Goal: Information Seeking & Learning: Learn about a topic

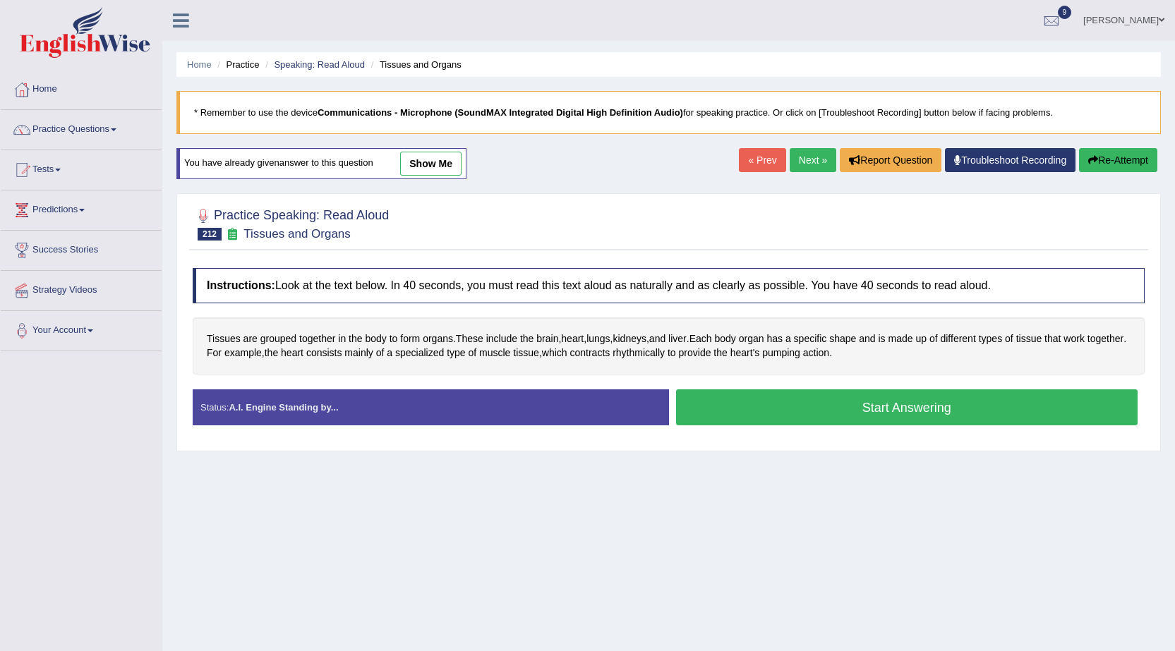
click at [824, 406] on button "Start Answering" at bounding box center [907, 408] width 462 height 36
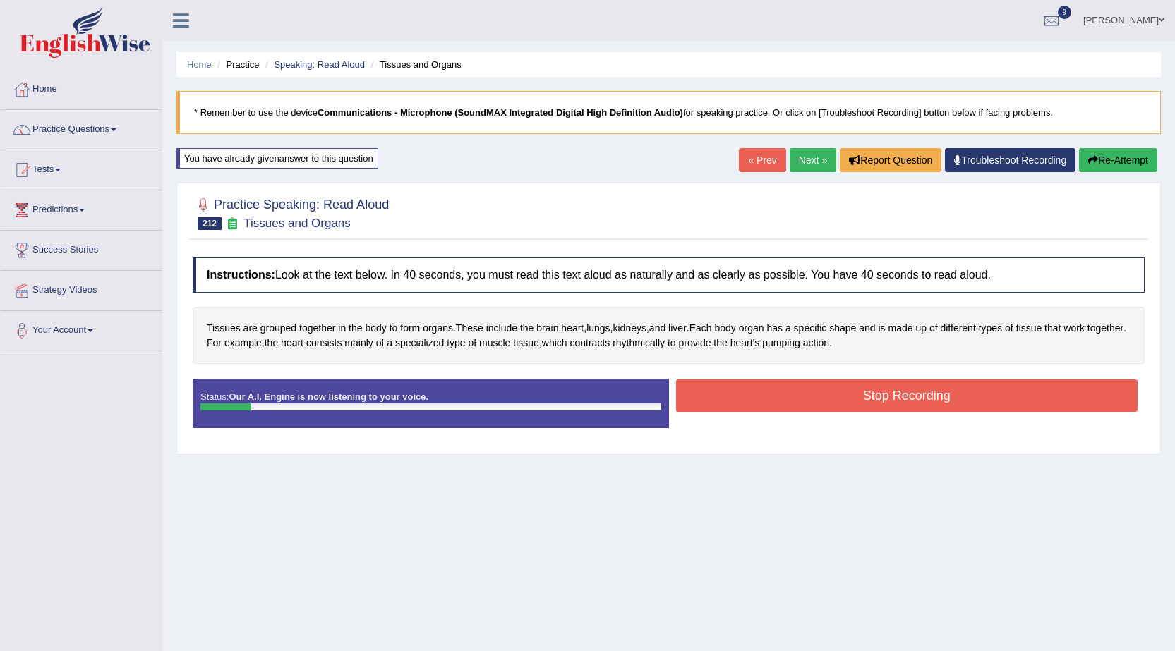
click at [833, 395] on button "Stop Recording" at bounding box center [907, 396] width 462 height 32
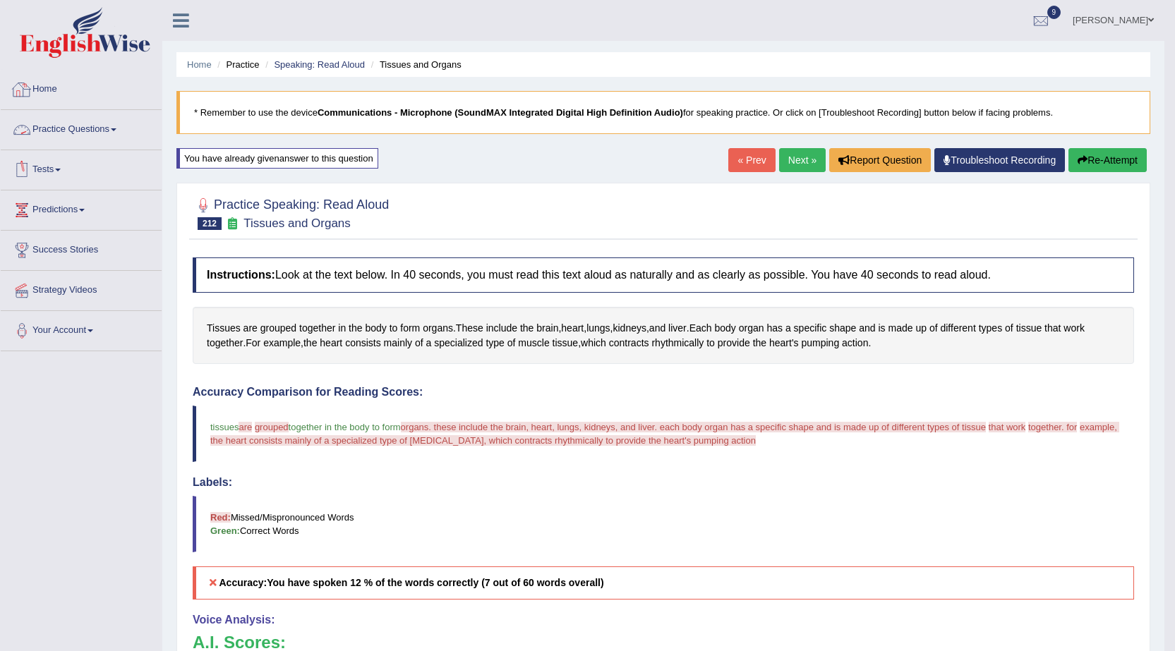
click at [89, 132] on link "Practice Questions" at bounding box center [81, 127] width 161 height 35
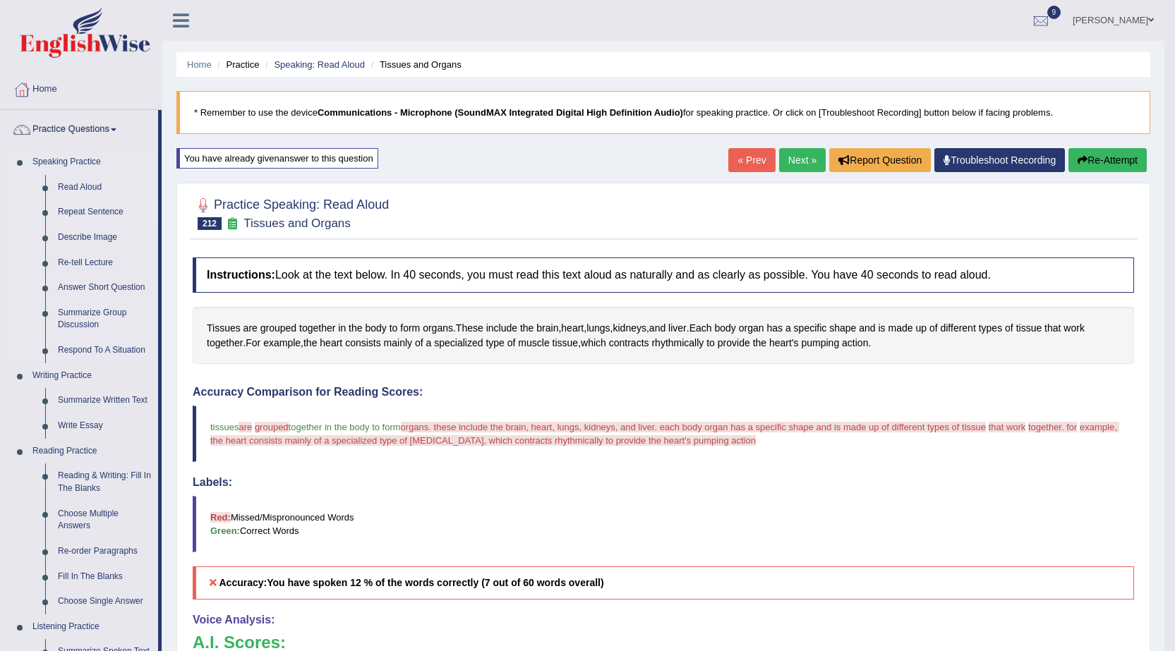
click at [76, 212] on link "Repeat Sentence" at bounding box center [105, 212] width 107 height 25
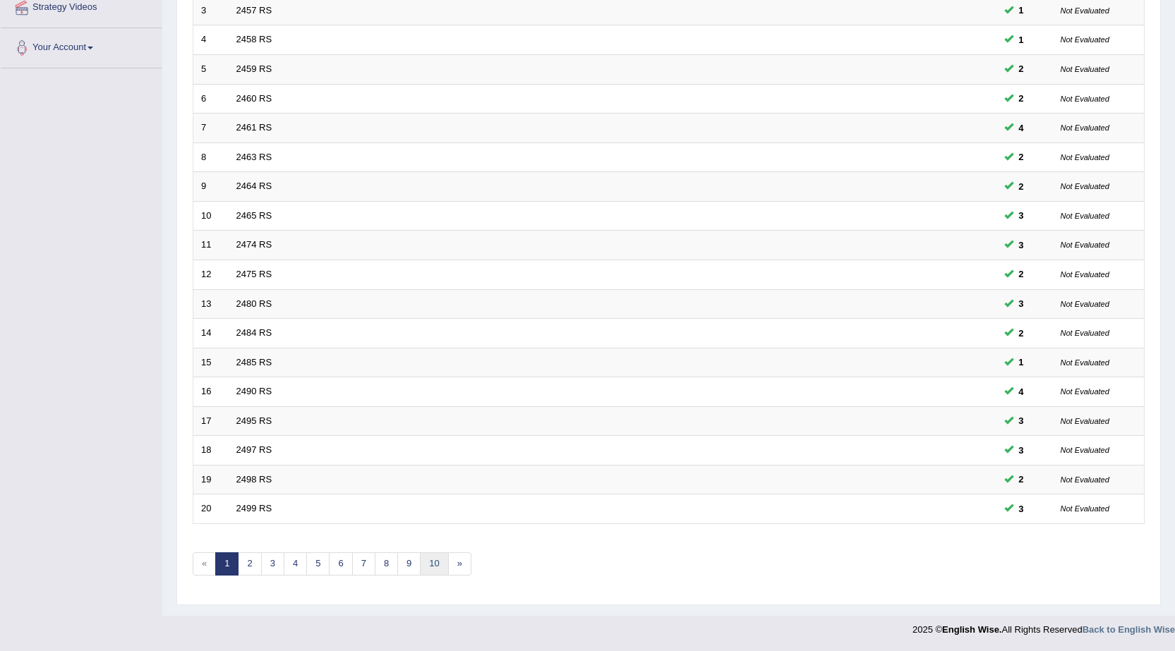
click at [433, 567] on link "10" at bounding box center [434, 564] width 28 height 23
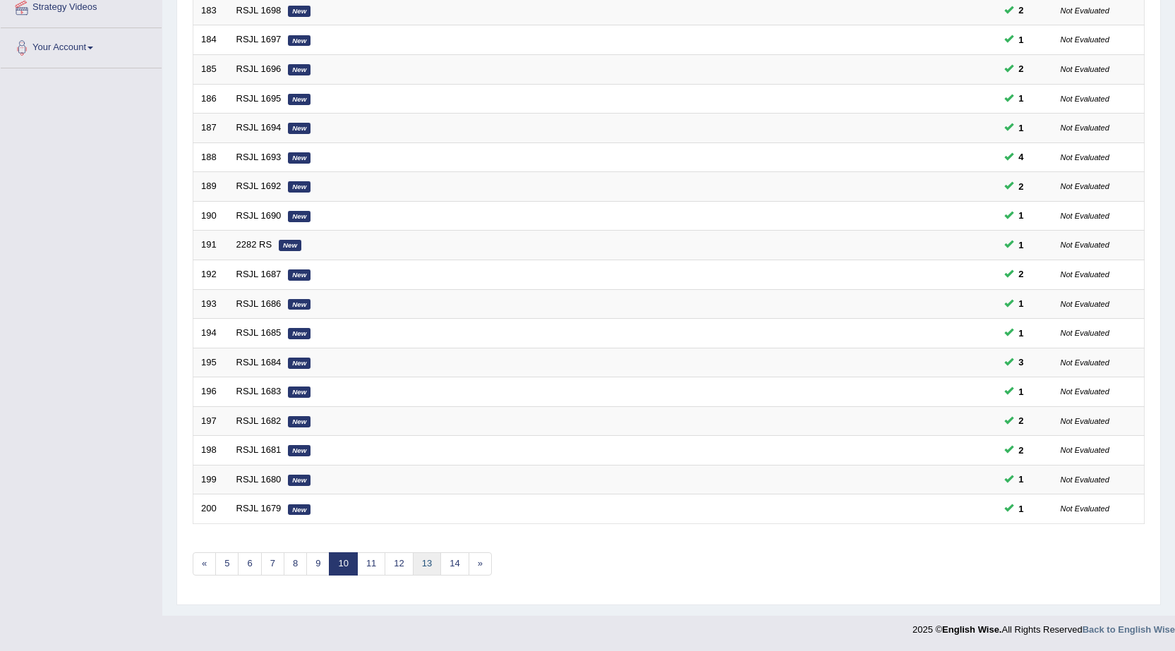
click at [430, 566] on link "13" at bounding box center [427, 564] width 28 height 23
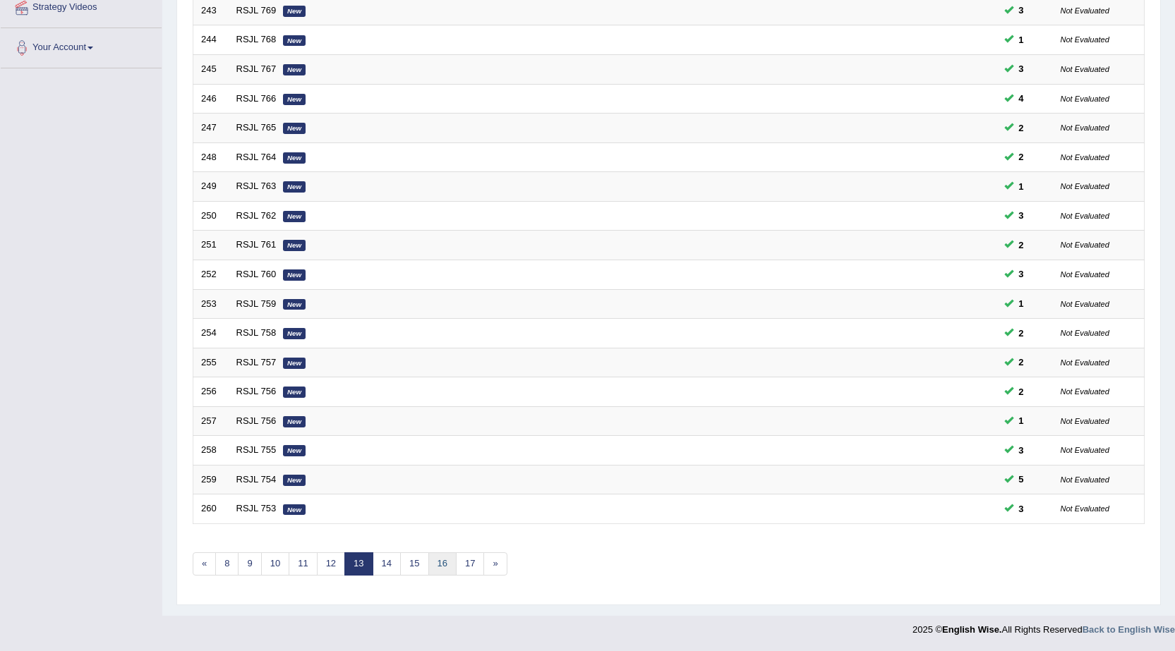
click at [440, 562] on link "16" at bounding box center [442, 564] width 28 height 23
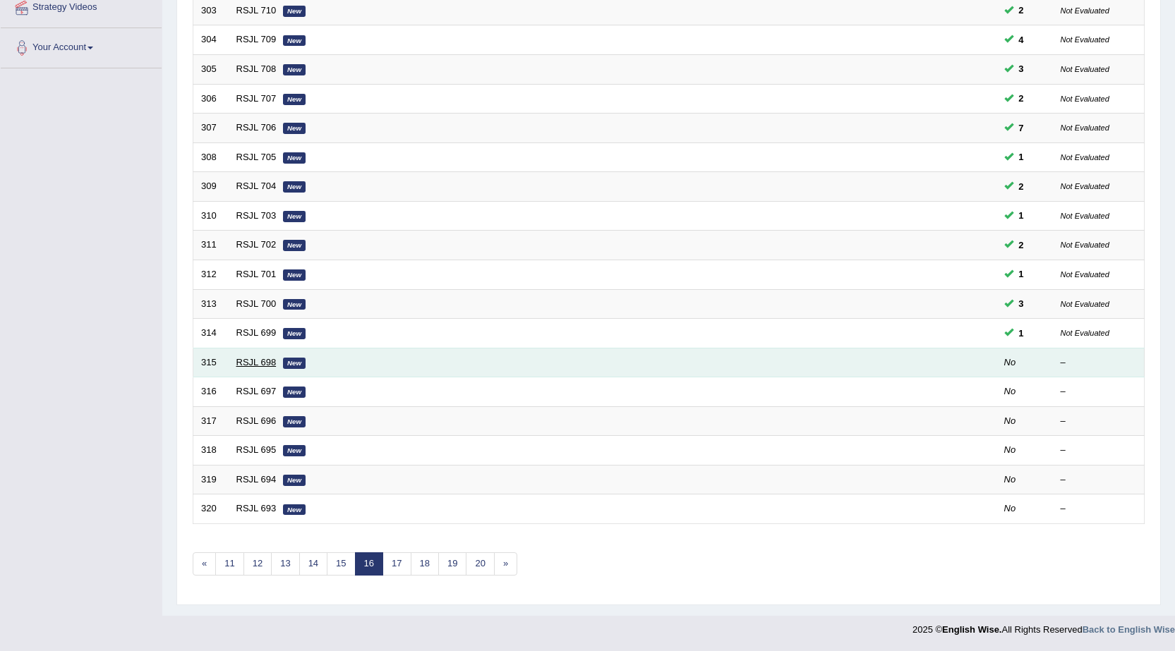
click at [241, 357] on link "RSJL 698" at bounding box center [256, 362] width 40 height 11
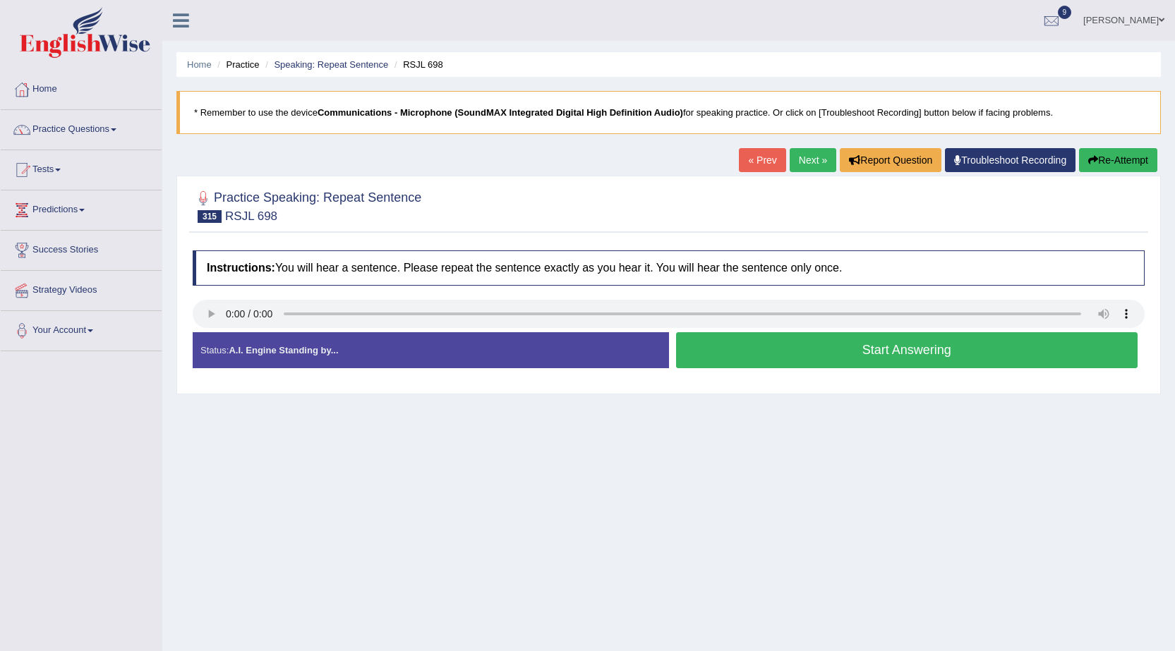
click at [828, 349] on button "Start Answering" at bounding box center [907, 350] width 462 height 36
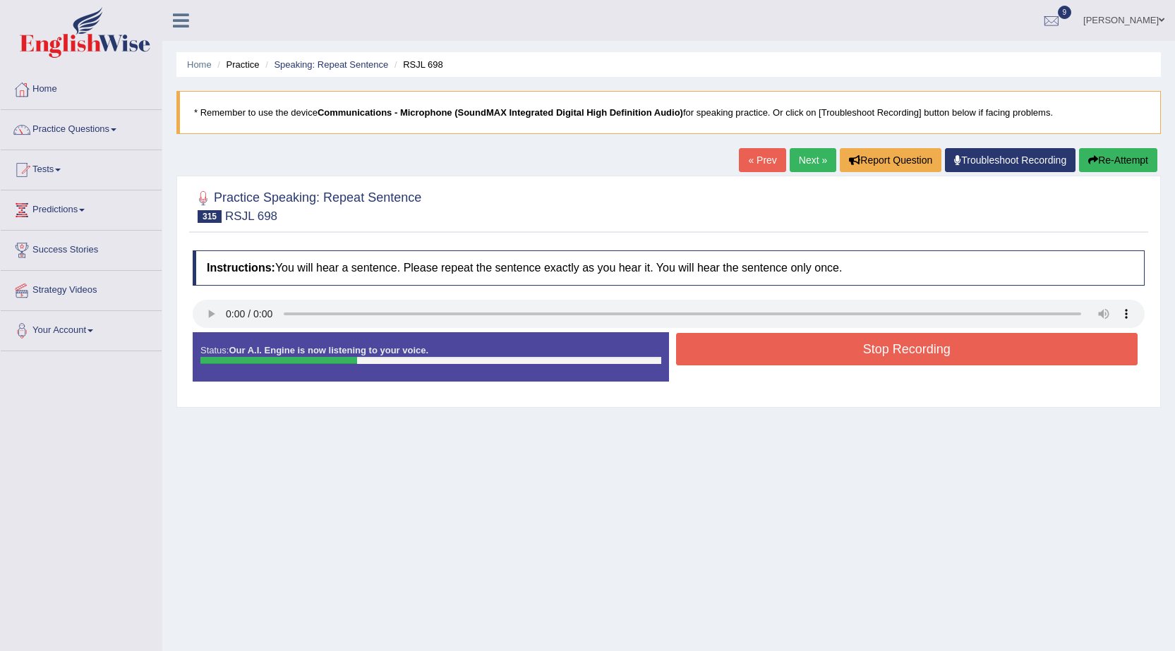
click at [780, 349] on button "Stop Recording" at bounding box center [907, 349] width 462 height 32
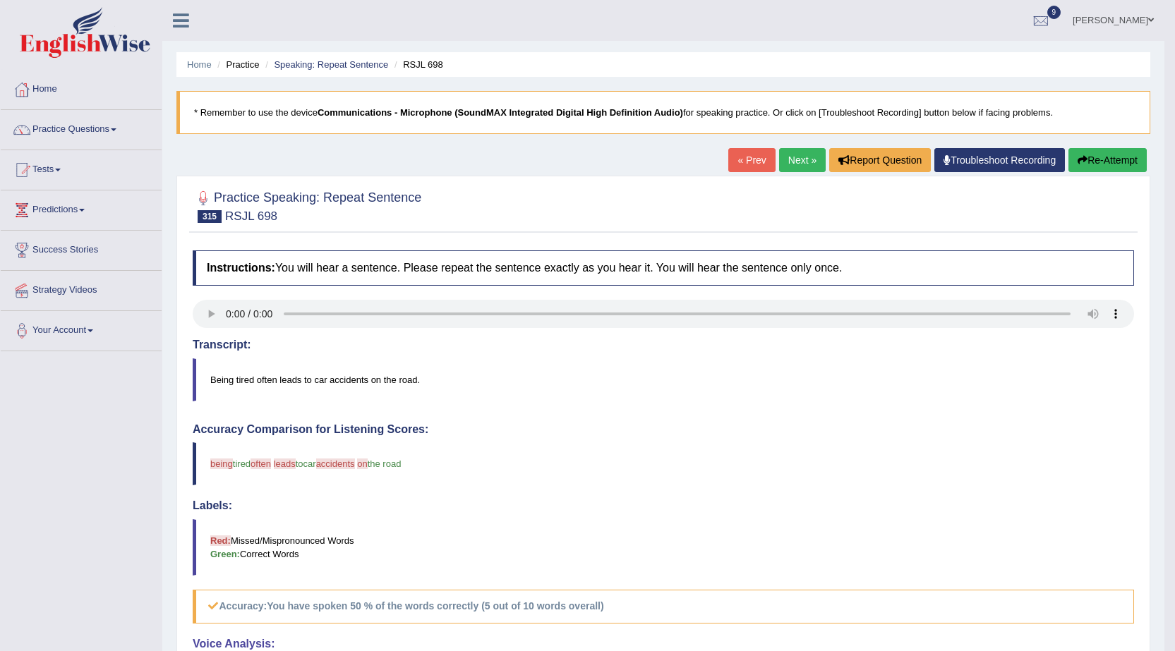
click at [1121, 155] on button "Re-Attempt" at bounding box center [1107, 160] width 78 height 24
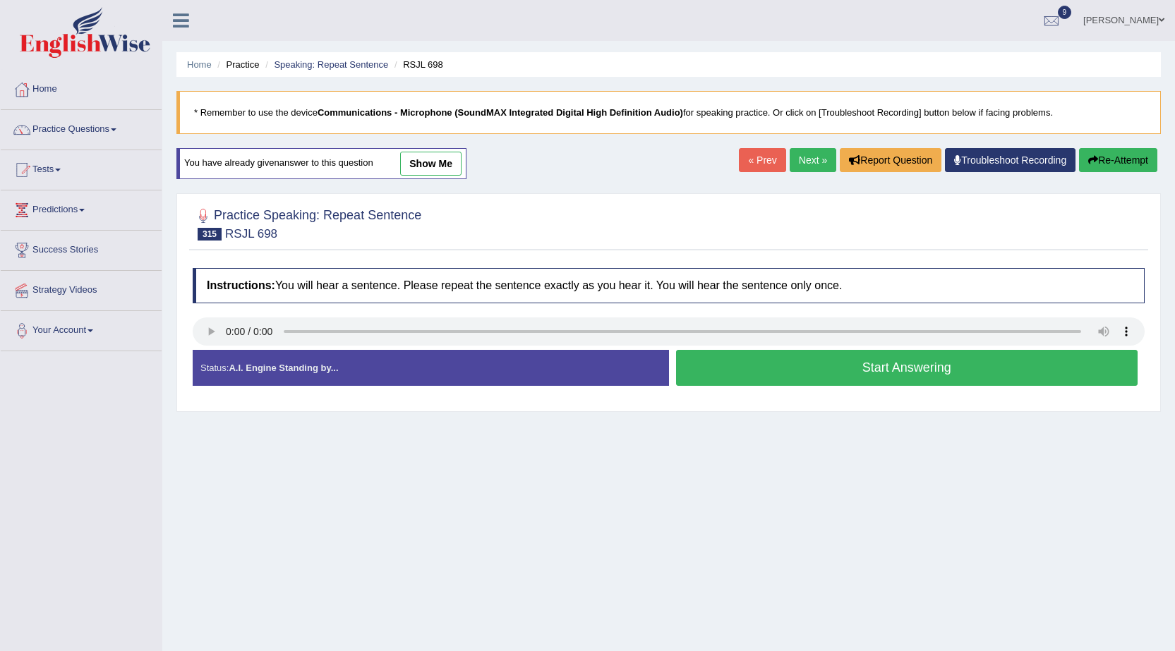
click at [725, 361] on button "Start Answering" at bounding box center [907, 368] width 462 height 36
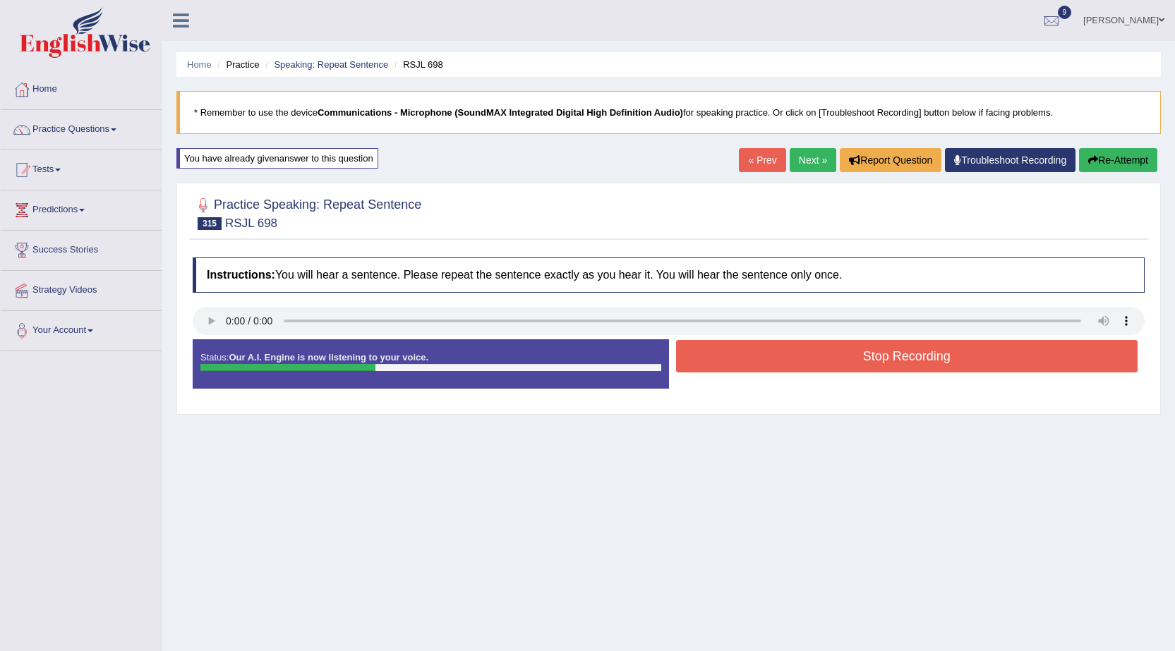
click at [1104, 162] on button "Re-Attempt" at bounding box center [1118, 160] width 78 height 24
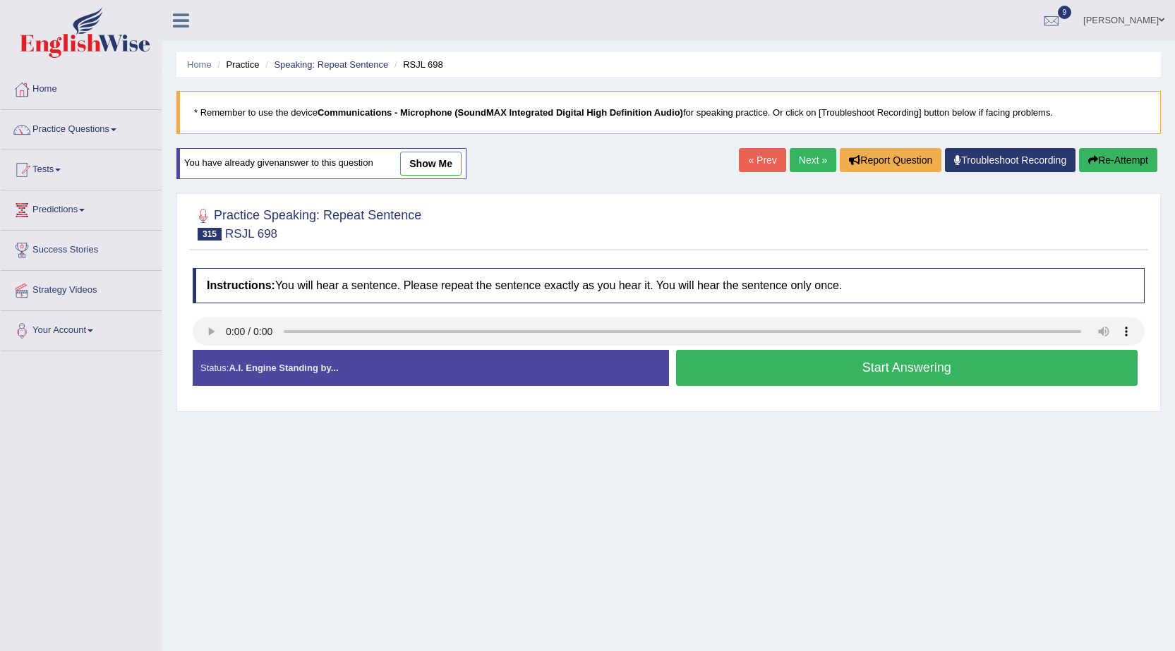
click at [756, 357] on button "Start Answering" at bounding box center [907, 368] width 462 height 36
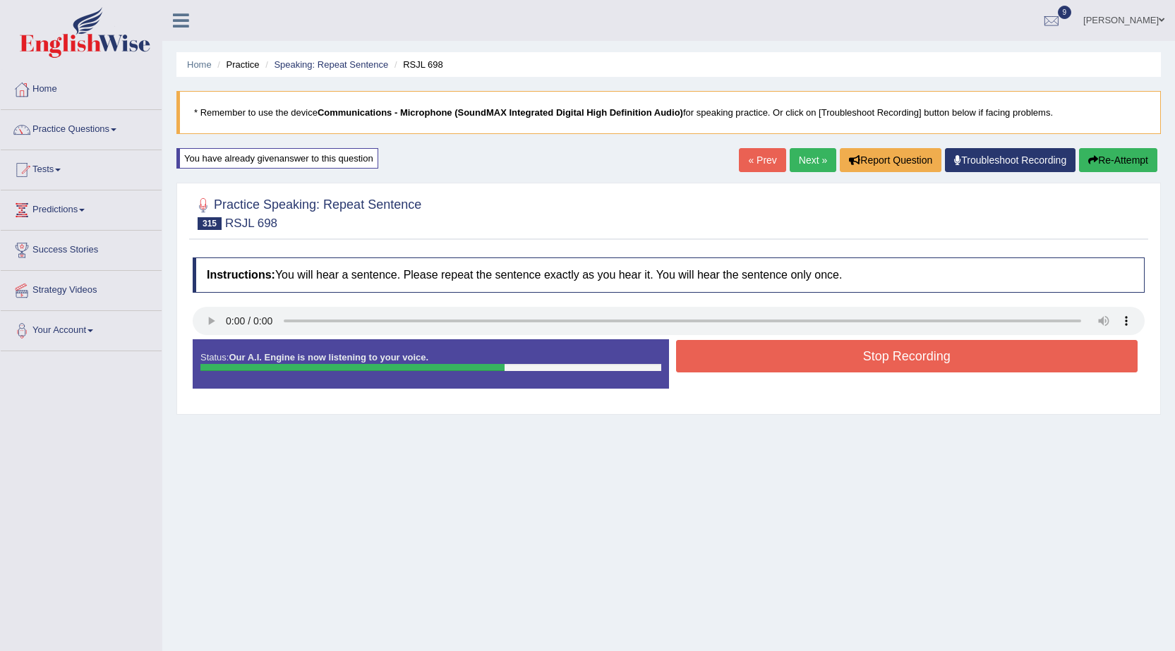
click at [1117, 161] on button "Re-Attempt" at bounding box center [1118, 160] width 78 height 24
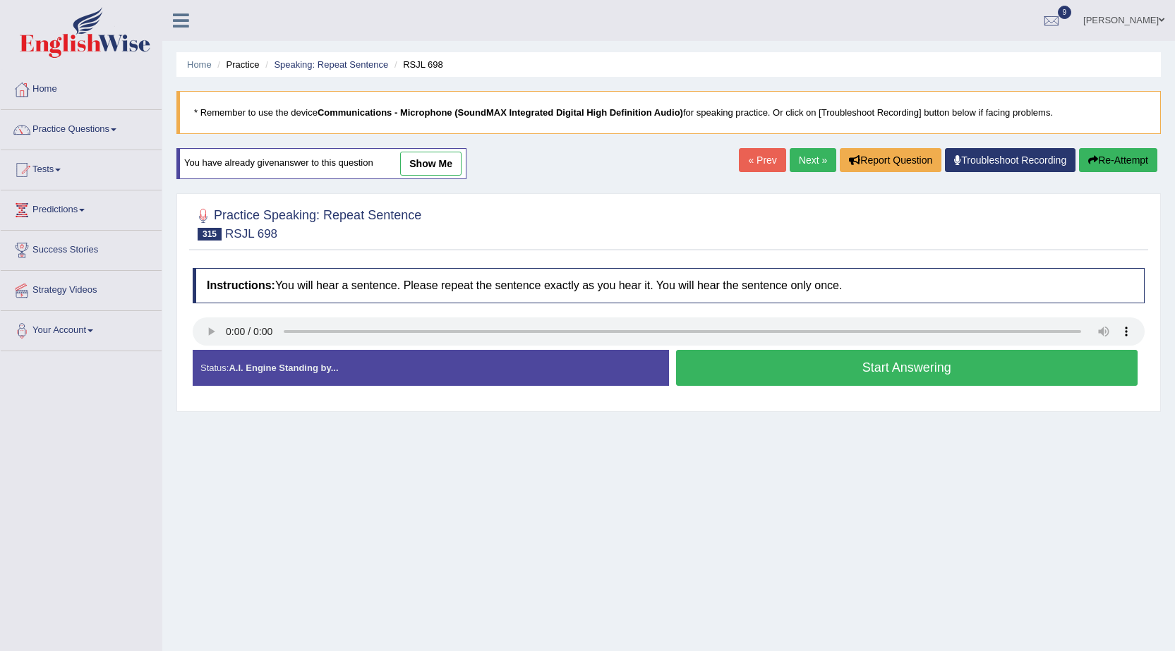
click at [794, 378] on button "Start Answering" at bounding box center [907, 368] width 462 height 36
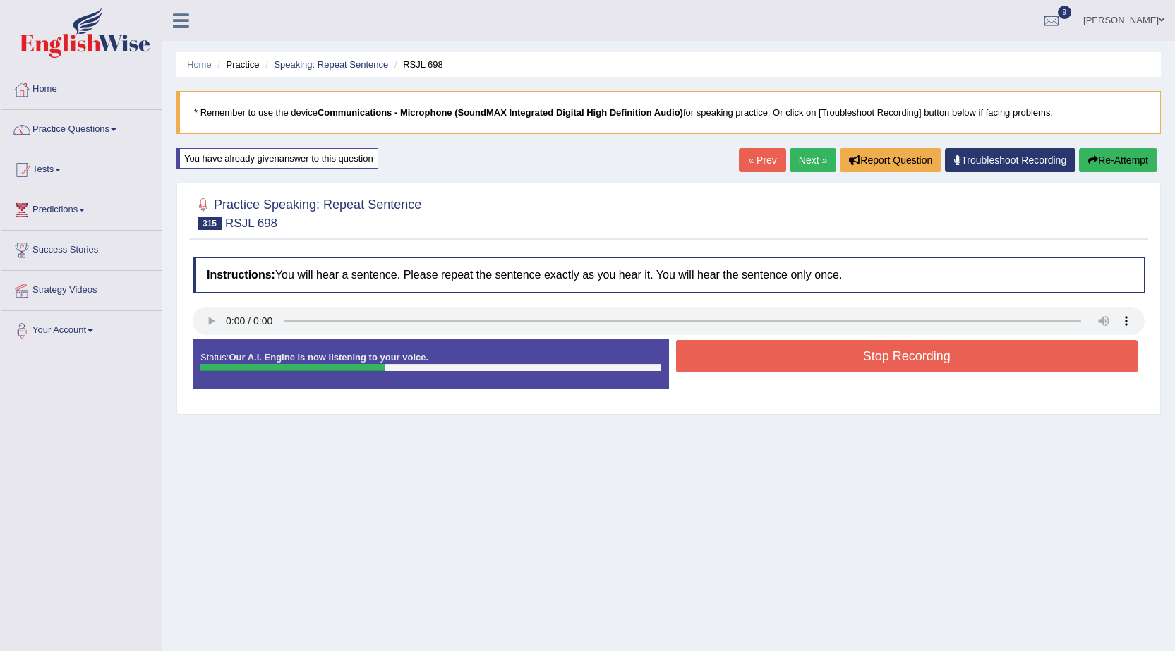
click at [1107, 167] on button "Re-Attempt" at bounding box center [1118, 160] width 78 height 24
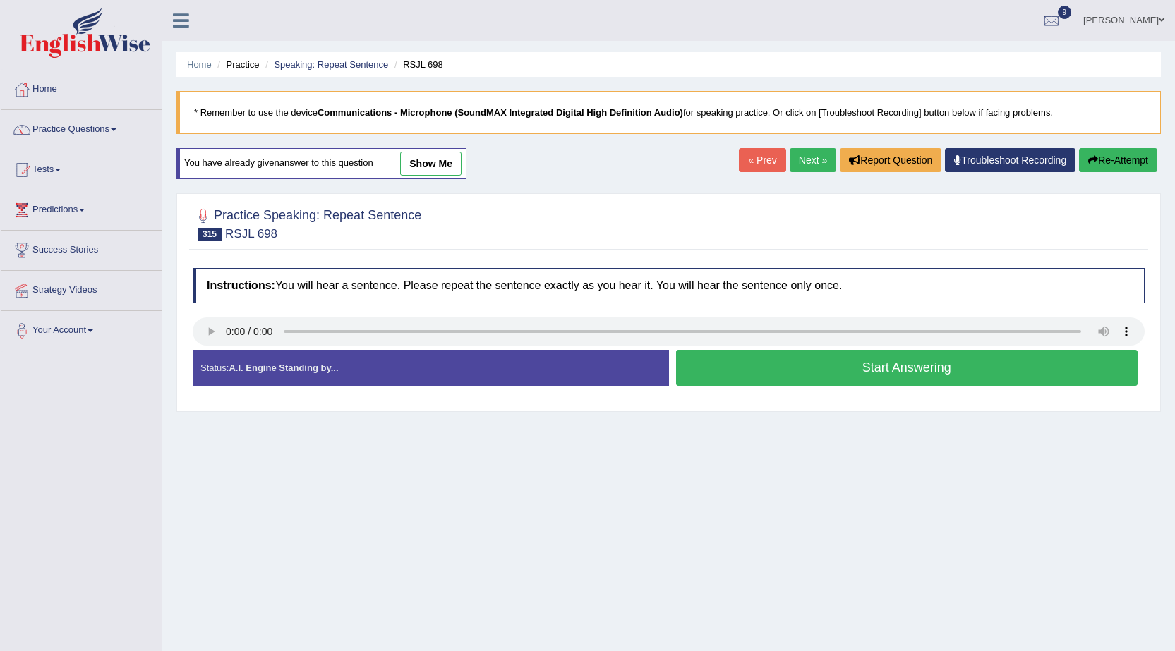
click at [835, 363] on button "Start Answering" at bounding box center [907, 368] width 462 height 36
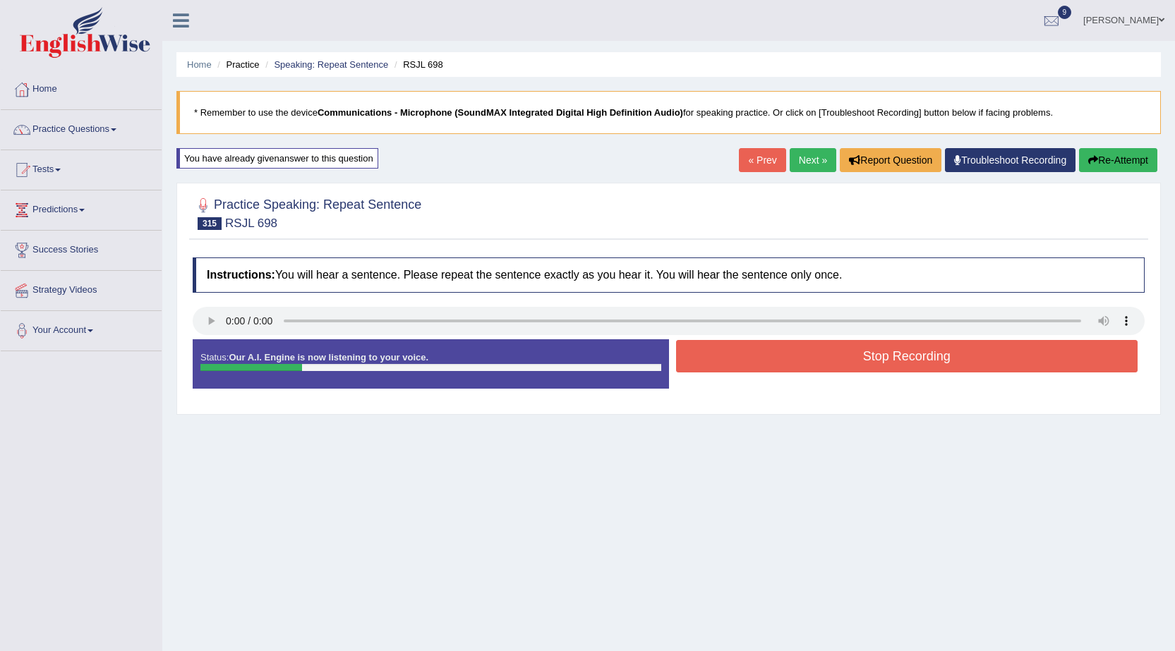
click at [1126, 153] on button "Re-Attempt" at bounding box center [1118, 160] width 78 height 24
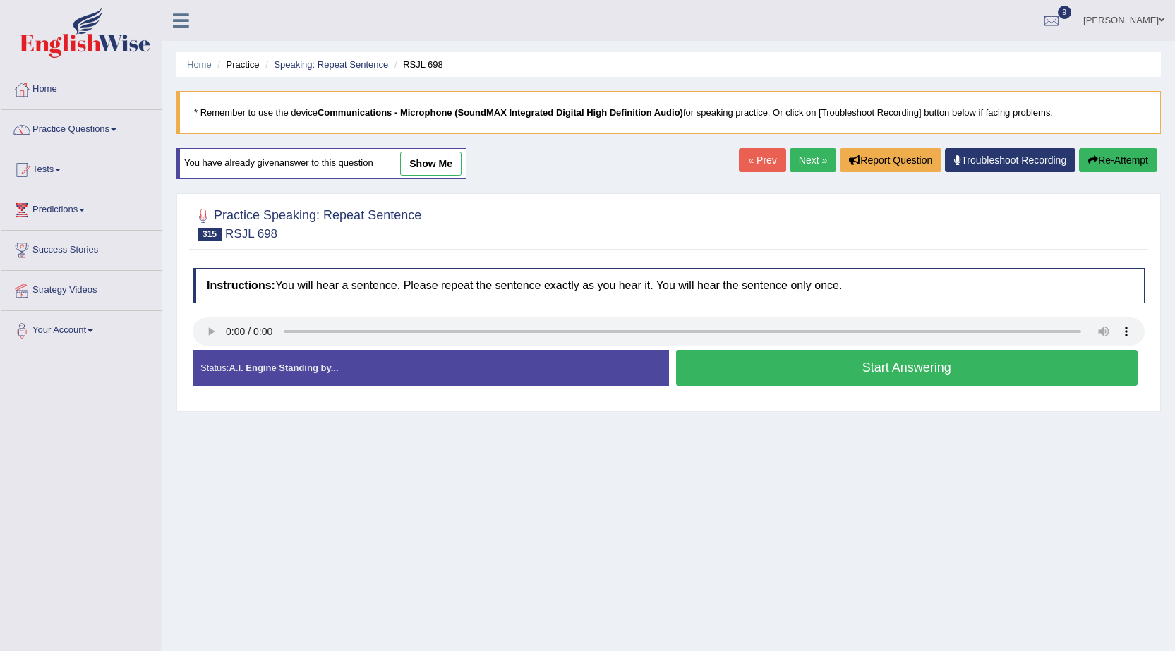
click at [839, 382] on button "Start Answering" at bounding box center [907, 368] width 462 height 36
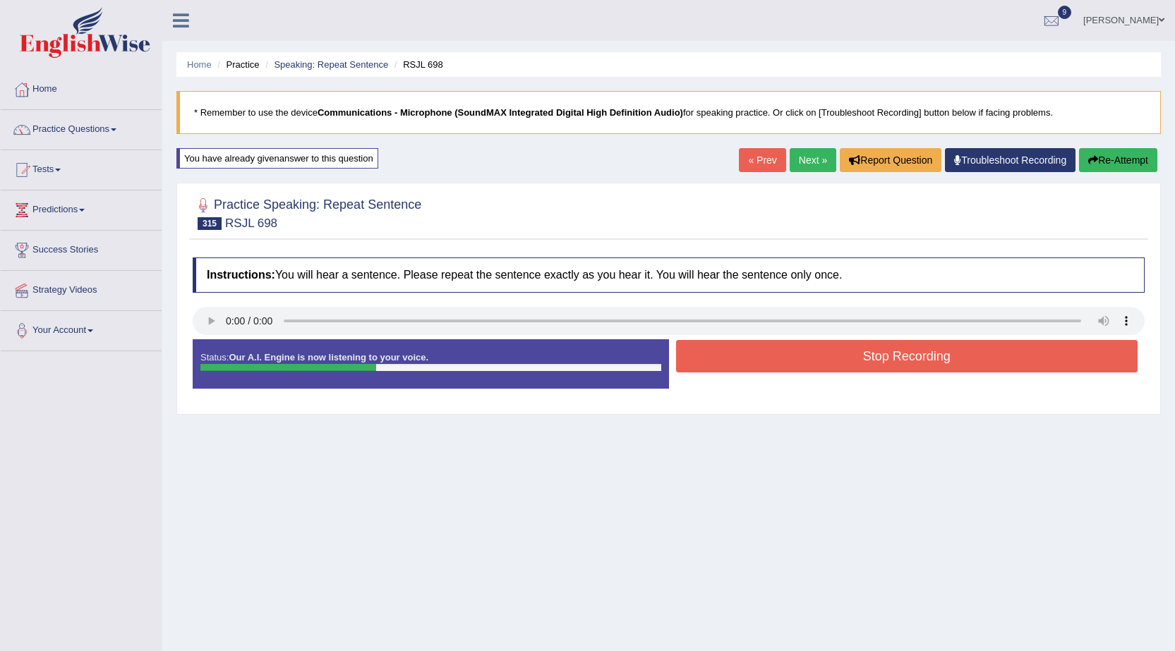
click at [855, 350] on button "Stop Recording" at bounding box center [907, 356] width 462 height 32
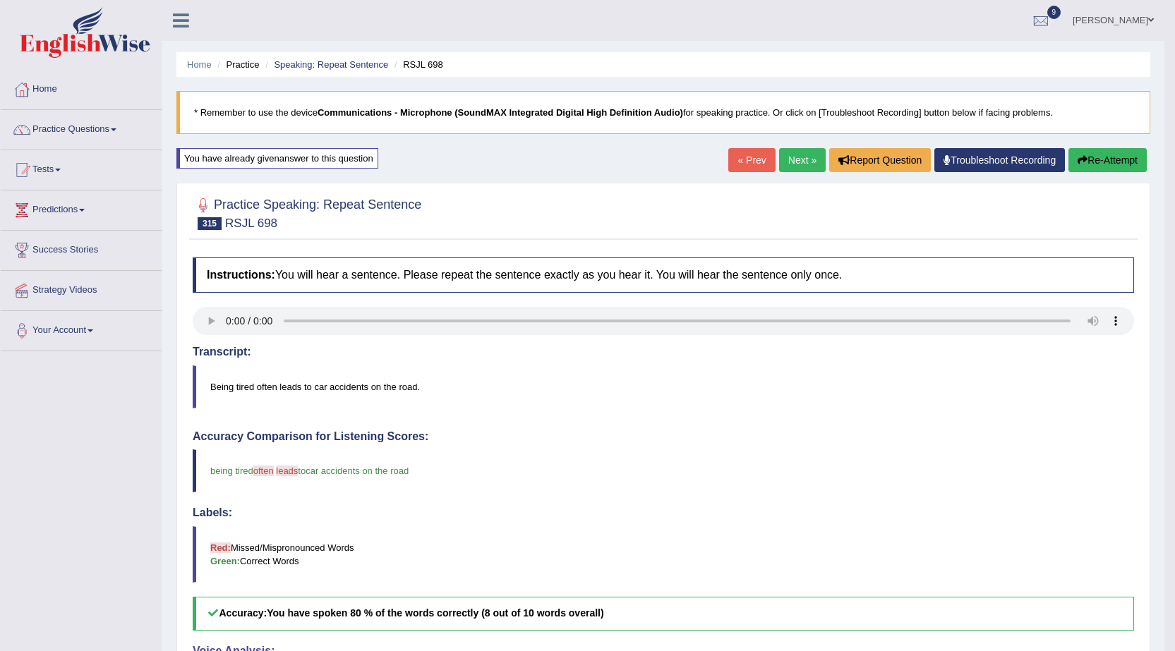
click at [793, 155] on link "Next »" at bounding box center [802, 160] width 47 height 24
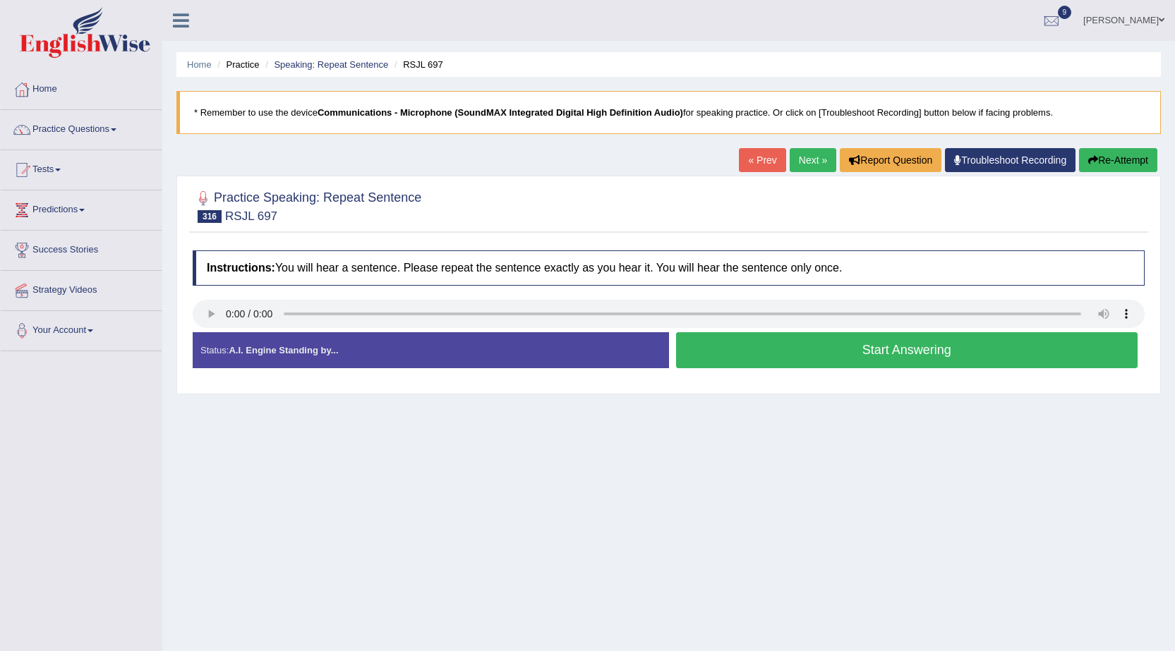
click at [782, 343] on button "Start Answering" at bounding box center [907, 350] width 462 height 36
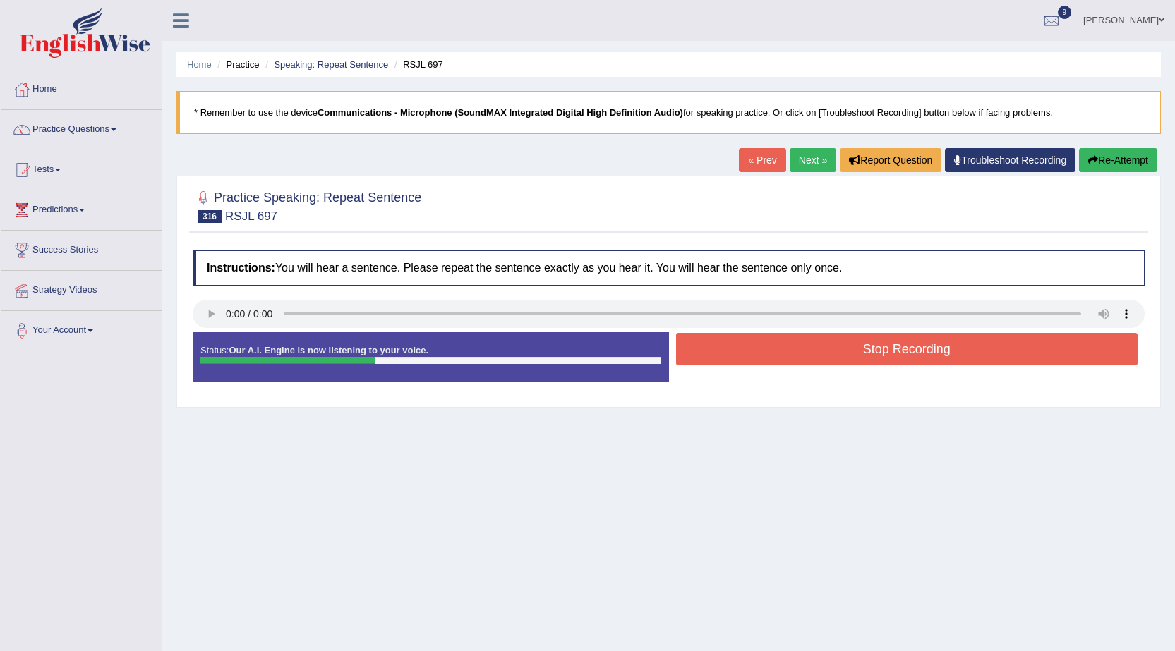
click at [780, 343] on button "Stop Recording" at bounding box center [907, 349] width 462 height 32
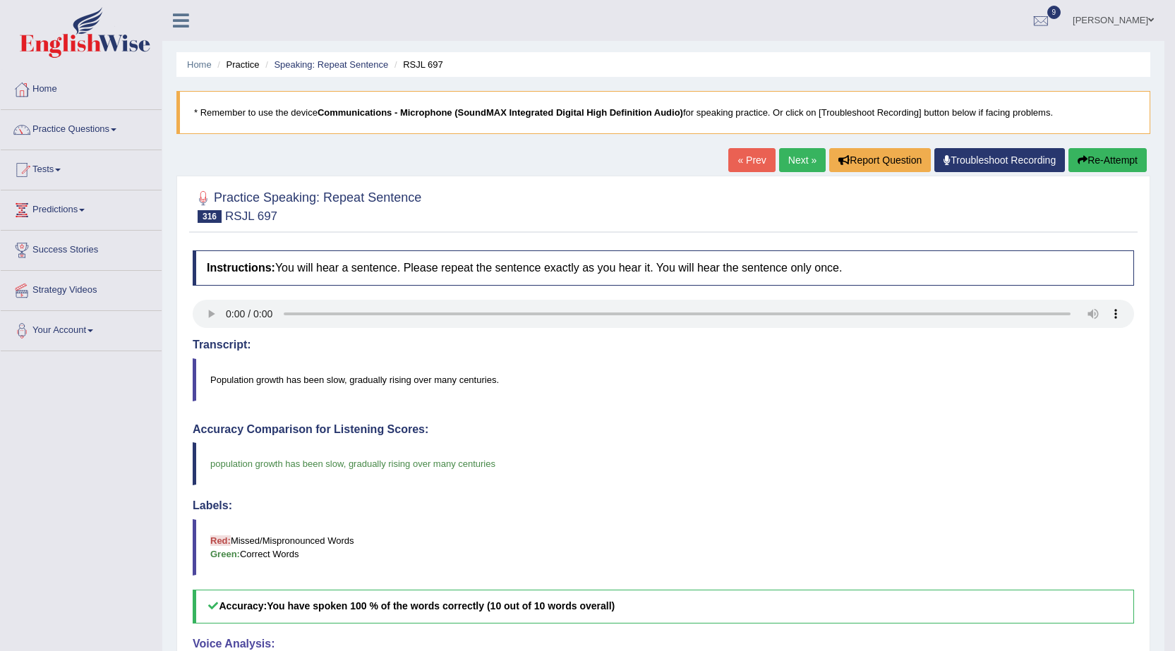
click at [793, 157] on link "Next »" at bounding box center [802, 160] width 47 height 24
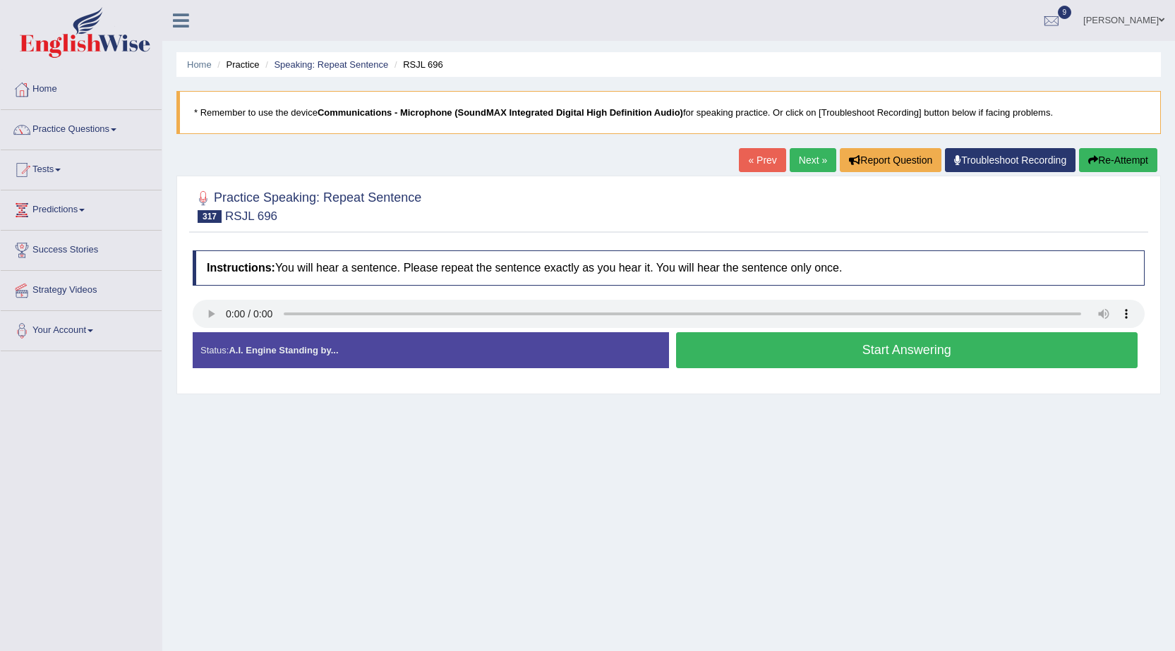
click at [726, 356] on button "Start Answering" at bounding box center [907, 350] width 462 height 36
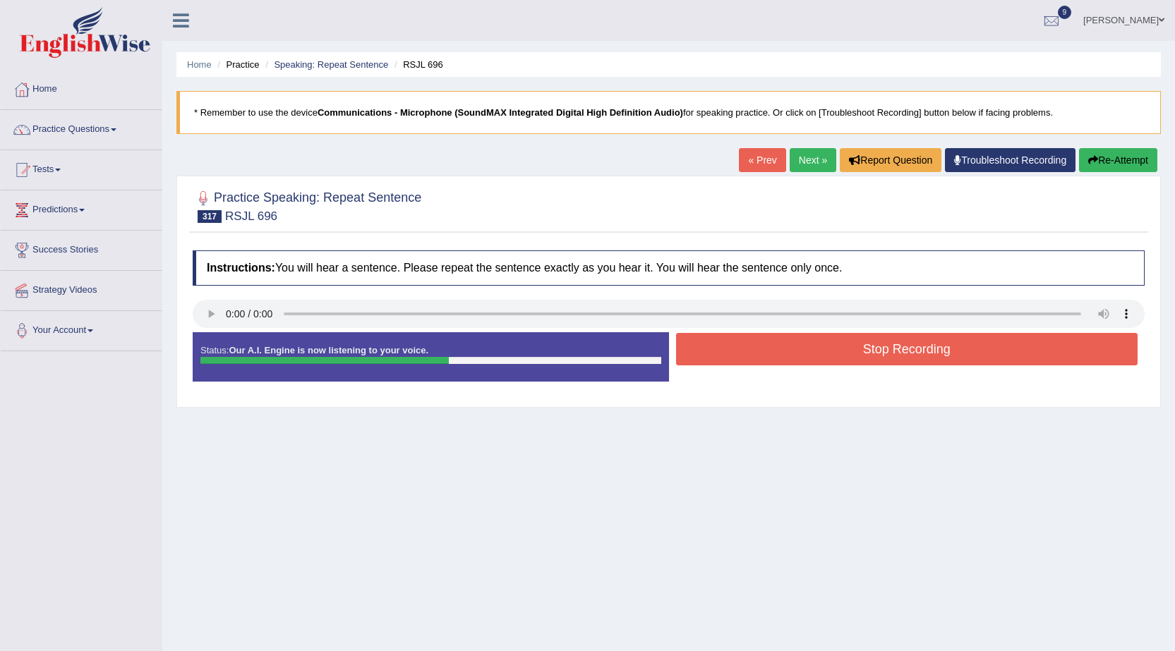
click at [754, 348] on button "Stop Recording" at bounding box center [907, 349] width 462 height 32
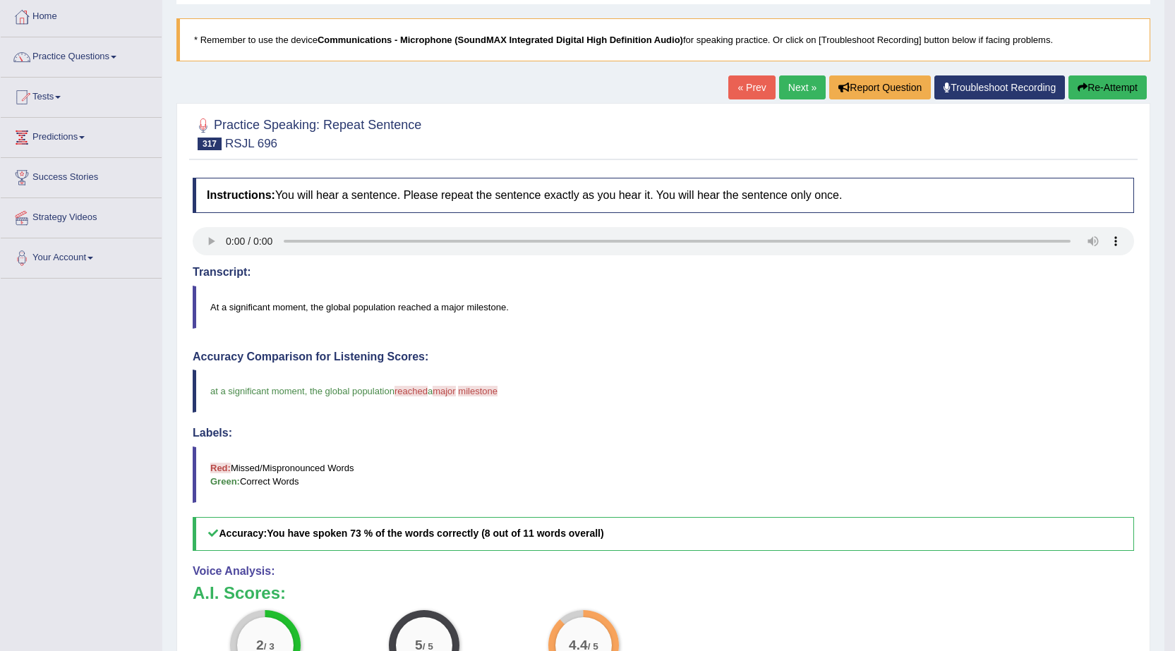
scroll to position [141, 0]
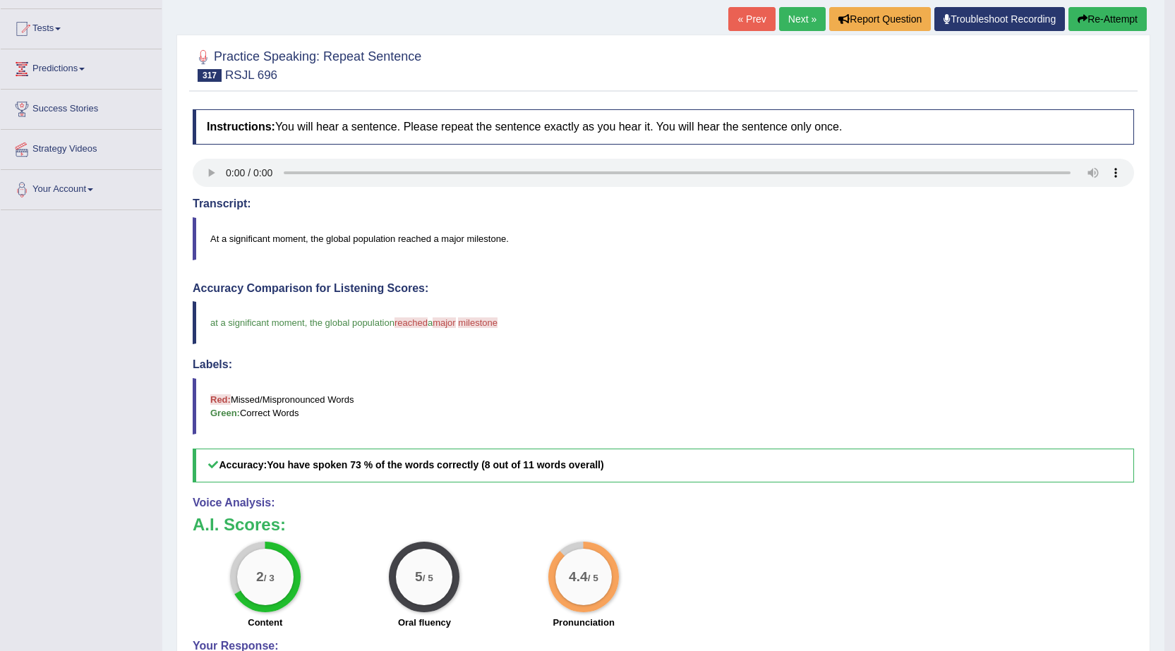
click at [1109, 14] on button "Re-Attempt" at bounding box center [1107, 19] width 78 height 24
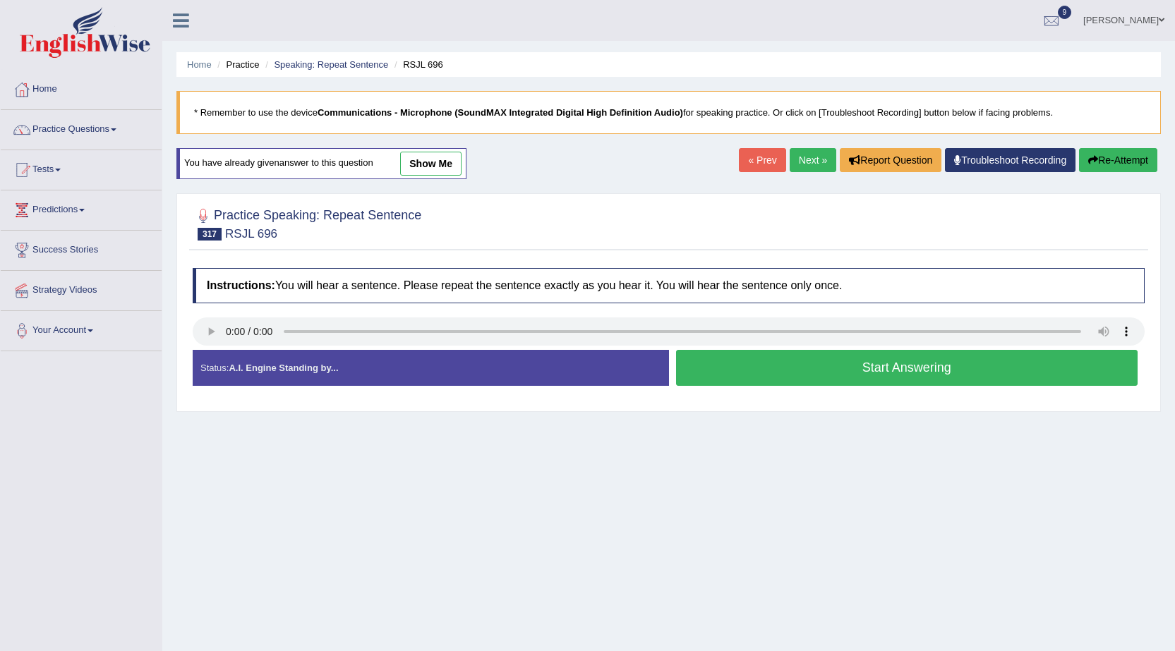
scroll to position [90, 0]
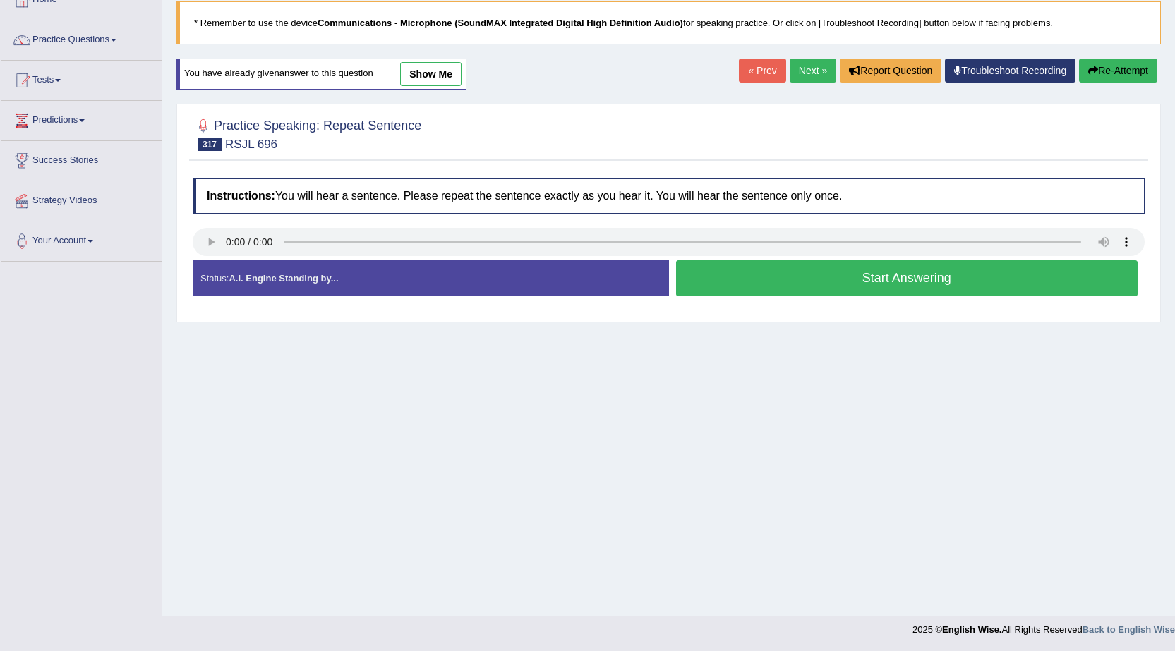
click at [820, 282] on button "Start Answering" at bounding box center [907, 278] width 462 height 36
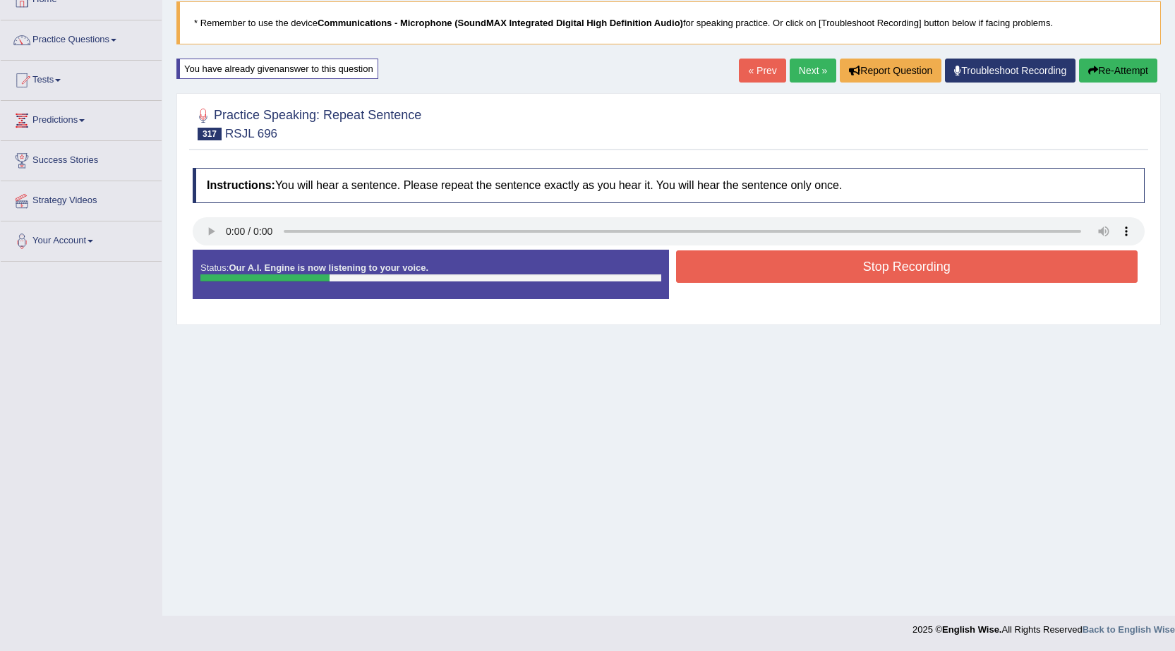
click at [1118, 73] on button "Re-Attempt" at bounding box center [1118, 71] width 78 height 24
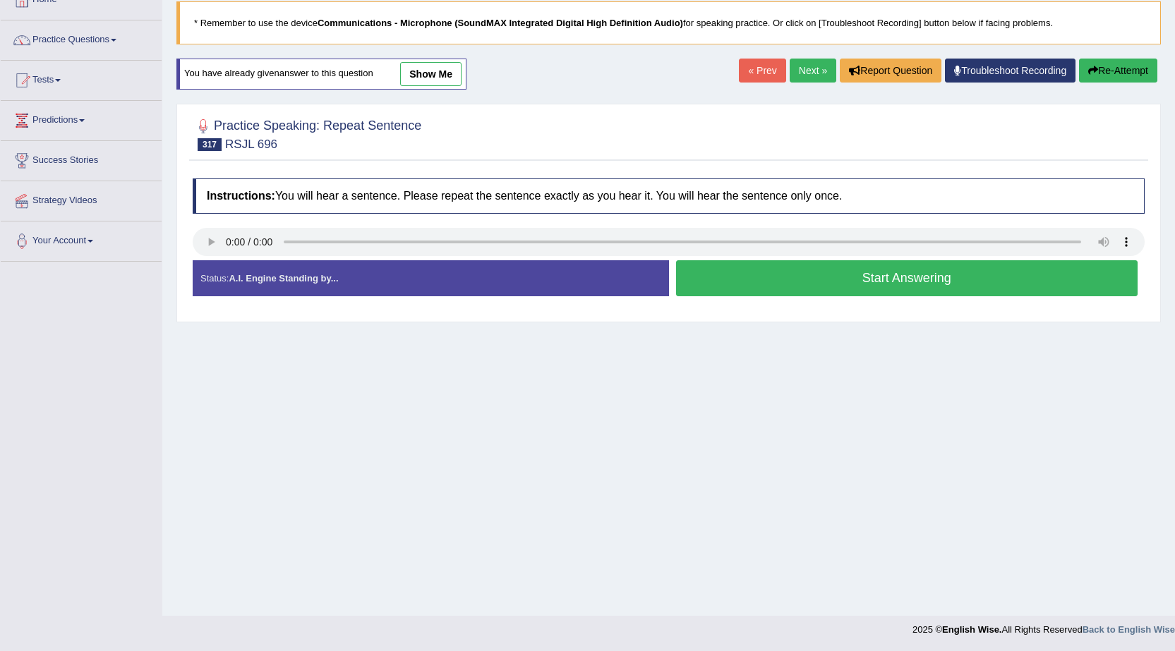
scroll to position [90, 0]
click at [756, 278] on button "Start Answering" at bounding box center [907, 278] width 462 height 36
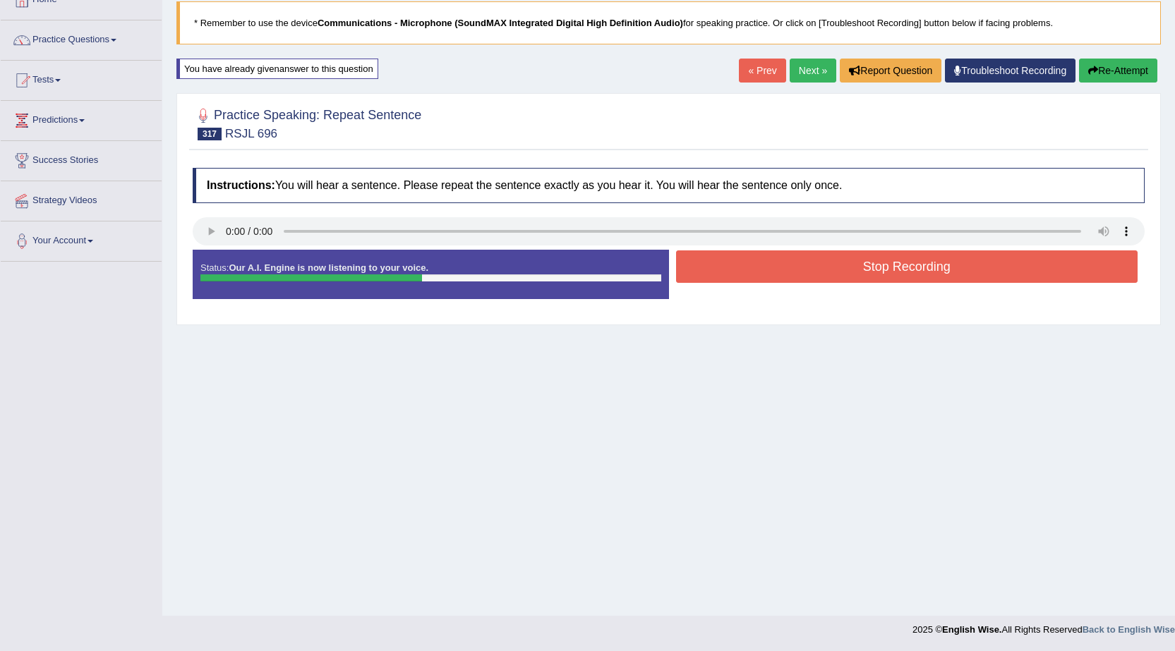
click at [744, 277] on button "Stop Recording" at bounding box center [907, 267] width 462 height 32
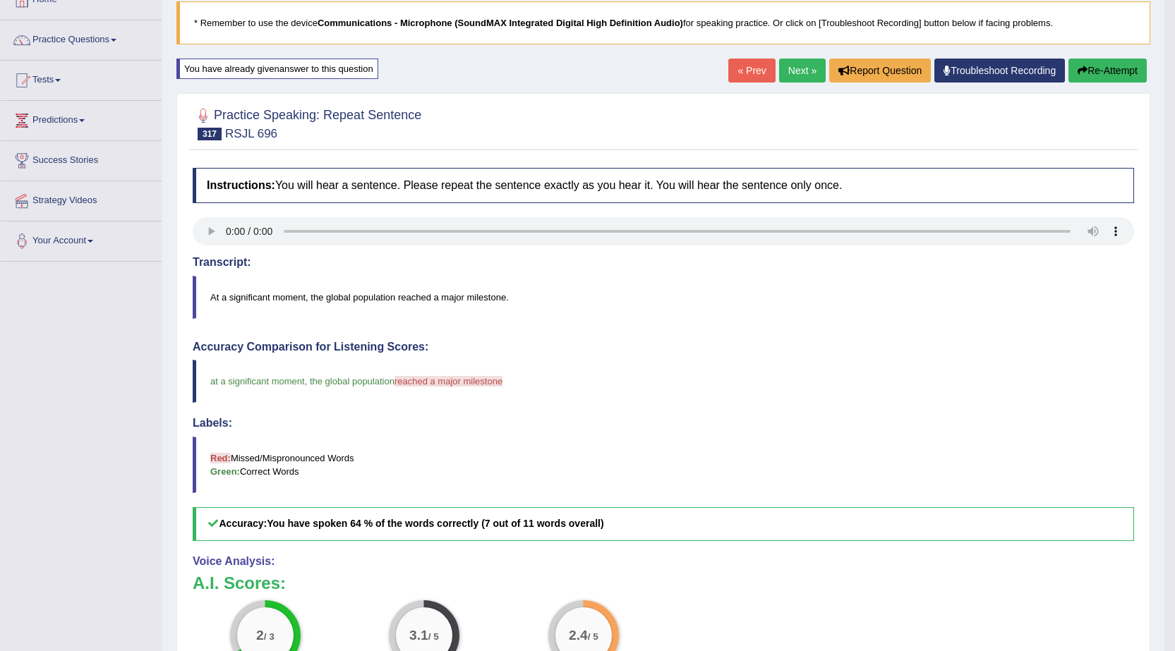
click at [1085, 71] on button "Re-Attempt" at bounding box center [1107, 71] width 78 height 24
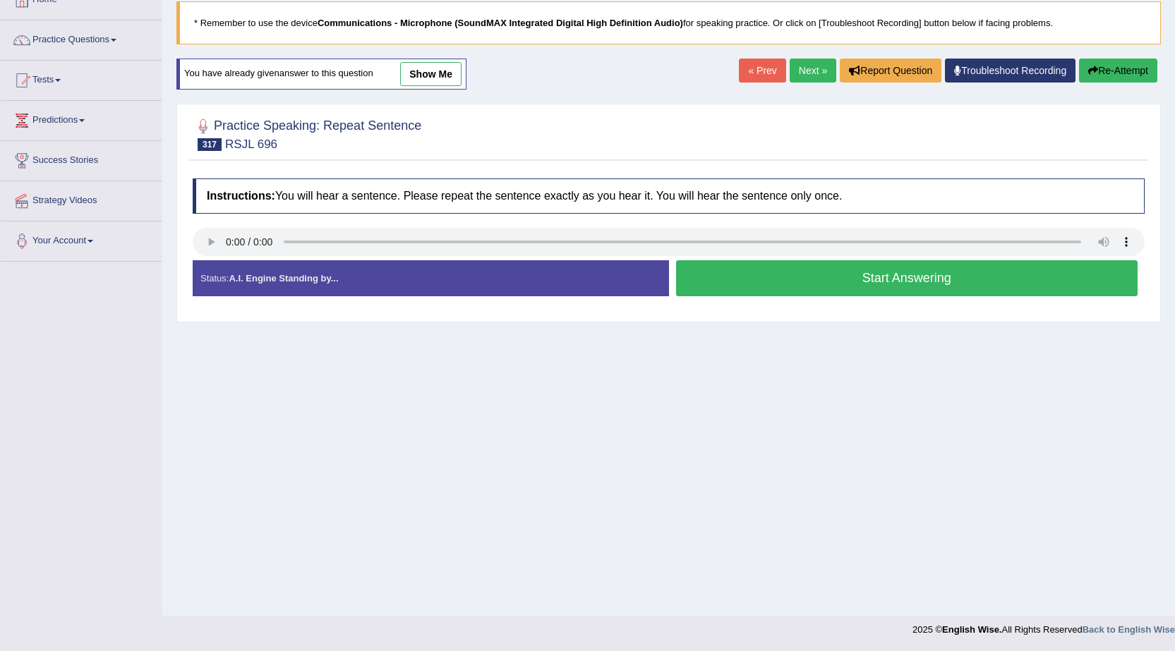
click at [778, 283] on button "Start Answering" at bounding box center [907, 278] width 462 height 36
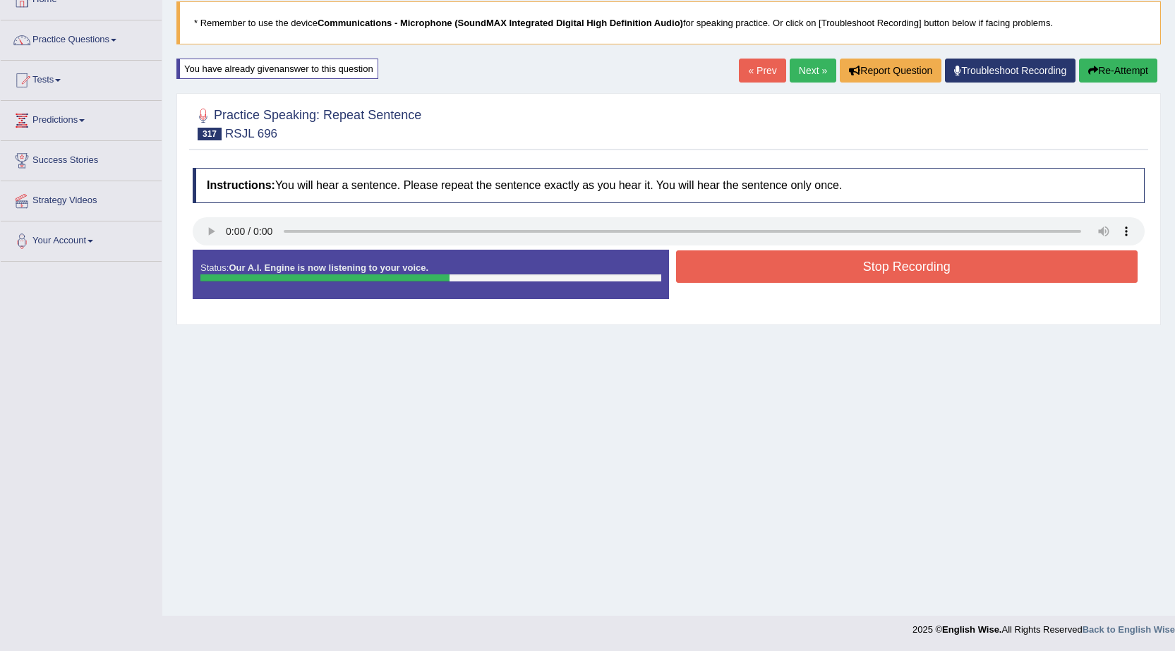
click at [832, 258] on button "Stop Recording" at bounding box center [907, 267] width 462 height 32
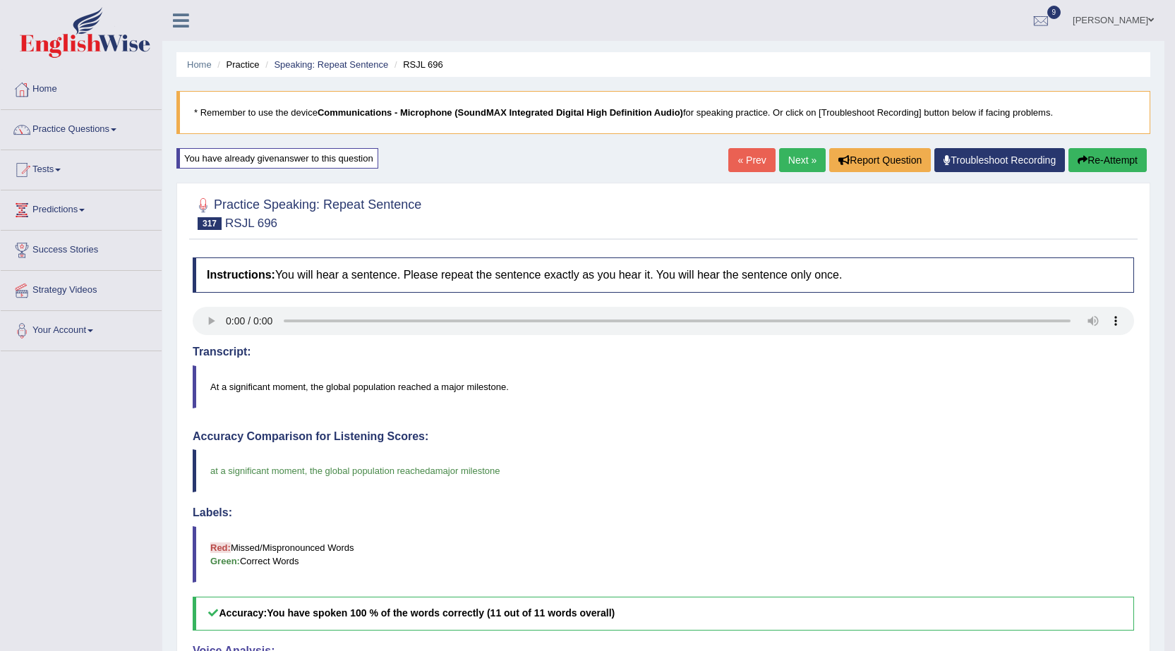
click at [1122, 158] on button "Re-Attempt" at bounding box center [1107, 160] width 78 height 24
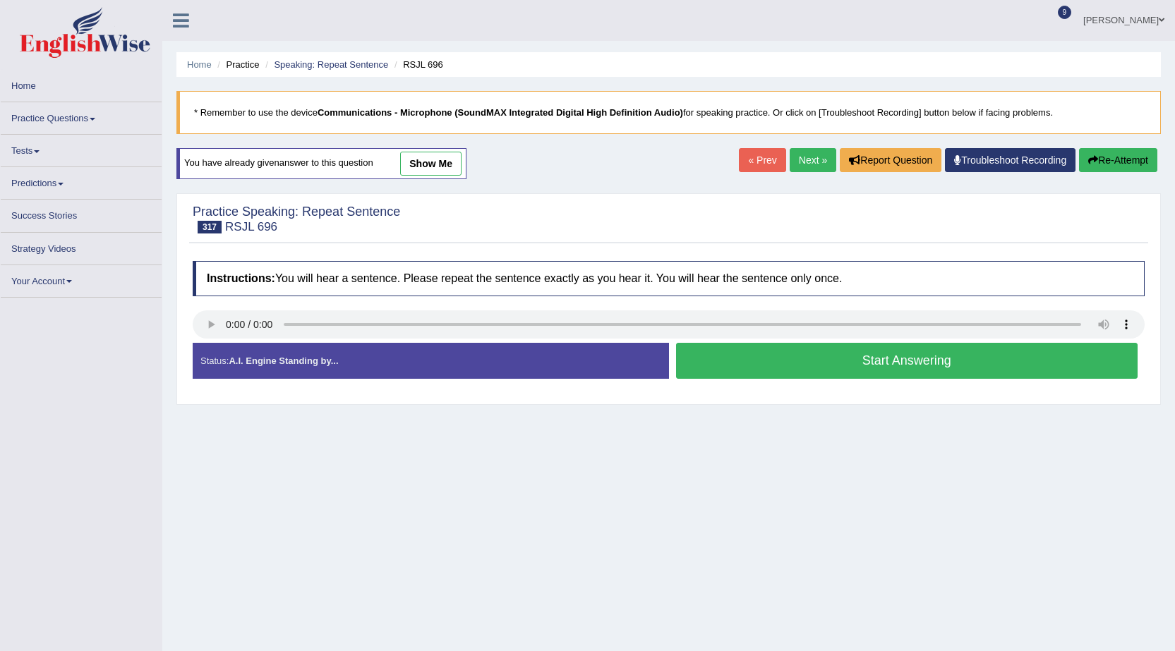
click at [800, 167] on link "Next »" at bounding box center [813, 160] width 47 height 24
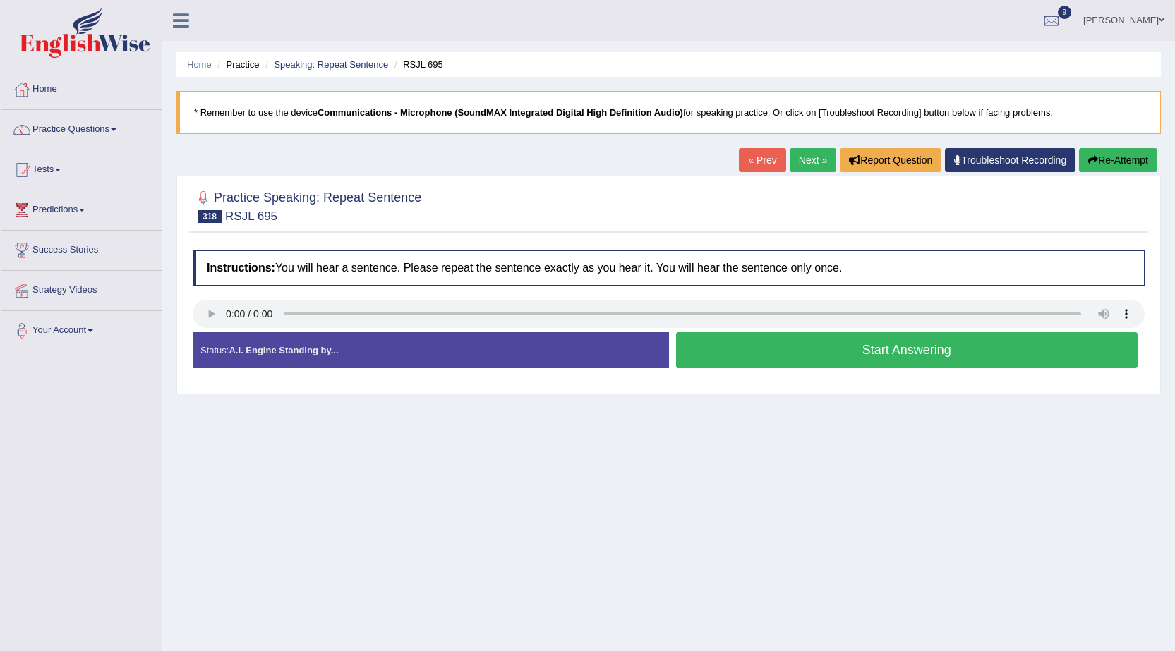
click at [855, 361] on button "Start Answering" at bounding box center [907, 350] width 462 height 36
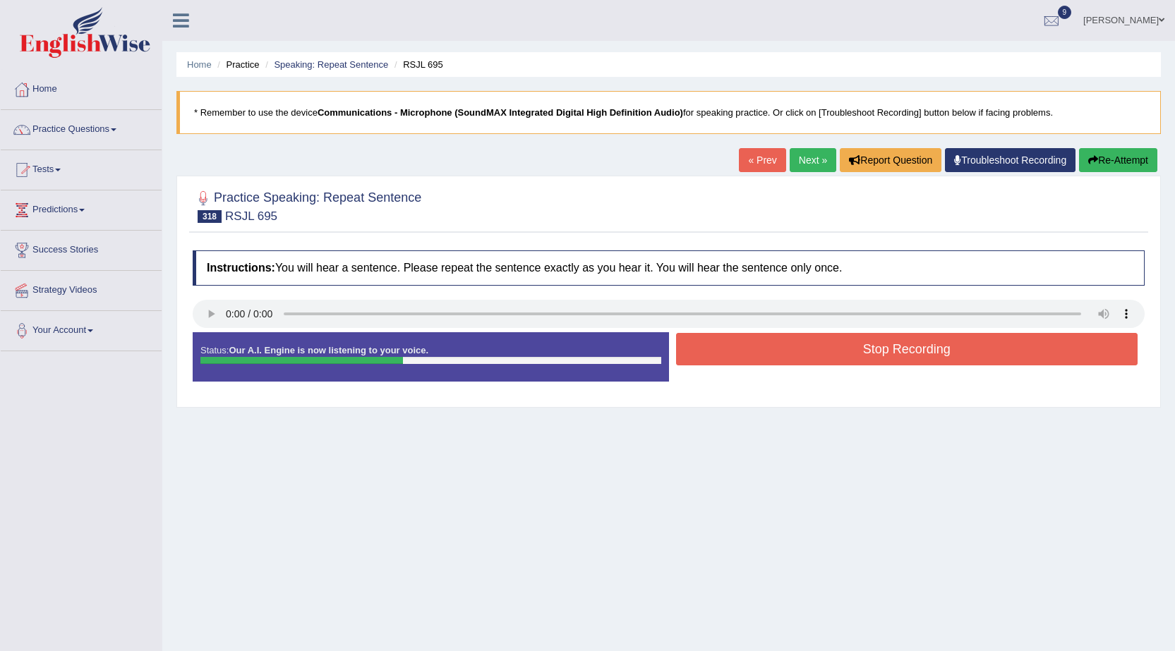
click at [1111, 165] on button "Re-Attempt" at bounding box center [1118, 160] width 78 height 24
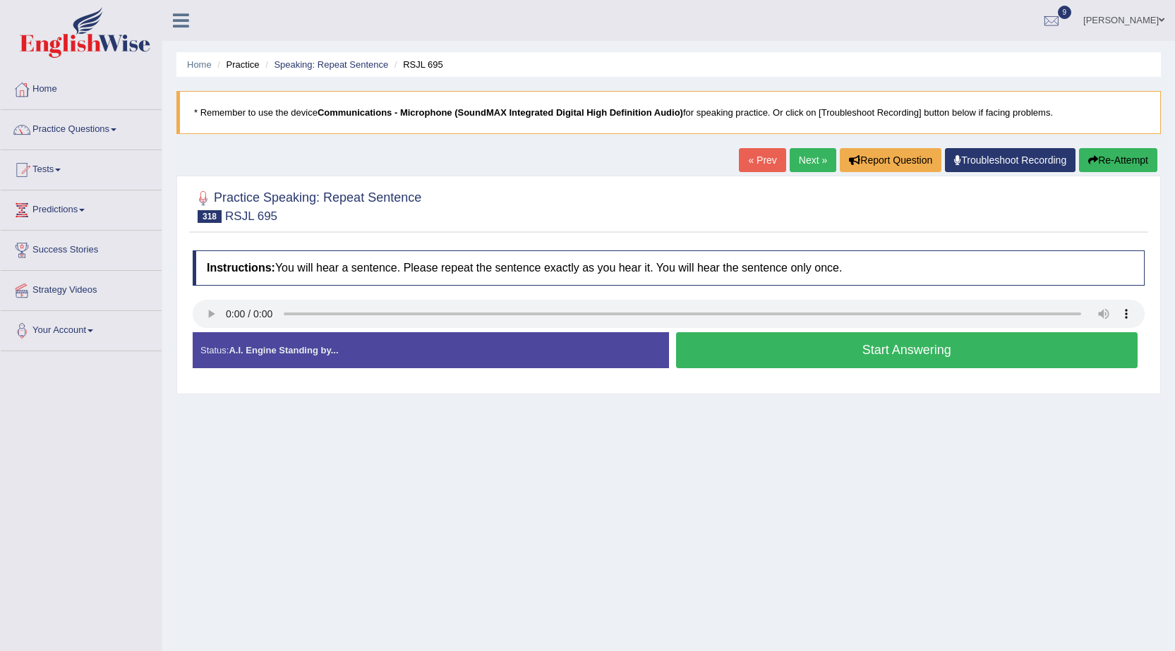
click at [918, 350] on button "Start Answering" at bounding box center [907, 350] width 462 height 36
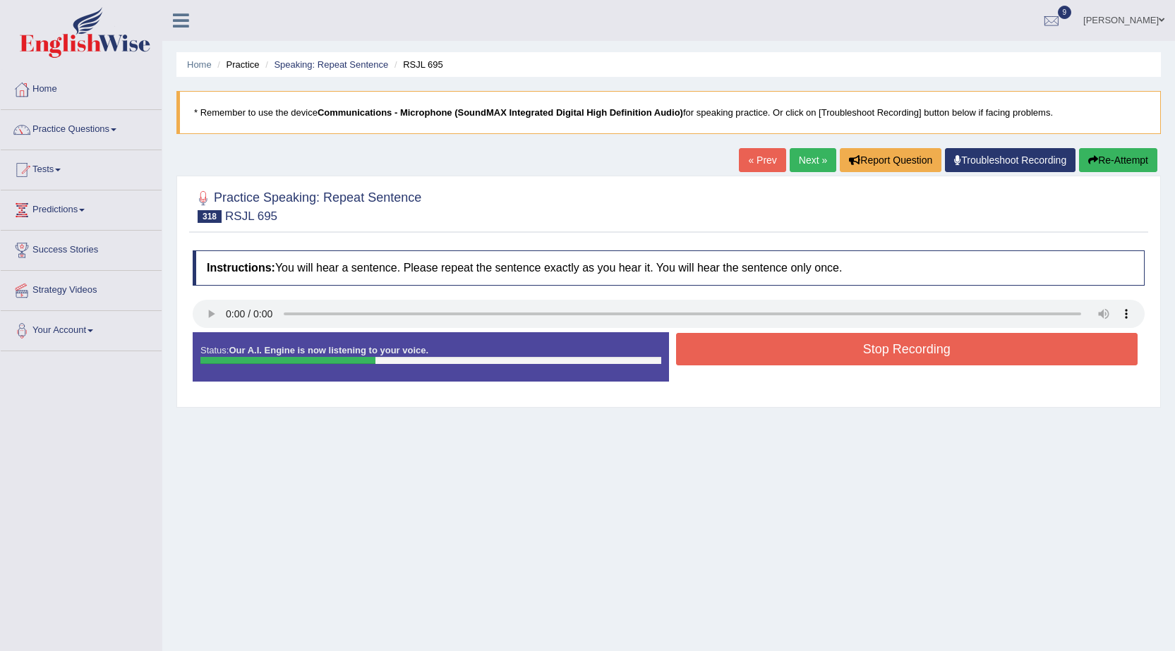
click at [880, 361] on button "Stop Recording" at bounding box center [907, 349] width 462 height 32
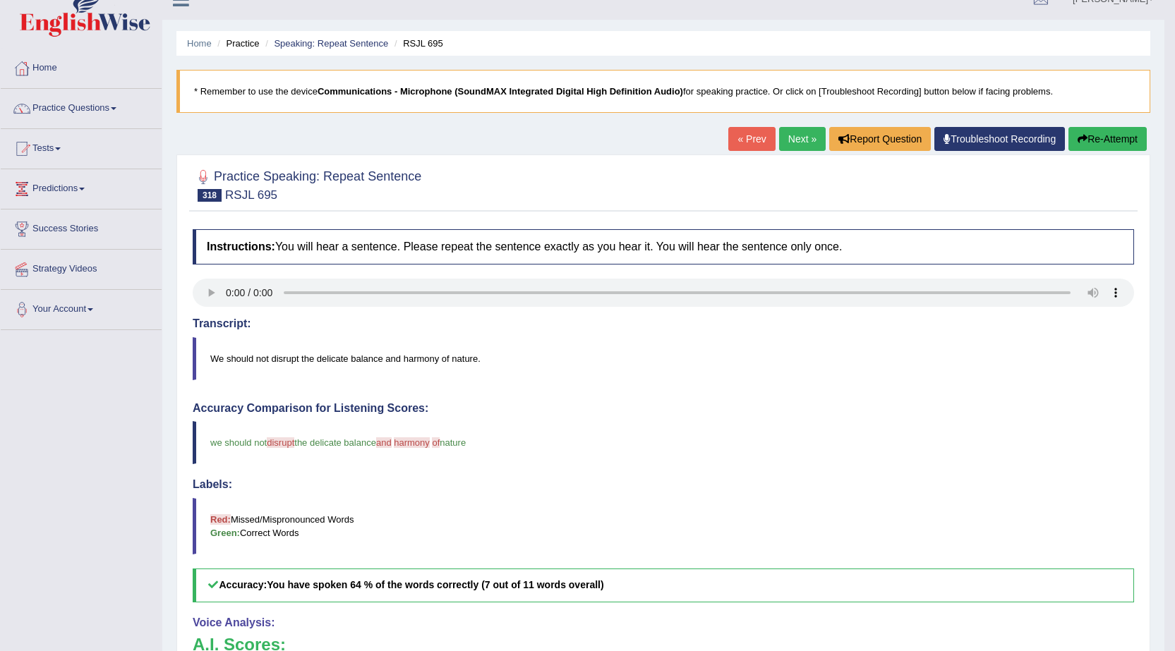
scroll to position [20, 0]
click at [82, 107] on link "Practice Questions" at bounding box center [81, 107] width 161 height 35
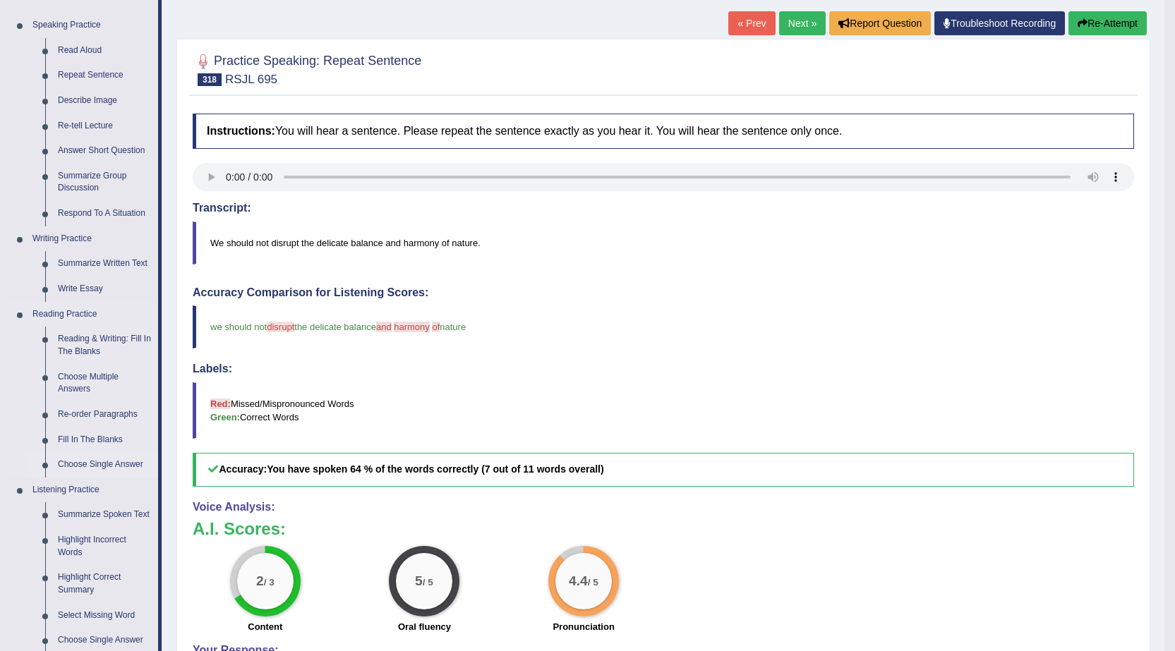
scroll to position [162, 0]
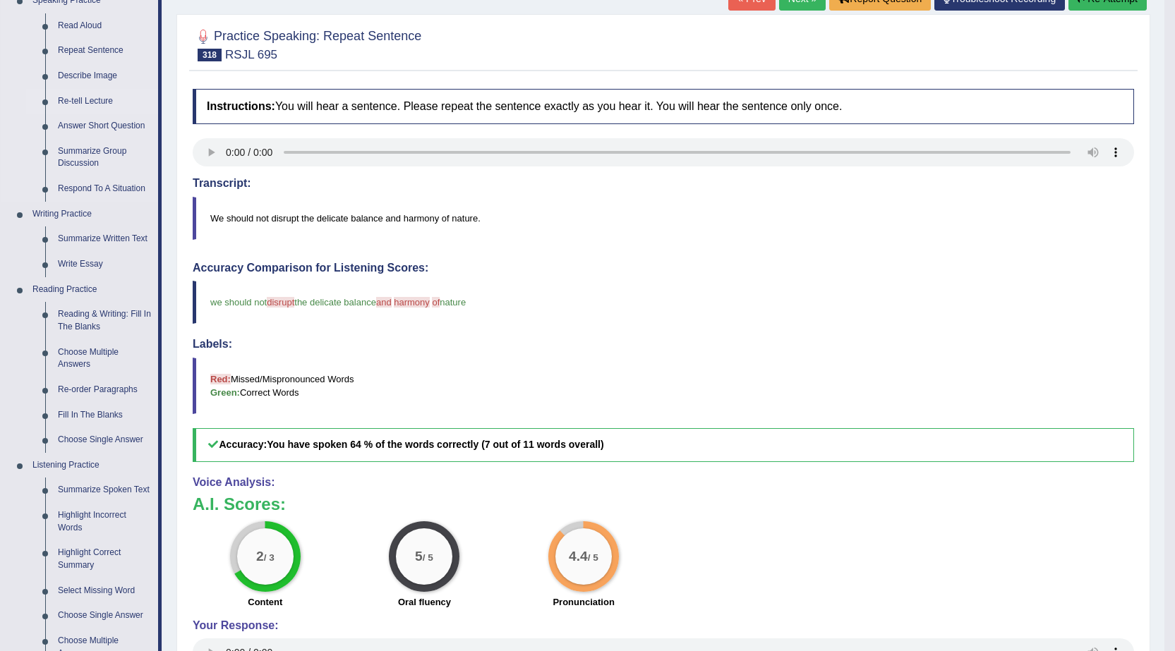
click at [84, 100] on link "Re-tell Lecture" at bounding box center [105, 101] width 107 height 25
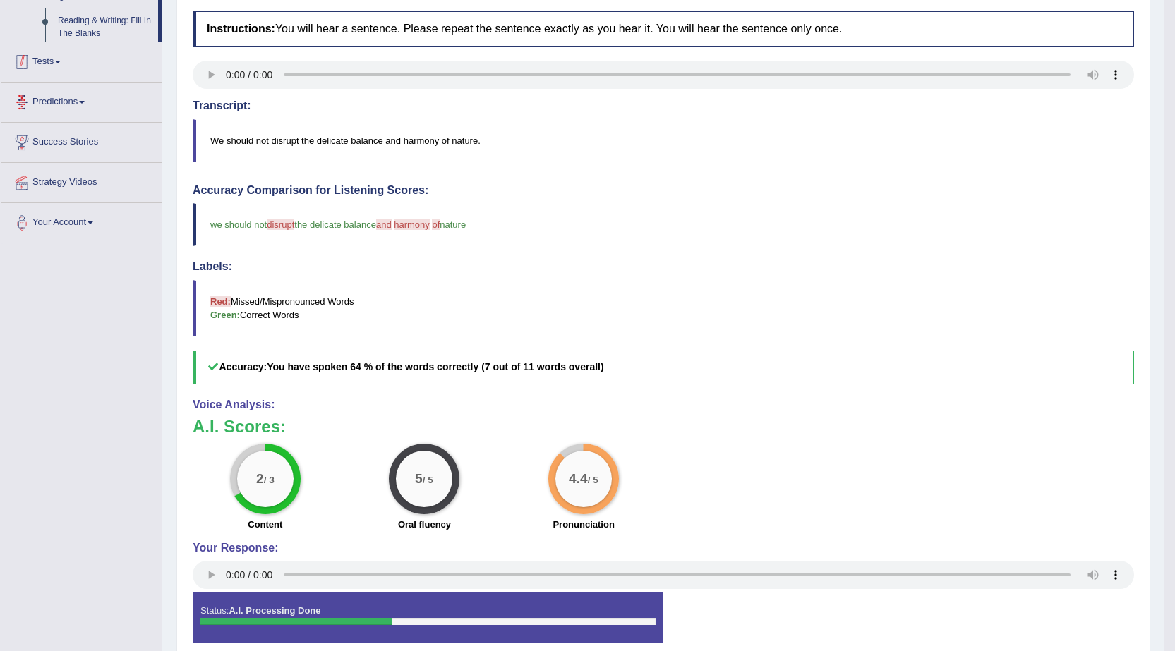
scroll to position [303, 0]
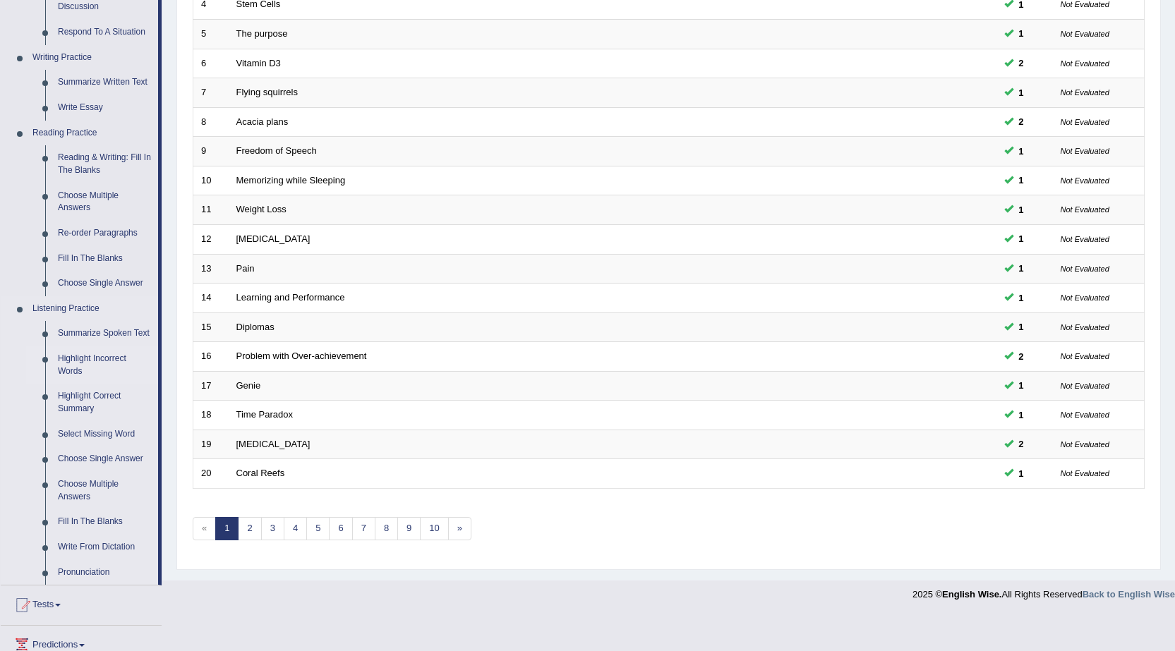
scroll to position [353, 0]
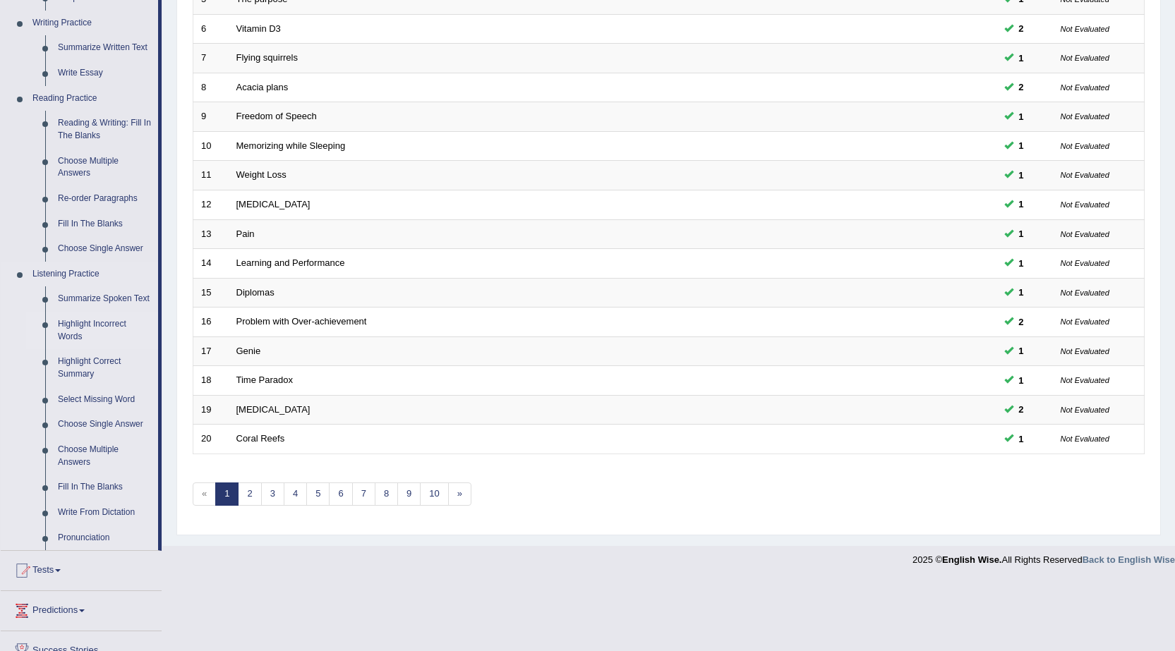
click at [110, 322] on link "Highlight Incorrect Words" at bounding box center [105, 330] width 107 height 37
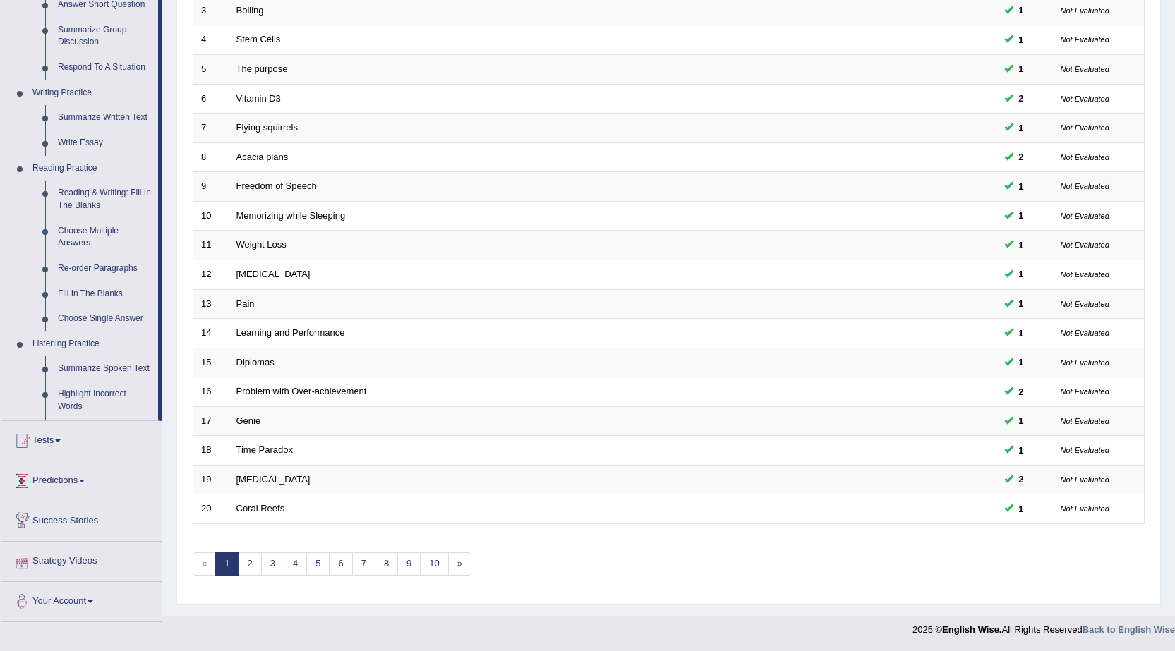
scroll to position [283, 0]
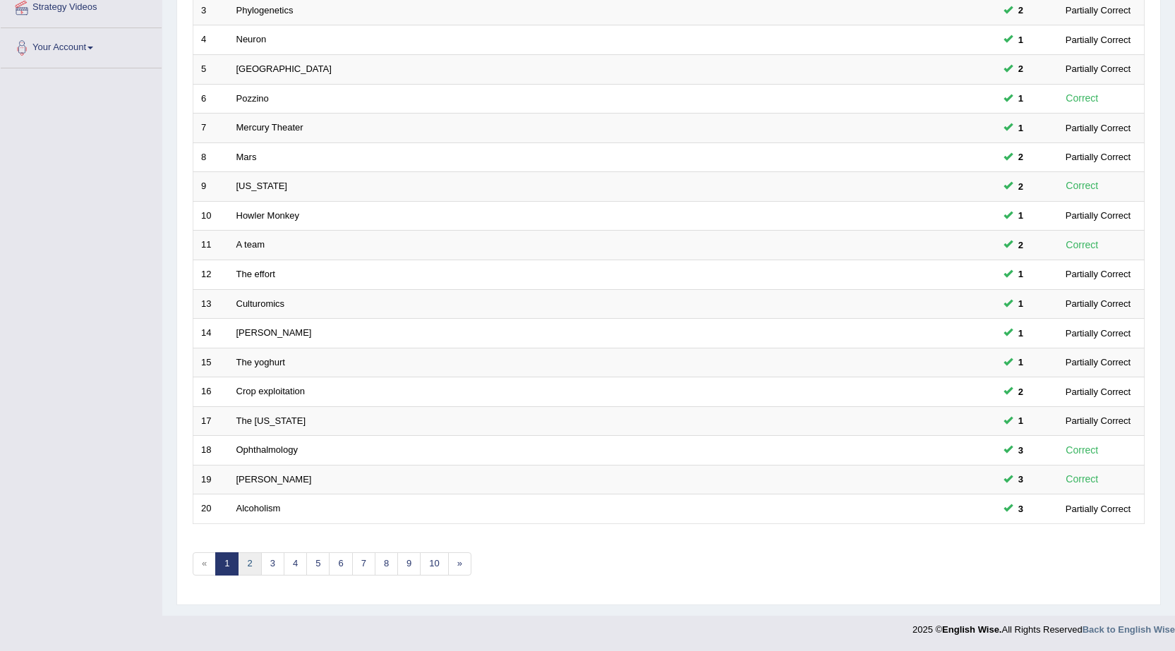
click at [255, 565] on link "2" at bounding box center [249, 564] width 23 height 23
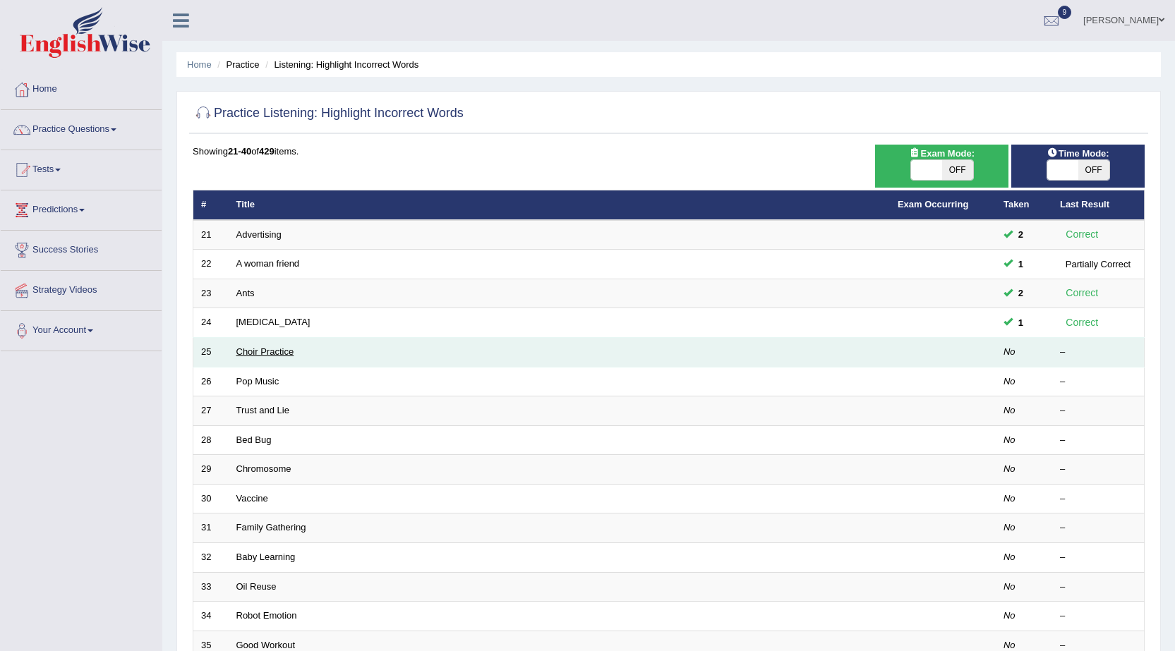
click at [253, 355] on link "Choir Practice" at bounding box center [265, 351] width 58 height 11
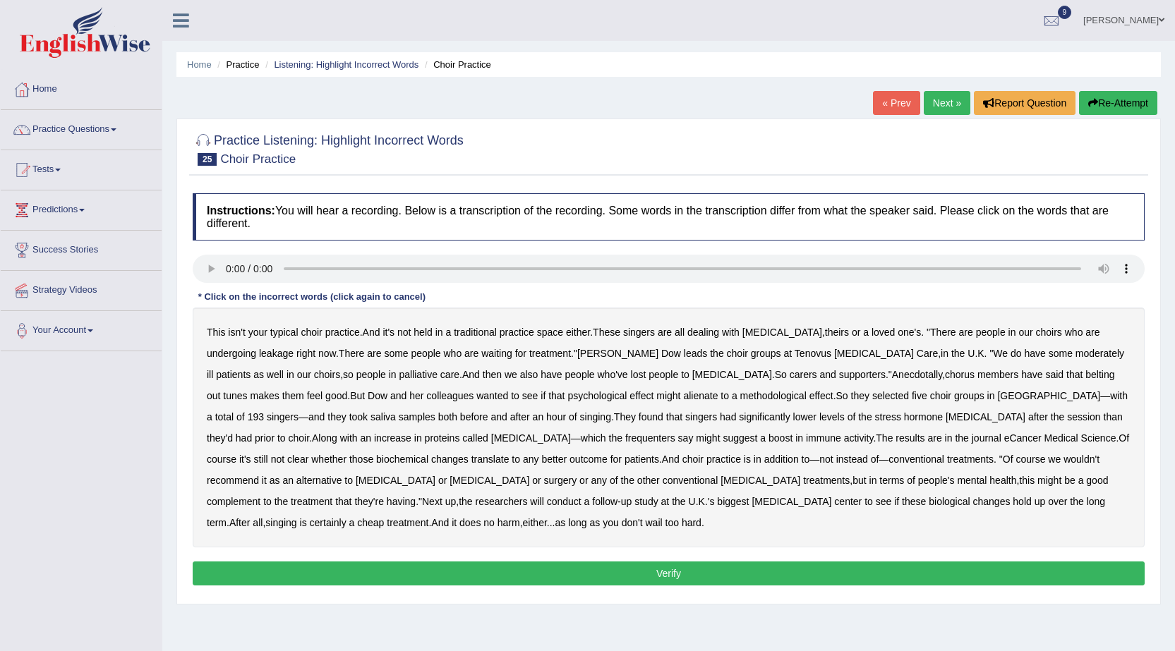
click at [259, 351] on b "leakage" at bounding box center [276, 353] width 35 height 11
click at [1075, 353] on b "moderately" at bounding box center [1099, 353] width 49 height 11
click at [740, 395] on b "methodological" at bounding box center [773, 395] width 66 height 11
click at [625, 438] on b "frequenters" at bounding box center [650, 438] width 50 height 11
click at [657, 567] on button "Verify" at bounding box center [669, 574] width 952 height 24
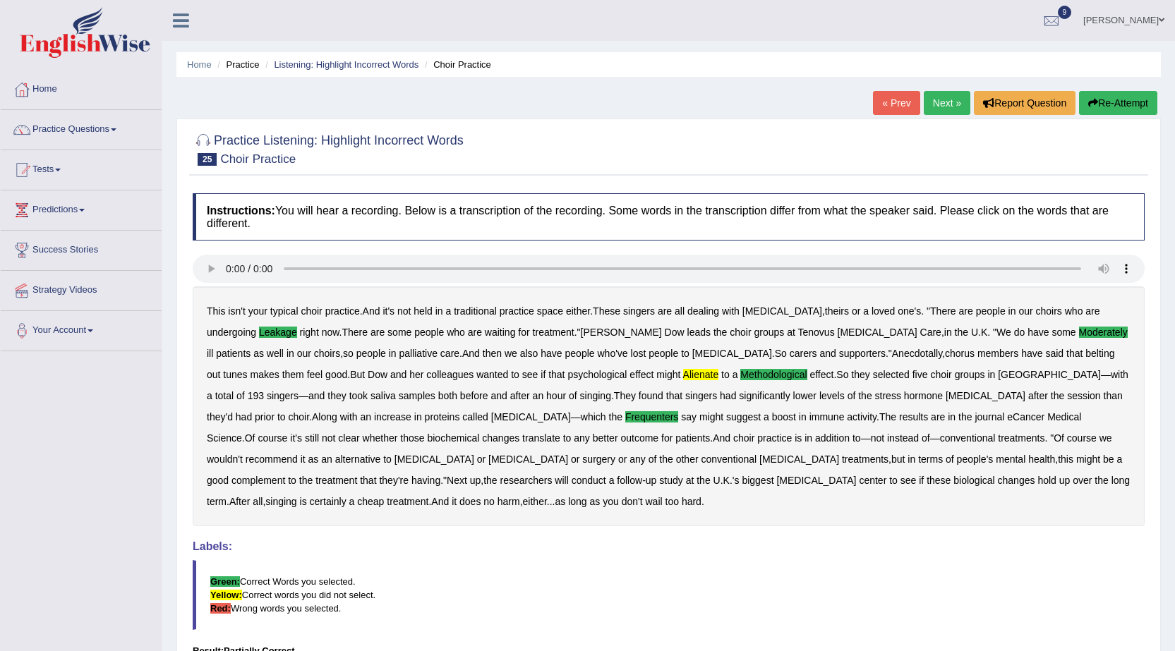
click at [933, 105] on link "Next »" at bounding box center [947, 103] width 47 height 24
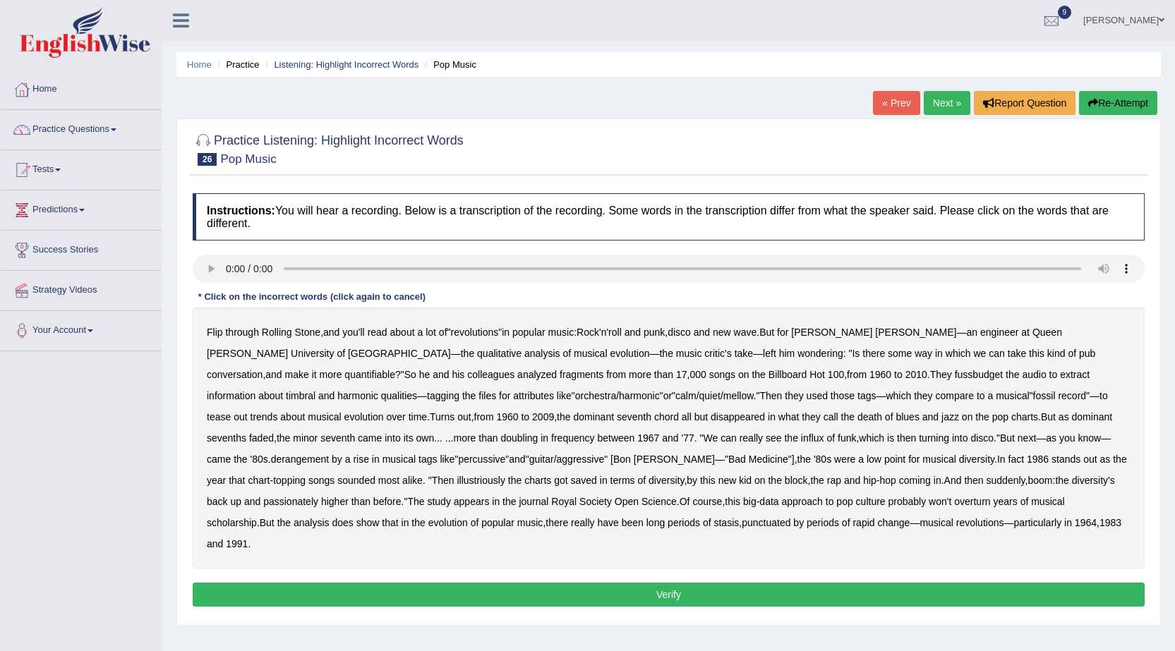
click at [395, 369] on b "quantifiable" at bounding box center [369, 374] width 51 height 11
click at [955, 373] on b "fussbudget" at bounding box center [979, 374] width 49 height 11
click at [919, 440] on b "turning" at bounding box center [934, 438] width 30 height 11
click at [505, 475] on b "illustriously" at bounding box center [481, 480] width 48 height 11
click at [318, 496] on b "passionately" at bounding box center [290, 501] width 55 height 11
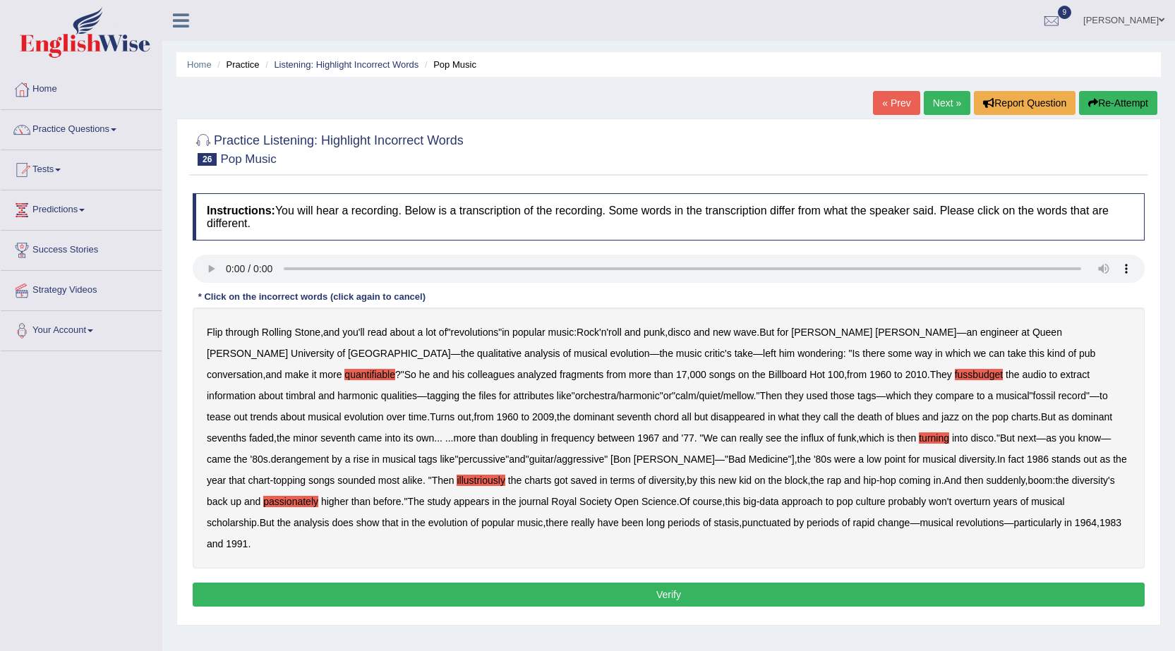
click at [738, 583] on button "Verify" at bounding box center [669, 595] width 952 height 24
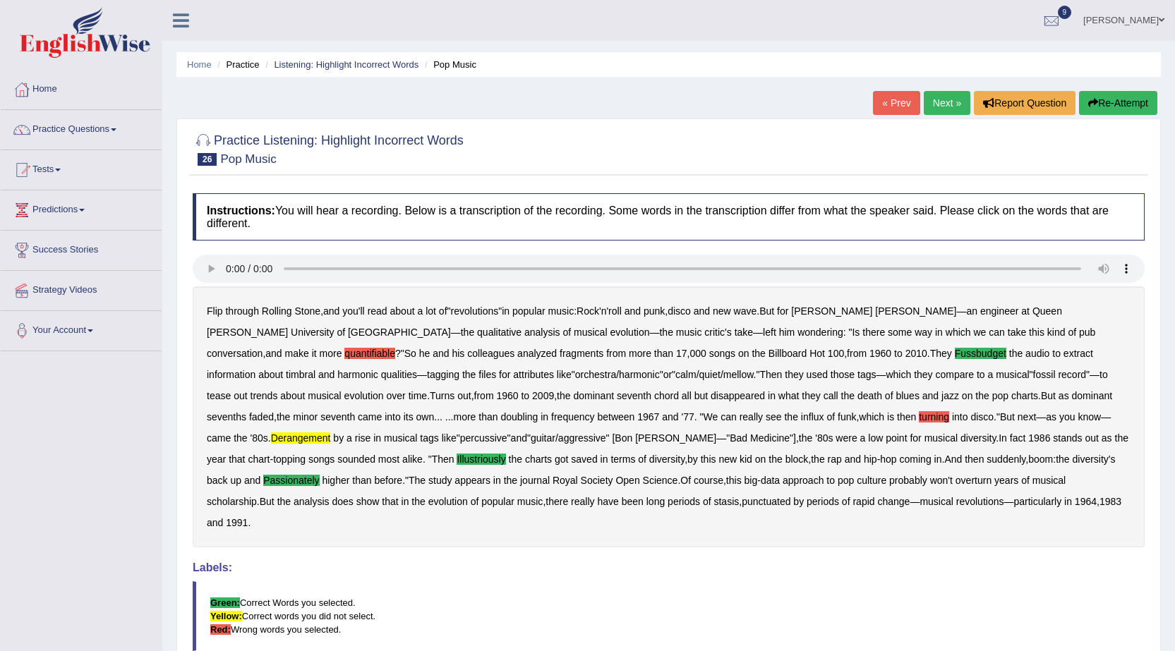
click at [1103, 104] on button "Re-Attempt" at bounding box center [1118, 103] width 78 height 24
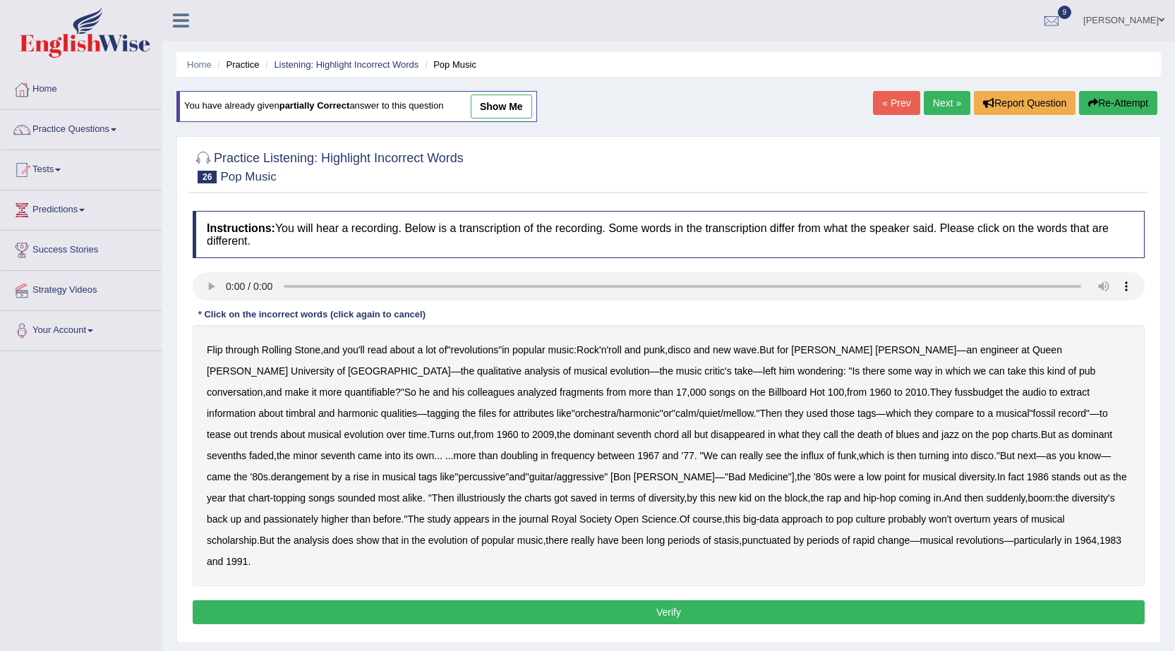
click at [395, 387] on b "quantifiable" at bounding box center [369, 392] width 51 height 11
click at [955, 395] on b "fussbudget" at bounding box center [979, 392] width 49 height 11
click at [919, 454] on b "turning" at bounding box center [934, 455] width 30 height 11
click at [330, 471] on b "derangement" at bounding box center [300, 476] width 59 height 11
click at [505, 493] on b "illustriously" at bounding box center [481, 498] width 48 height 11
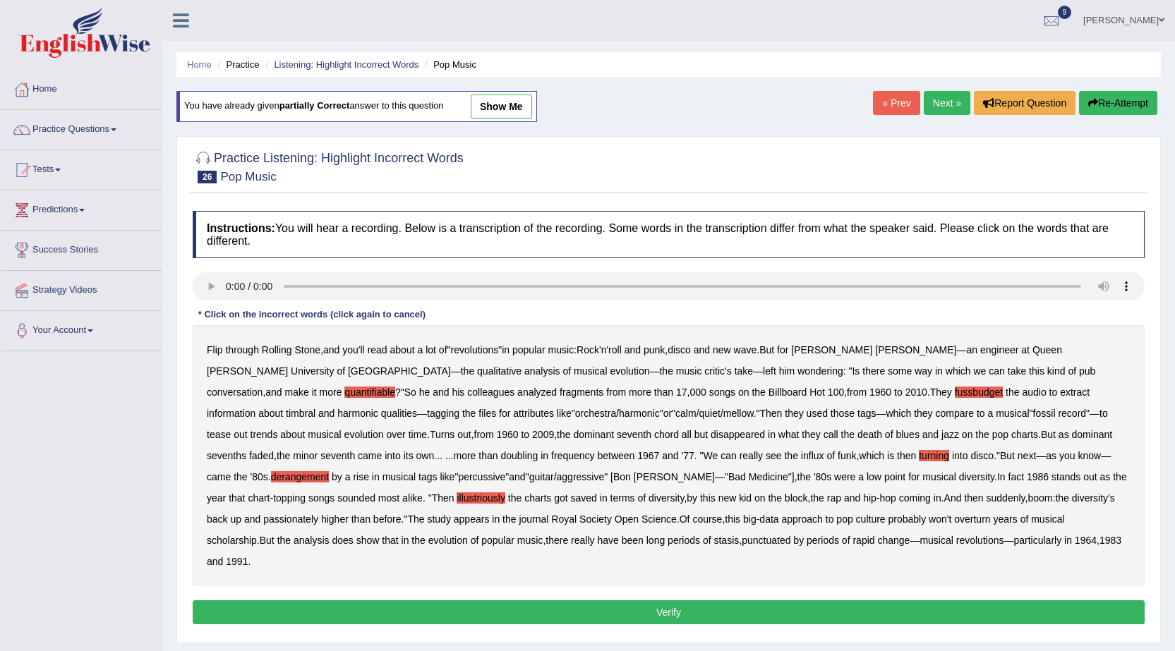
click at [318, 514] on b "passionately" at bounding box center [290, 519] width 55 height 11
click at [709, 601] on button "Verify" at bounding box center [669, 613] width 952 height 24
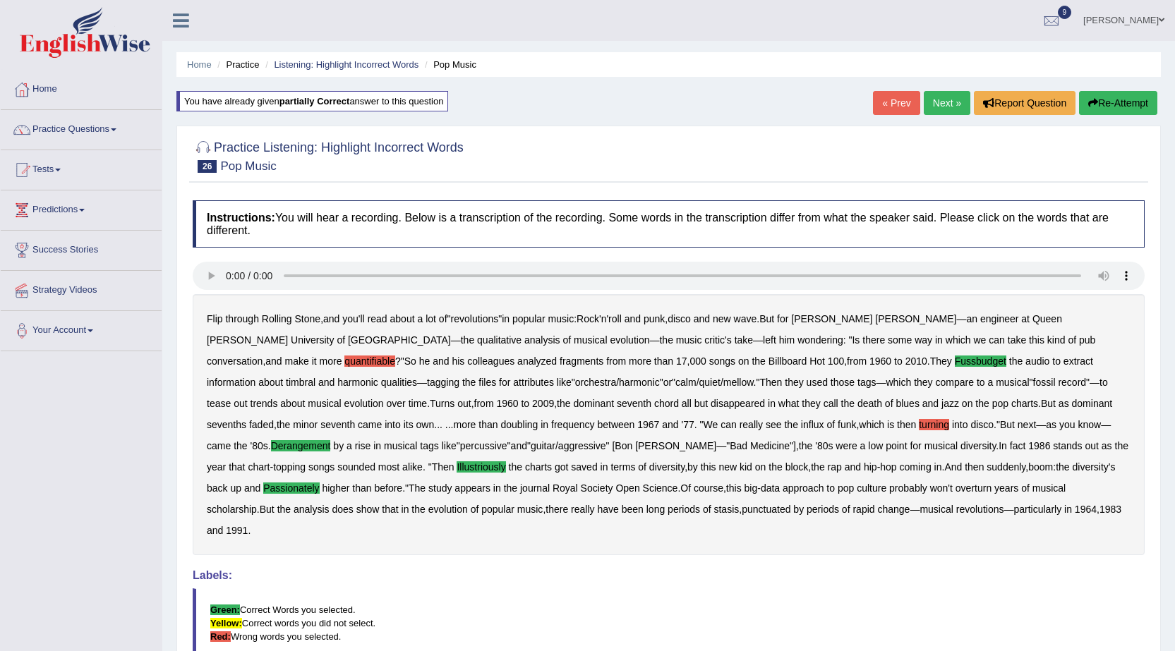
click at [320, 290] on audio at bounding box center [669, 276] width 952 height 28
click at [949, 107] on link "Next »" at bounding box center [947, 103] width 47 height 24
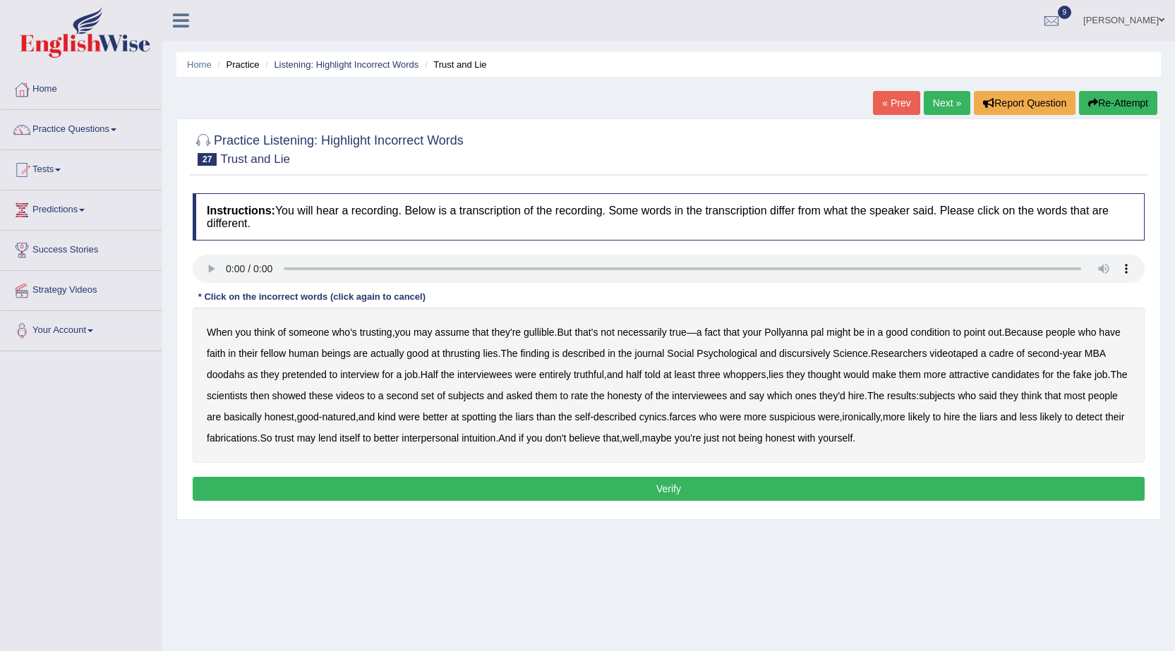
click at [933, 332] on b "condition" at bounding box center [930, 332] width 40 height 11
click at [468, 355] on b "thrusting" at bounding box center [461, 353] width 38 height 11
click at [808, 350] on b "discursively" at bounding box center [804, 353] width 51 height 11
click at [236, 373] on b "doodahs" at bounding box center [226, 374] width 38 height 11
click at [696, 416] on b "farces" at bounding box center [682, 416] width 27 height 11
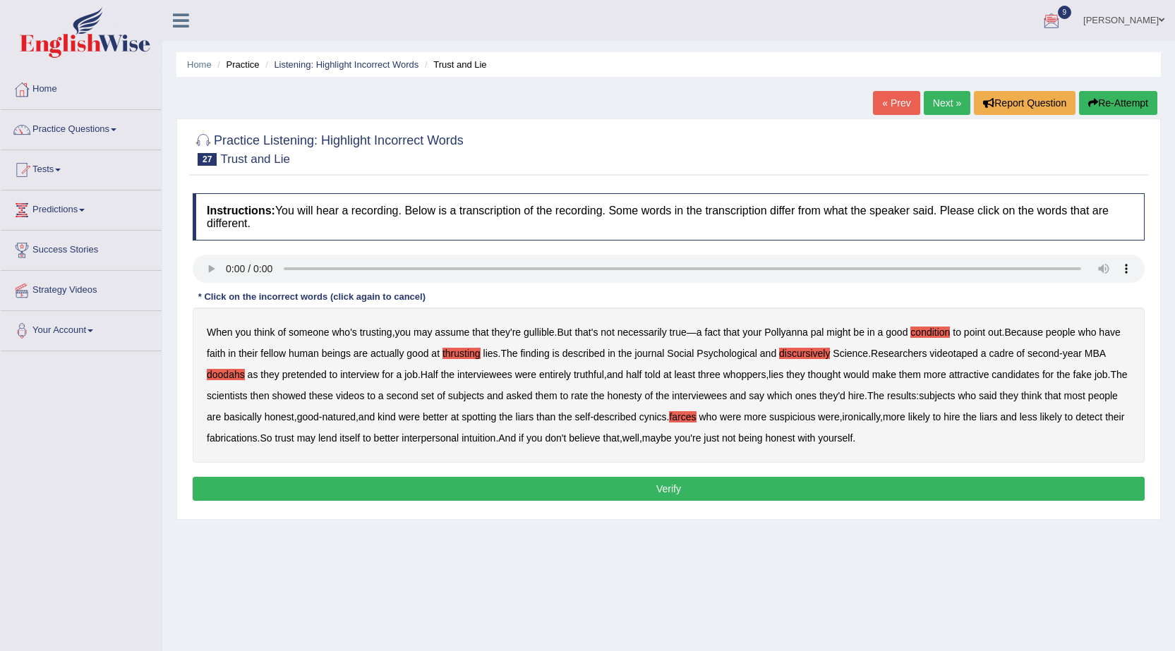
click at [633, 498] on button "Verify" at bounding box center [669, 489] width 952 height 24
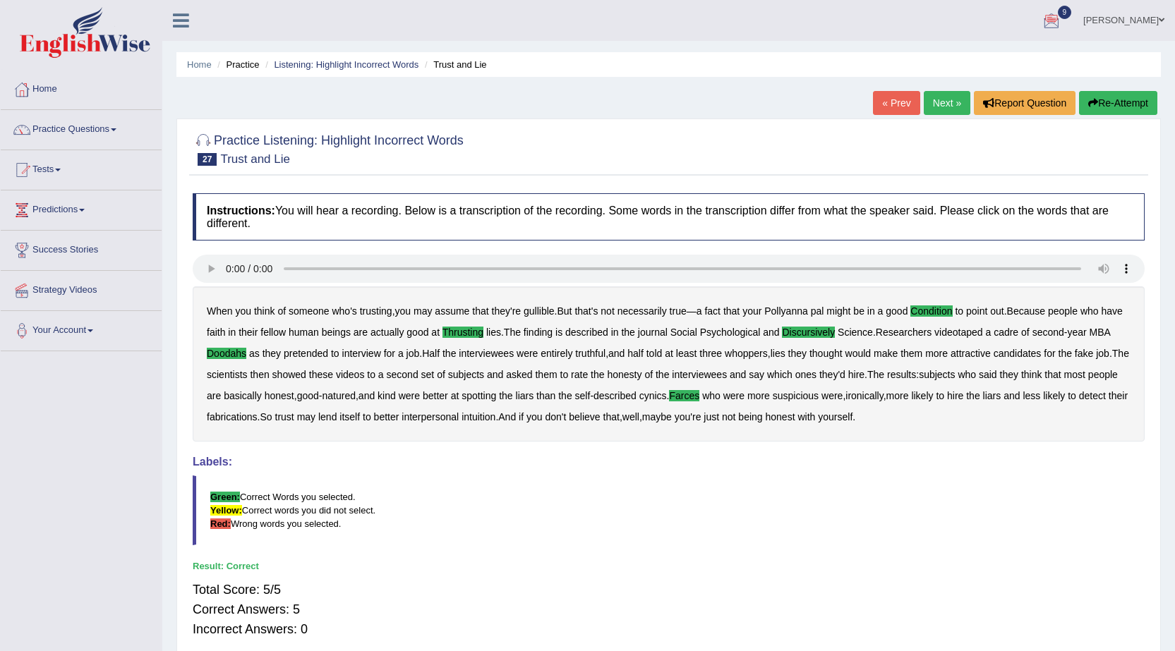
click at [953, 103] on link "Next »" at bounding box center [947, 103] width 47 height 24
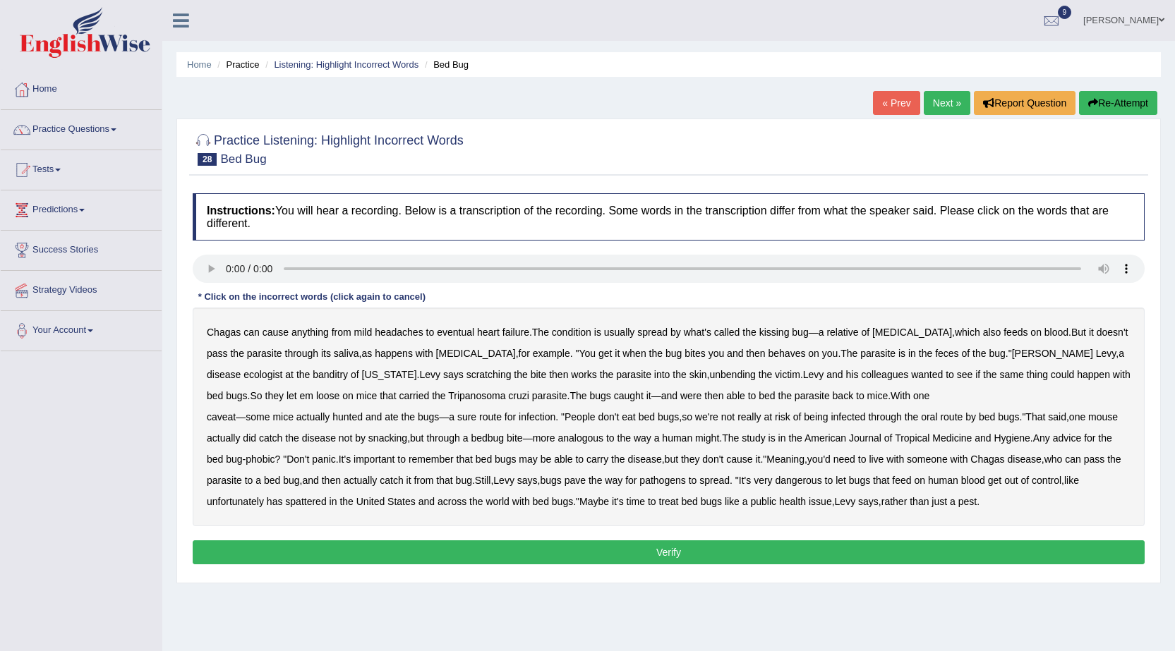
click at [768, 354] on b "behaves" at bounding box center [786, 353] width 37 height 11
click at [709, 373] on b "unbending" at bounding box center [732, 374] width 46 height 11
click at [759, 398] on b "bed" at bounding box center [767, 395] width 16 height 11
click at [911, 482] on b "feed" at bounding box center [901, 480] width 19 height 11
click at [842, 550] on button "Verify" at bounding box center [669, 553] width 952 height 24
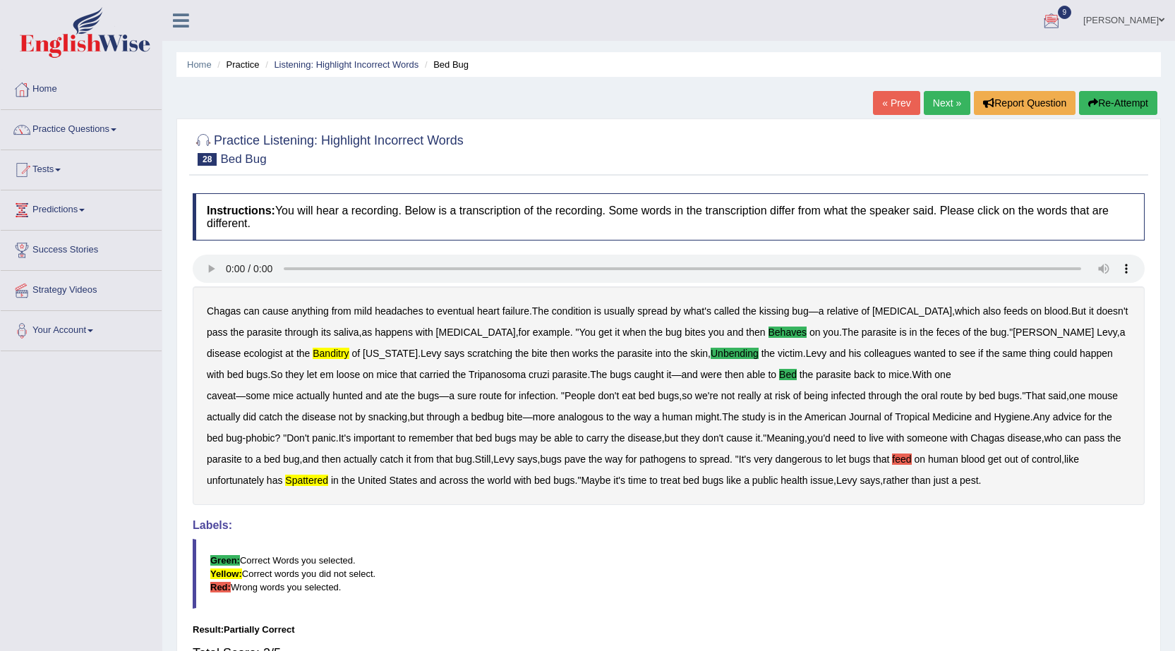
click at [1116, 101] on button "Re-Attempt" at bounding box center [1118, 103] width 78 height 24
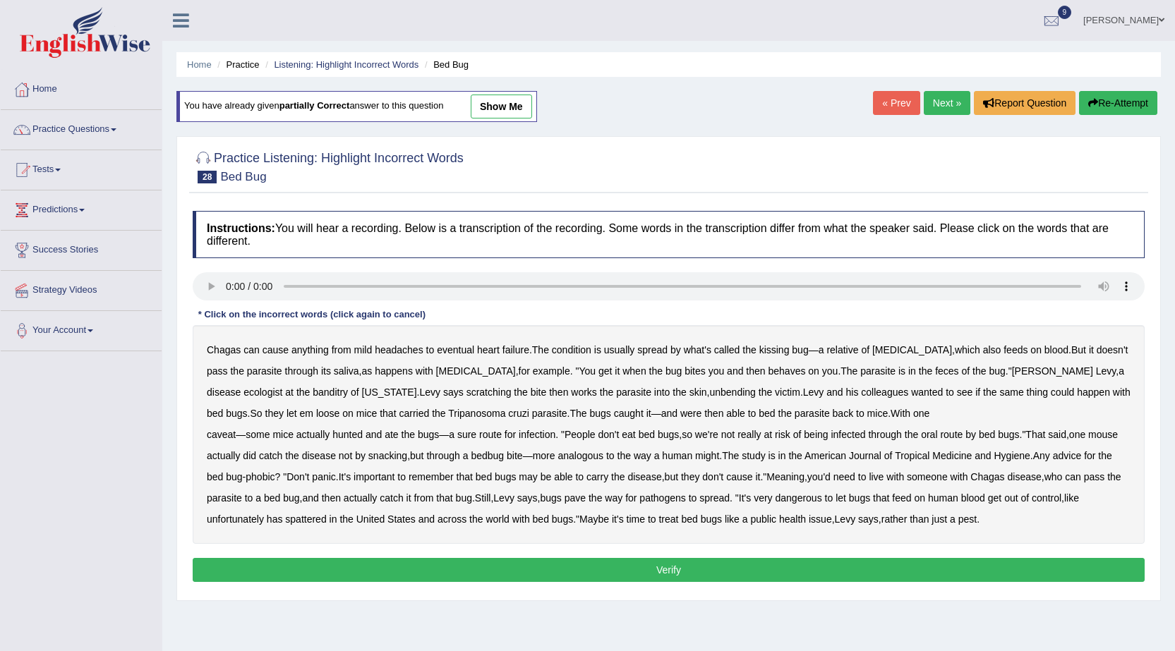
click at [768, 371] on b "behaves" at bounding box center [786, 371] width 37 height 11
click at [313, 390] on b "banditry" at bounding box center [330, 392] width 35 height 11
click at [709, 389] on b "unbending" at bounding box center [732, 392] width 46 height 11
click at [759, 416] on b "bed" at bounding box center [767, 413] width 16 height 11
click at [911, 497] on b "feed" at bounding box center [901, 498] width 19 height 11
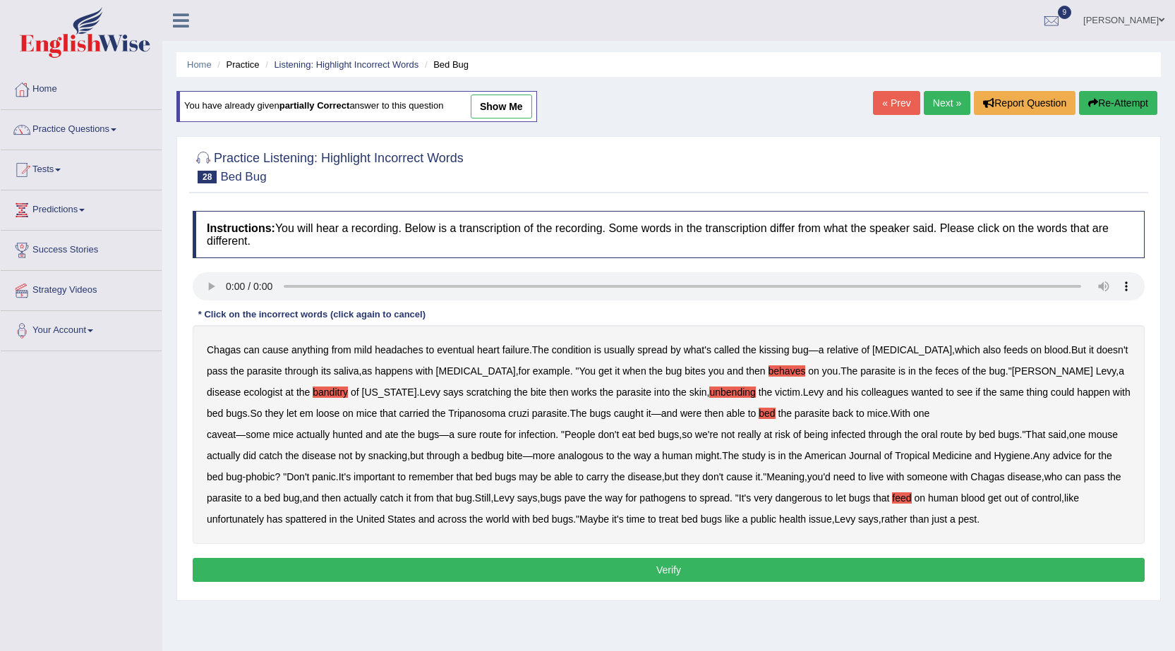
click at [303, 521] on b "spattered" at bounding box center [305, 519] width 41 height 11
click at [768, 374] on b "behaves" at bounding box center [786, 371] width 37 height 11
click at [646, 560] on button "Verify" at bounding box center [669, 570] width 952 height 24
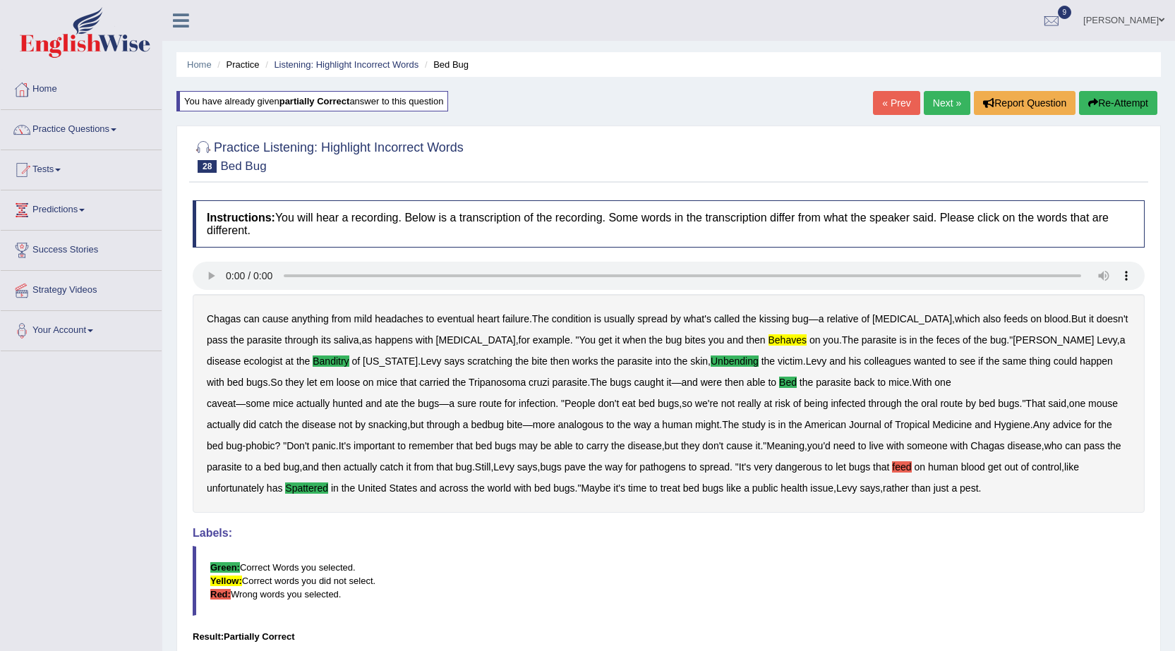
click at [869, 253] on div "Instructions: You will hear a recording. Below is a transcription of the record…" at bounding box center [668, 460] width 959 height 535
click at [946, 100] on link "Next »" at bounding box center [947, 103] width 47 height 24
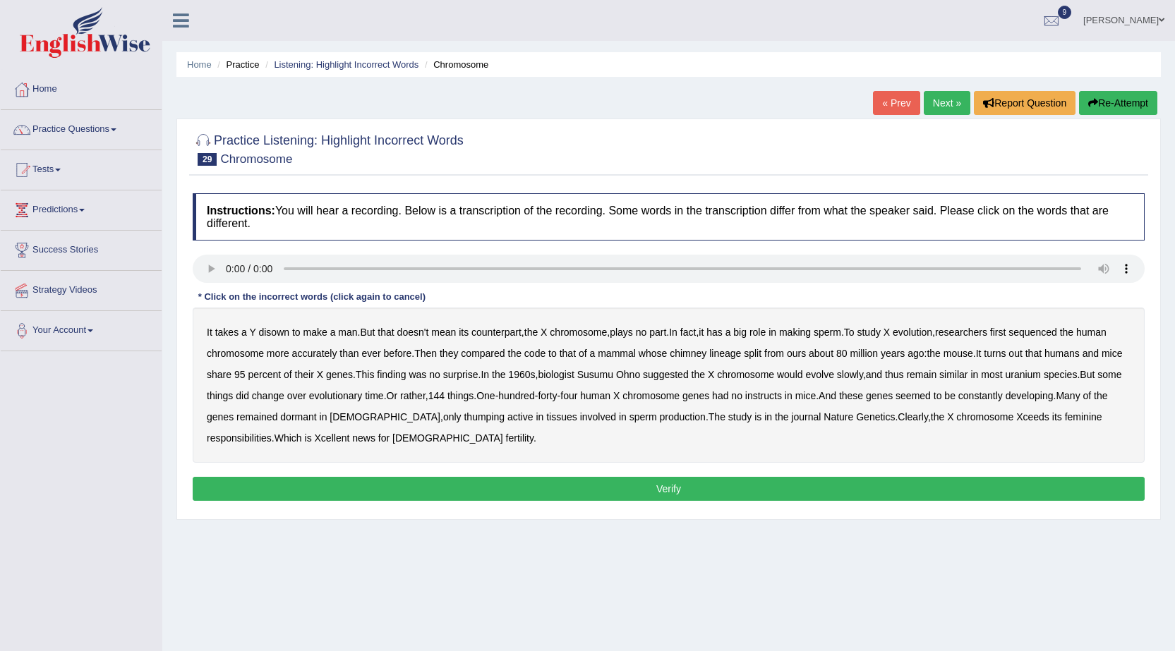
click at [689, 348] on b "chimney" at bounding box center [688, 353] width 37 height 11
click at [1035, 378] on b "uranium" at bounding box center [1023, 374] width 36 height 11
click at [426, 394] on b "rather" at bounding box center [412, 395] width 25 height 11
click at [426, 399] on b "rather" at bounding box center [412, 395] width 25 height 11
click at [442, 424] on div "It takes a Y disown to make a man . But that doesn't mean its counterpart , the…" at bounding box center [669, 385] width 952 height 155
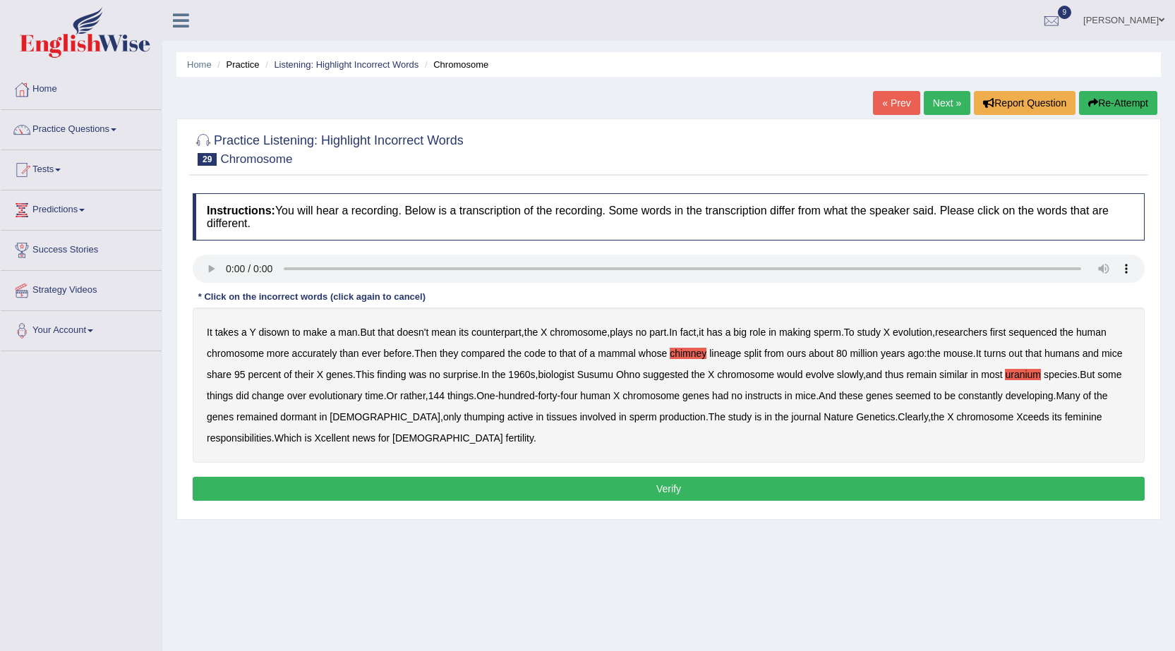
click at [464, 416] on b "thumping" at bounding box center [484, 416] width 41 height 11
click at [620, 497] on button "Verify" at bounding box center [669, 489] width 952 height 24
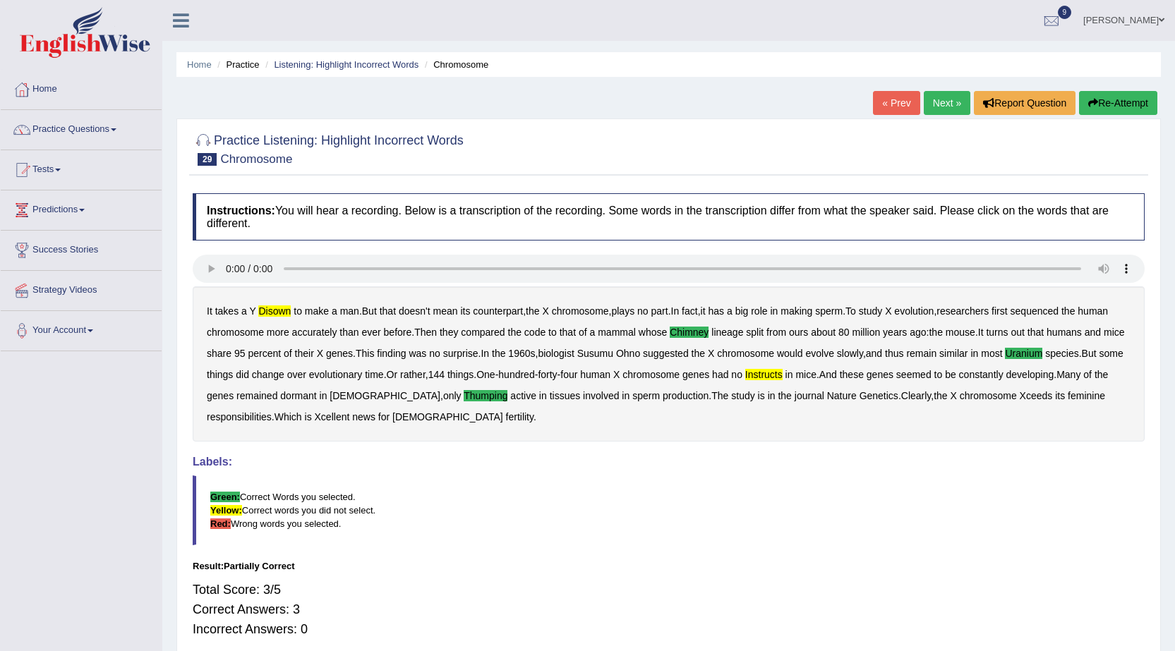
click at [1108, 100] on button "Re-Attempt" at bounding box center [1118, 103] width 78 height 24
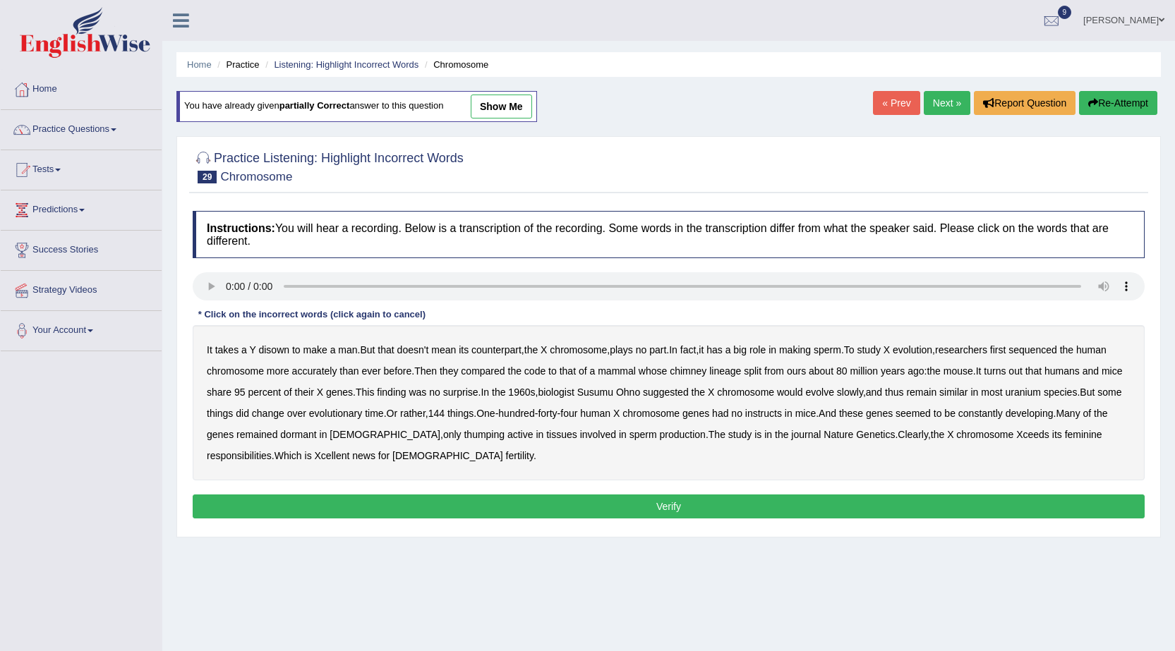
click at [207, 301] on div at bounding box center [669, 288] width 952 height 32
drag, startPoint x: 285, startPoint y: 337, endPoint x: 229, endPoint y: 360, distance: 60.1
click at [281, 339] on div "It takes a Y disown to make a man . But that doesn't mean its counterpart , the…" at bounding box center [669, 402] width 952 height 155
click at [264, 349] on b "disown" at bounding box center [273, 349] width 31 height 11
click at [693, 377] on div "It takes a Y disown to make a man . But that doesn't mean its counterpart , the…" at bounding box center [669, 402] width 952 height 155
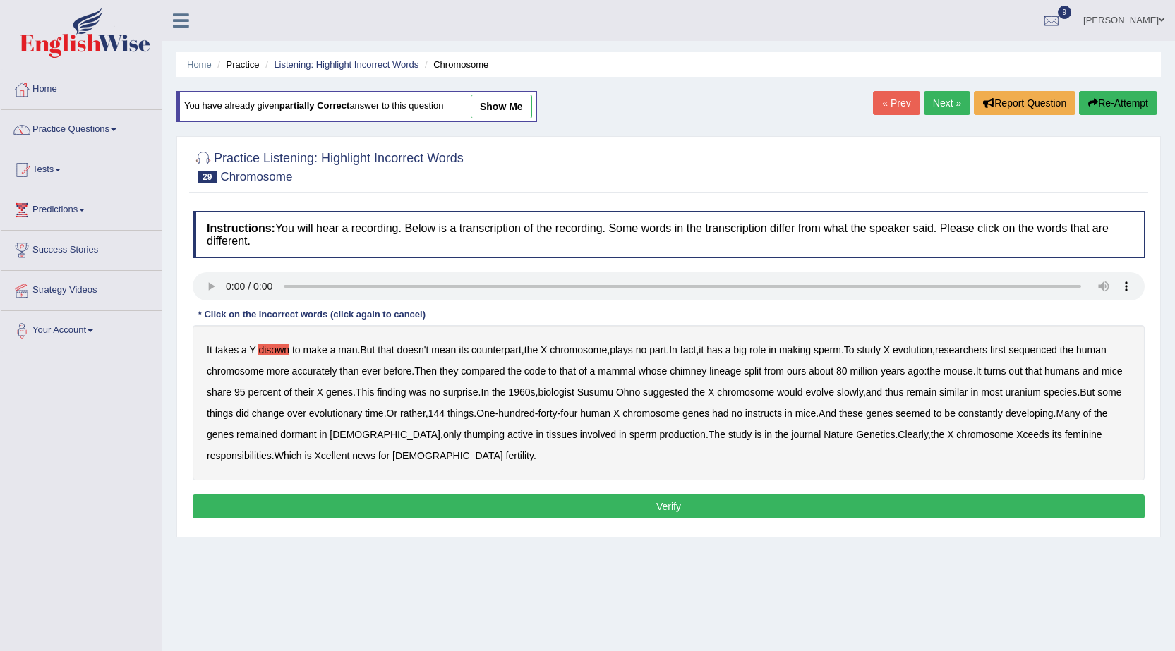
click at [693, 367] on b "chimney" at bounding box center [688, 371] width 37 height 11
click at [1041, 394] on b "uranium" at bounding box center [1023, 392] width 36 height 11
click at [782, 416] on b "instructs" at bounding box center [763, 413] width 37 height 11
click at [464, 433] on b "thumping" at bounding box center [484, 434] width 41 height 11
click at [566, 498] on button "Verify" at bounding box center [669, 507] width 952 height 24
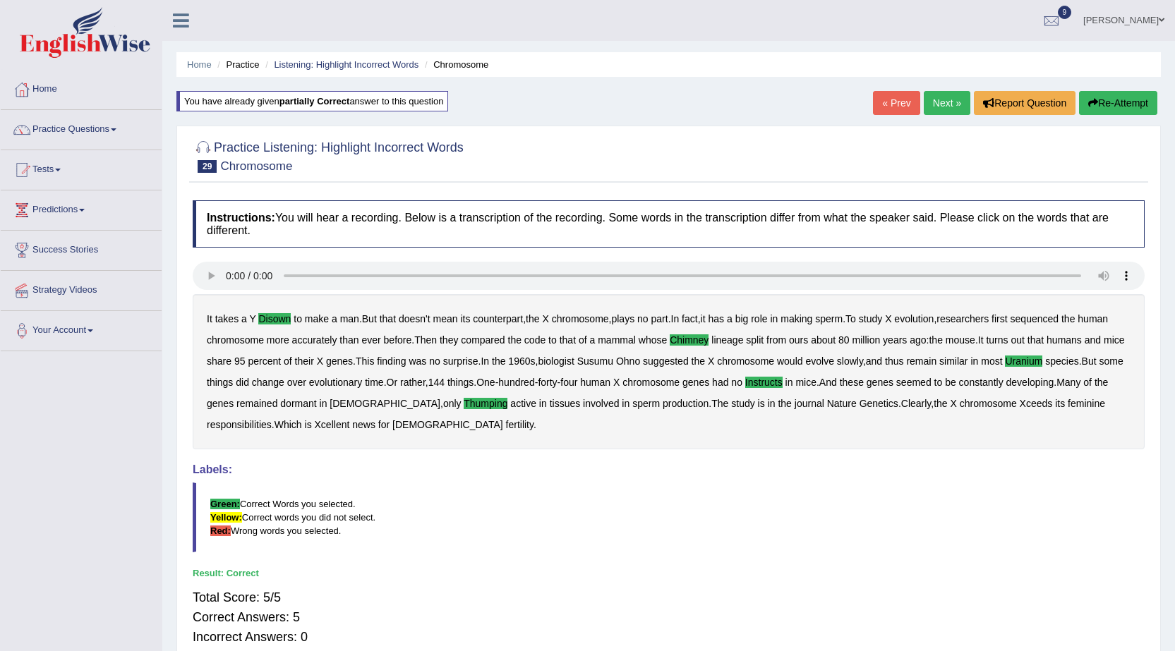
click at [949, 103] on link "Next »" at bounding box center [947, 103] width 47 height 24
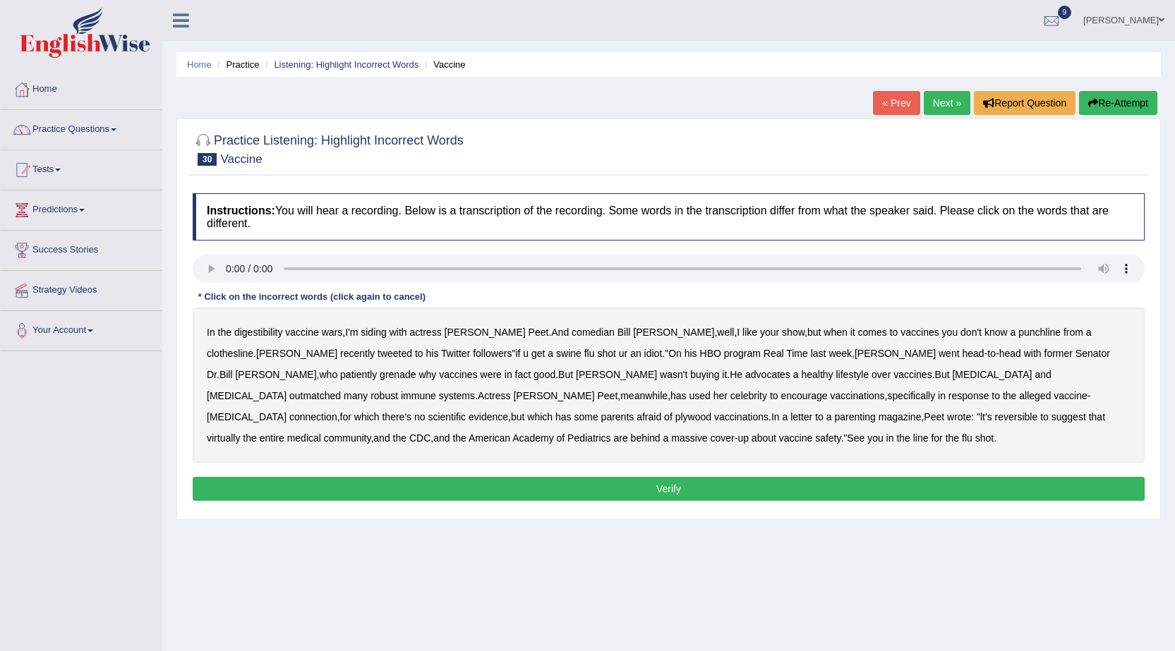
click at [272, 330] on b "digestibility" at bounding box center [258, 332] width 48 height 11
click at [416, 369] on b "grenade" at bounding box center [398, 374] width 36 height 11
click at [711, 411] on b "plywood" at bounding box center [693, 416] width 36 height 11
click at [995, 414] on b "reversible" at bounding box center [1016, 416] width 43 height 11
click at [495, 486] on button "Verify" at bounding box center [669, 489] width 952 height 24
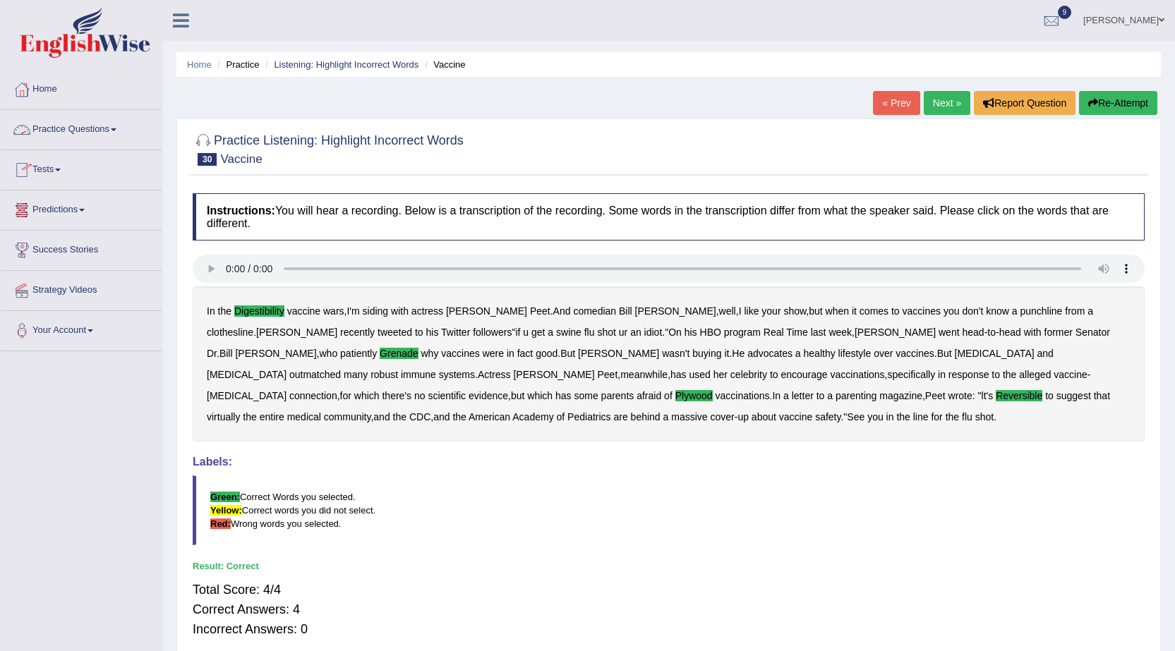
click at [59, 129] on link "Practice Questions" at bounding box center [81, 127] width 161 height 35
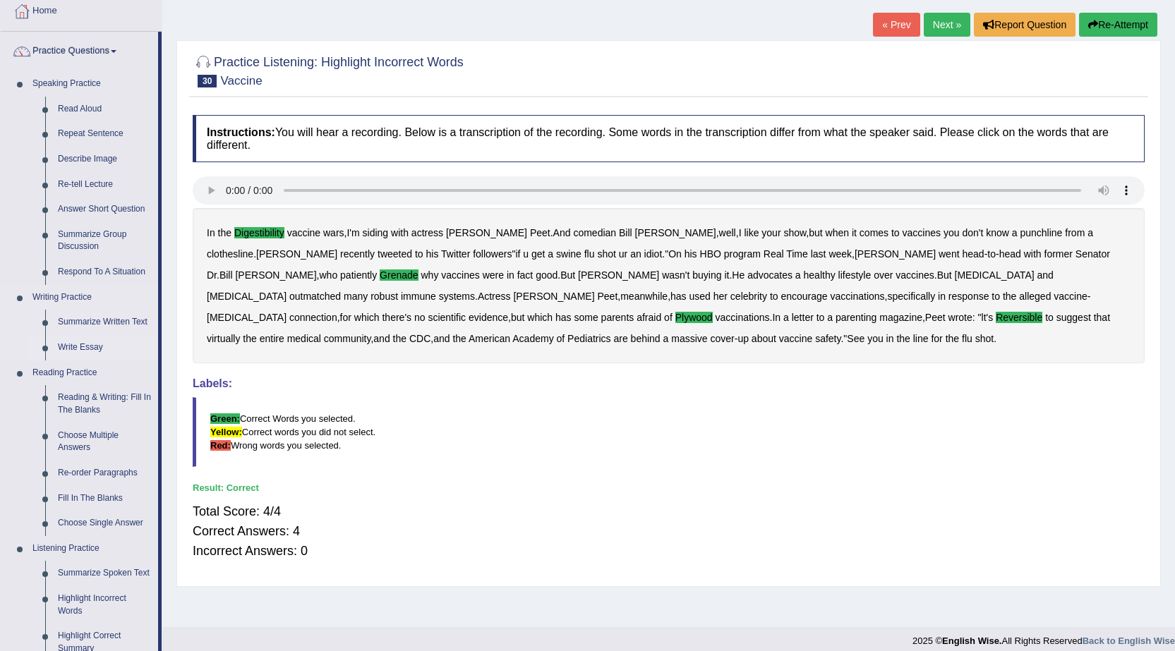
scroll to position [282, 0]
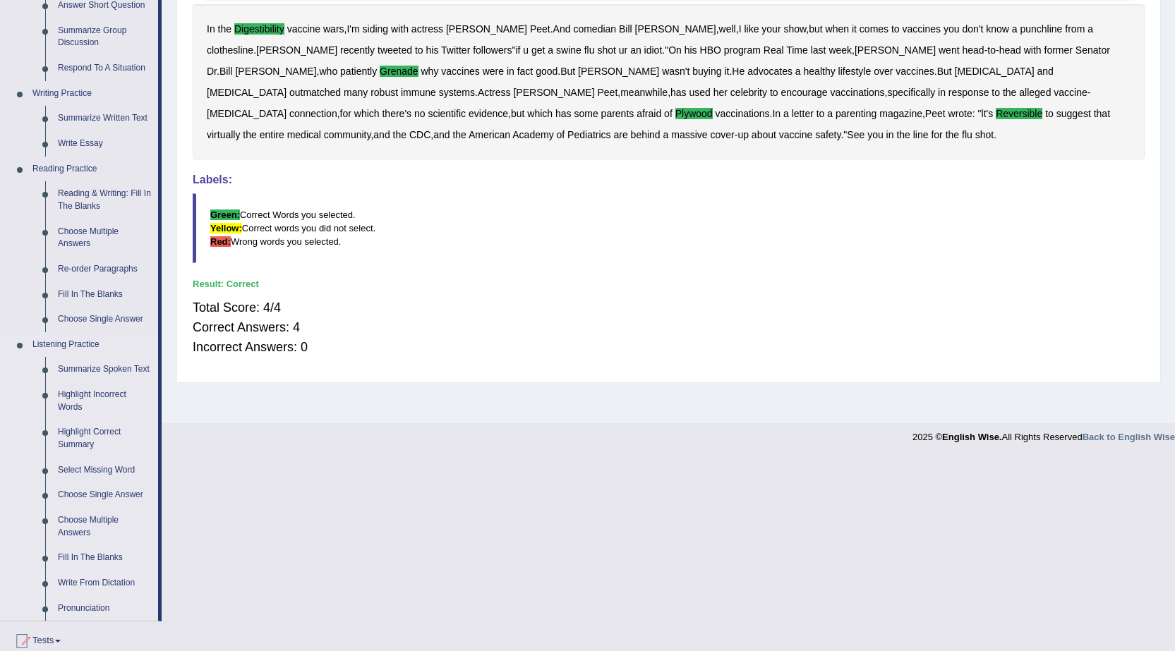
click at [88, 579] on link "Write From Dictation" at bounding box center [105, 583] width 107 height 25
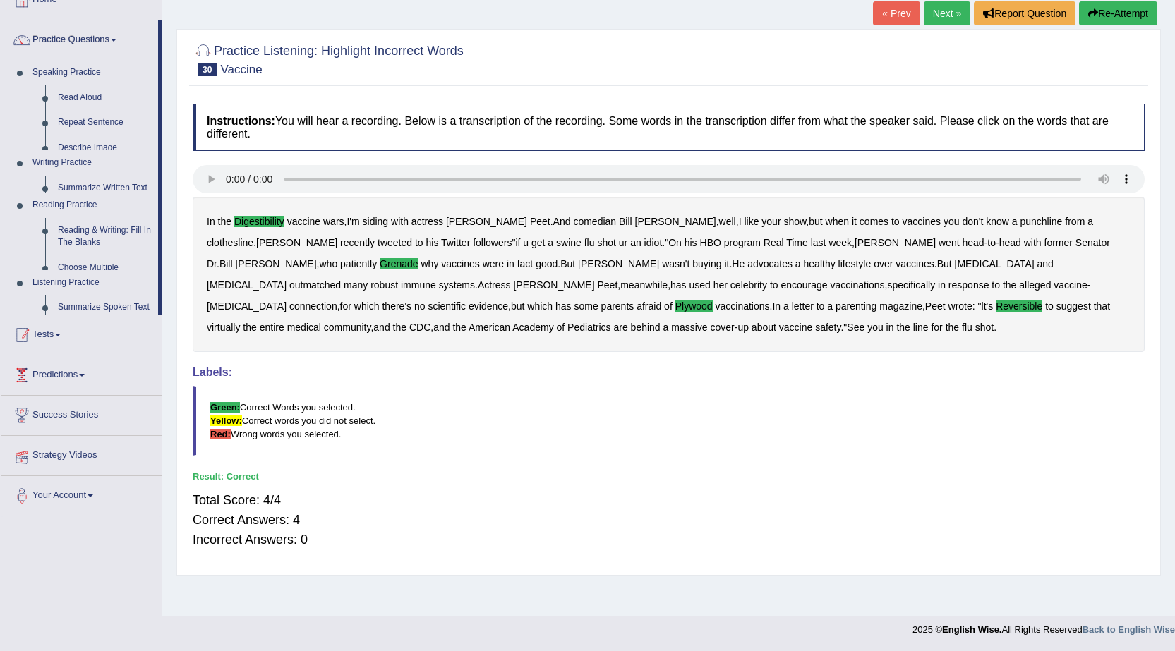
scroll to position [90, 0]
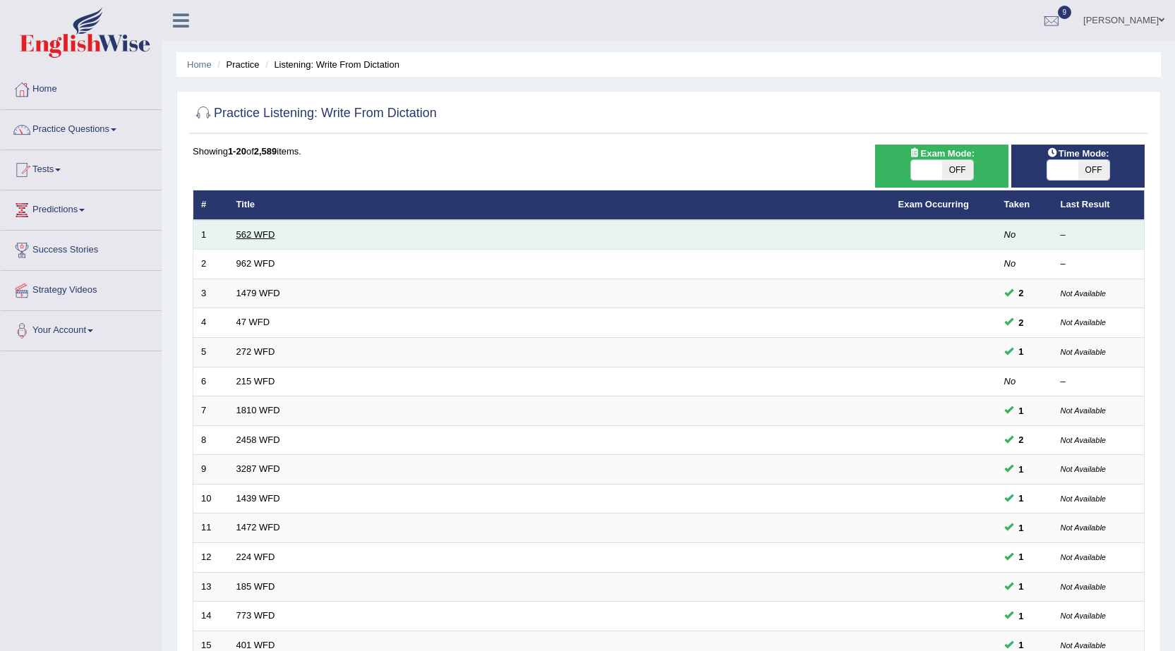
click at [272, 234] on link "562 WFD" at bounding box center [255, 234] width 39 height 11
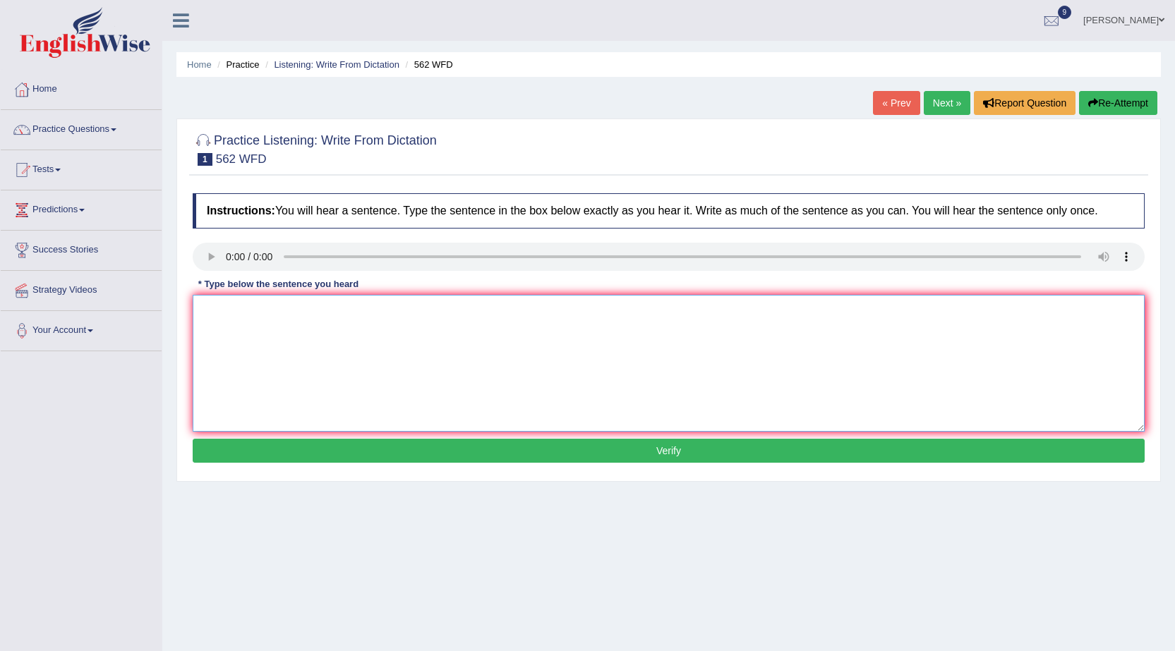
click at [334, 370] on textarea at bounding box center [669, 363] width 952 height 137
type textarea "The gap beween the rich and poor does not doesn't decrease."
click at [687, 447] on button "Verify" at bounding box center [669, 451] width 952 height 24
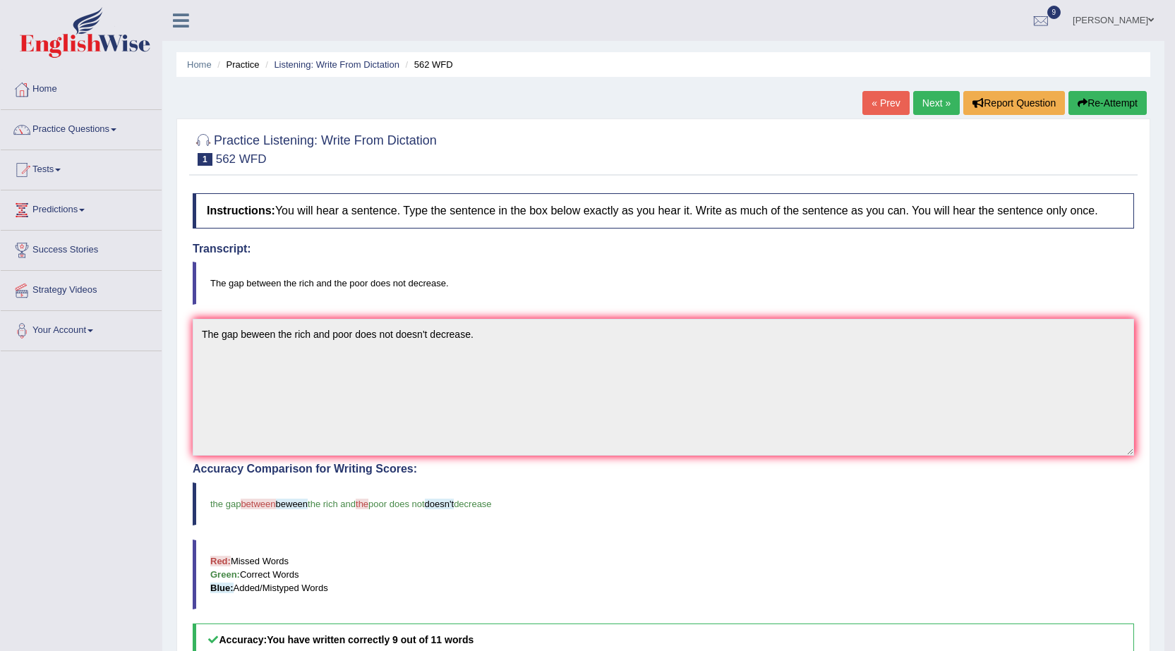
click at [929, 104] on link "Next »" at bounding box center [936, 103] width 47 height 24
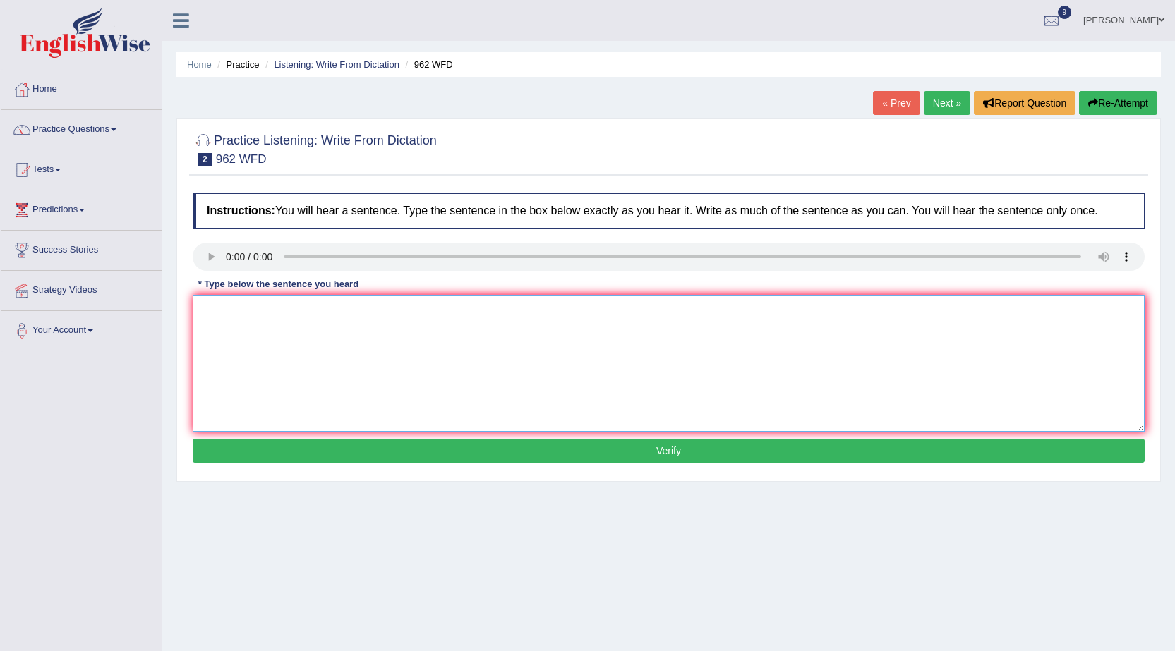
click at [251, 337] on textarea at bounding box center [669, 363] width 952 height 137
type textarea "If you have any quenstions about the exam please raise your hands."
click at [622, 449] on button "Verify" at bounding box center [669, 451] width 952 height 24
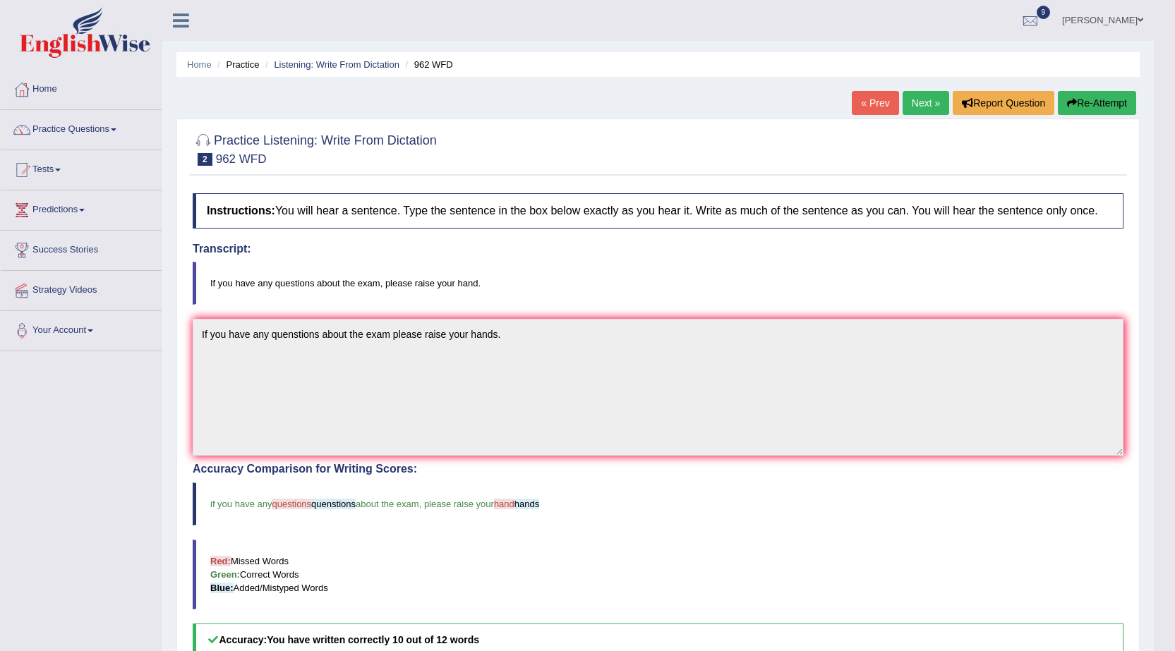
click at [1101, 109] on button "Re-Attempt" at bounding box center [1097, 103] width 78 height 24
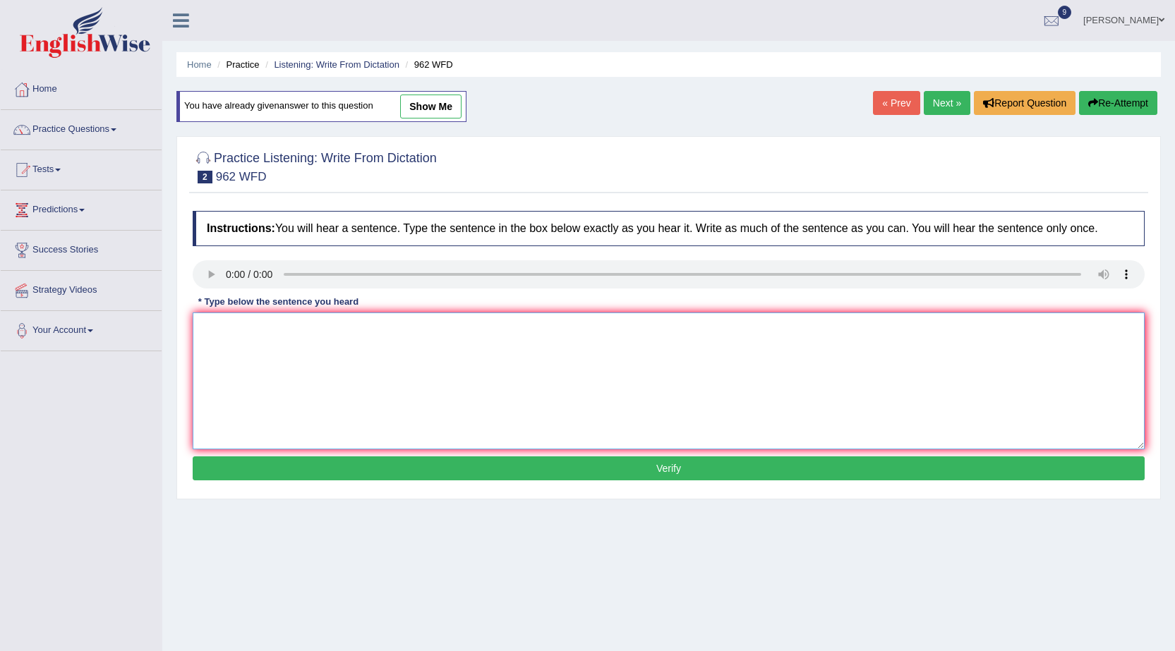
click at [466, 382] on textarea at bounding box center [669, 381] width 952 height 137
type textarea "If you have any questions question about the exam please raise your hands hand."
click at [630, 473] on button "Verify" at bounding box center [669, 469] width 952 height 24
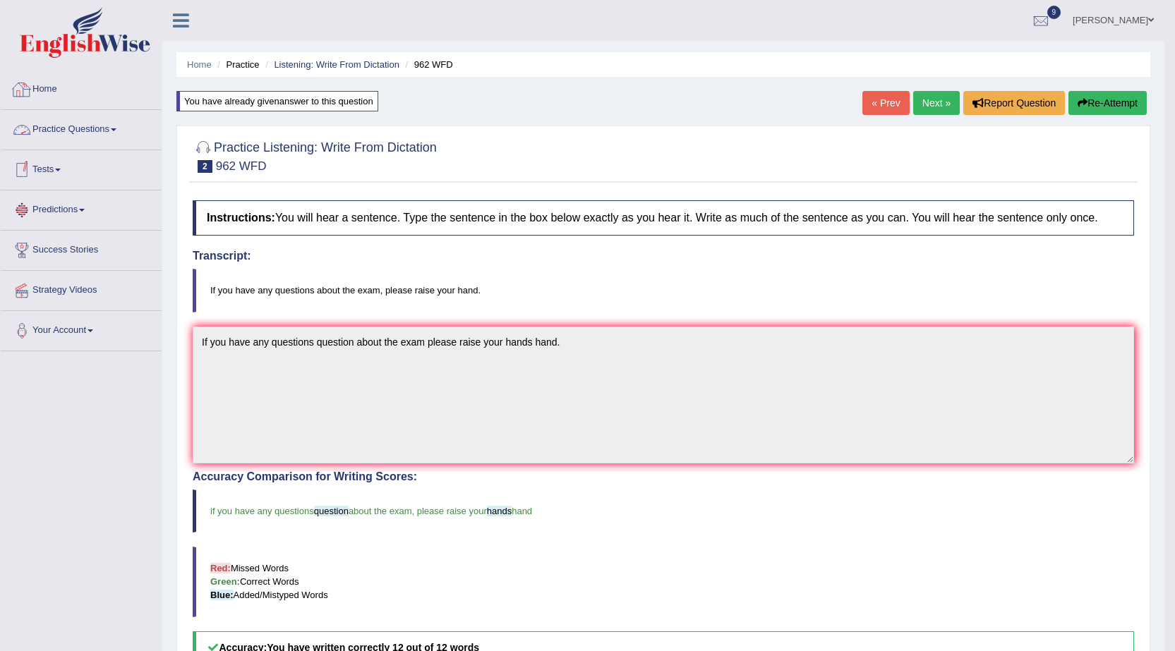
click at [63, 135] on link "Practice Questions" at bounding box center [81, 127] width 161 height 35
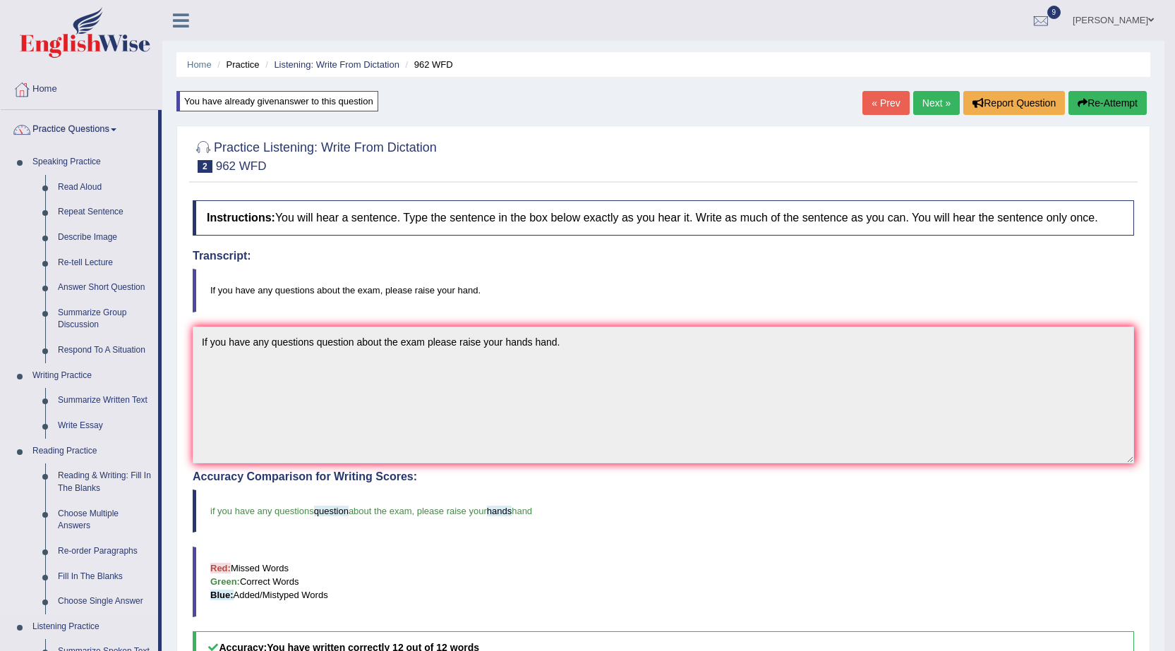
scroll to position [353, 0]
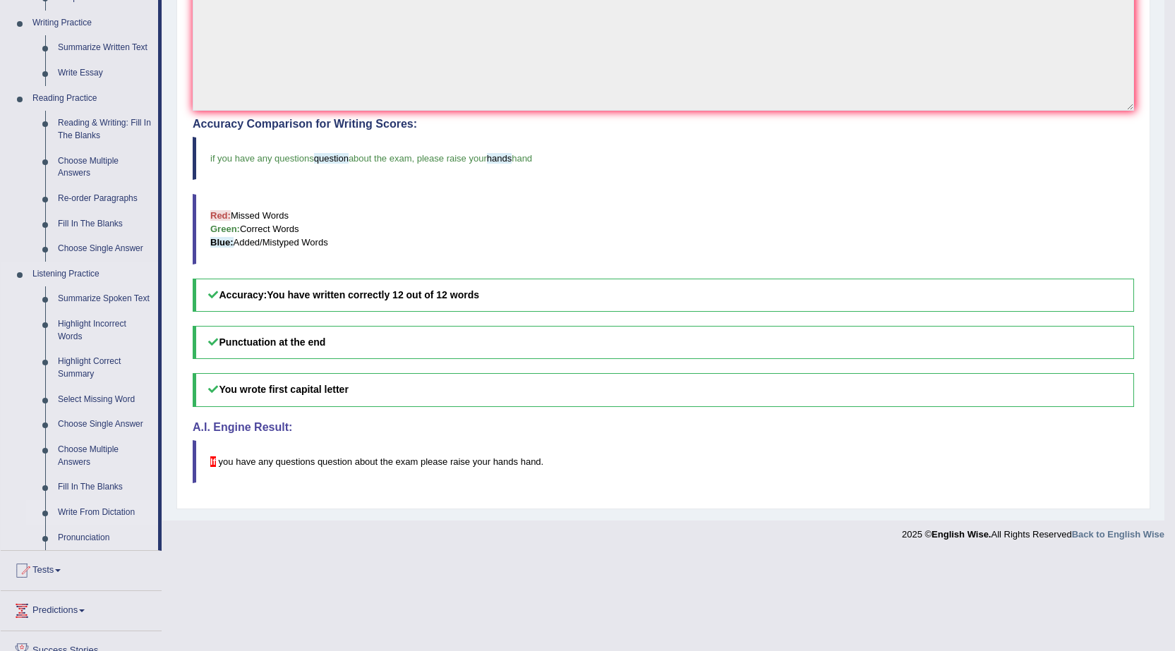
click at [93, 509] on link "Write From Dictation" at bounding box center [105, 512] width 107 height 25
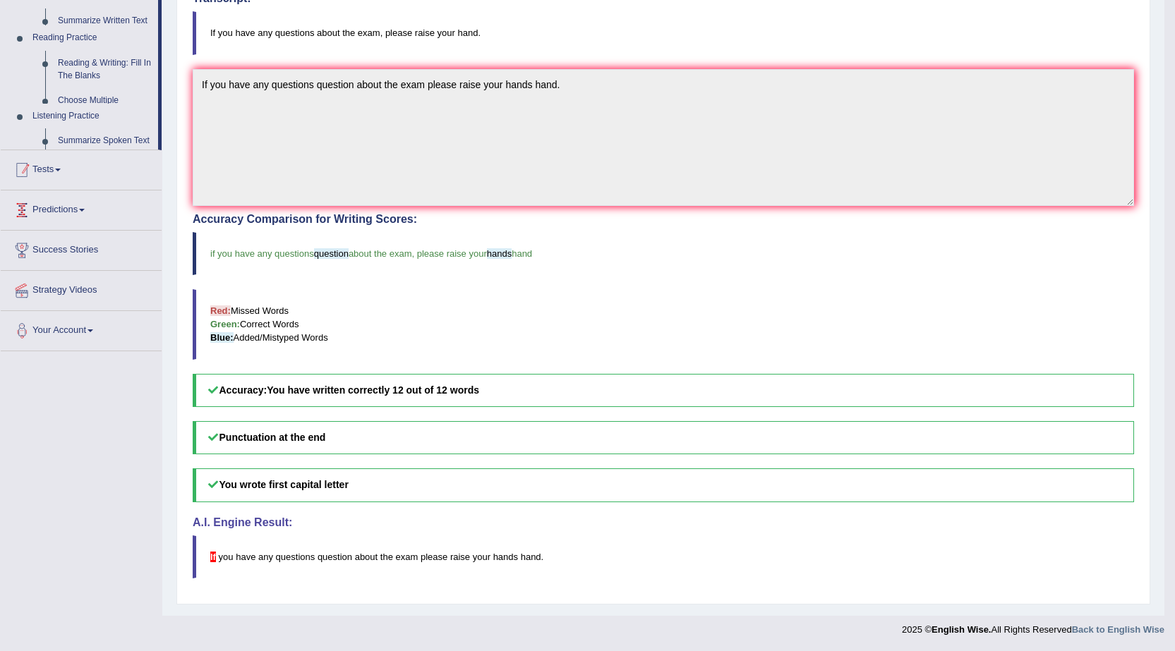
scroll to position [258, 0]
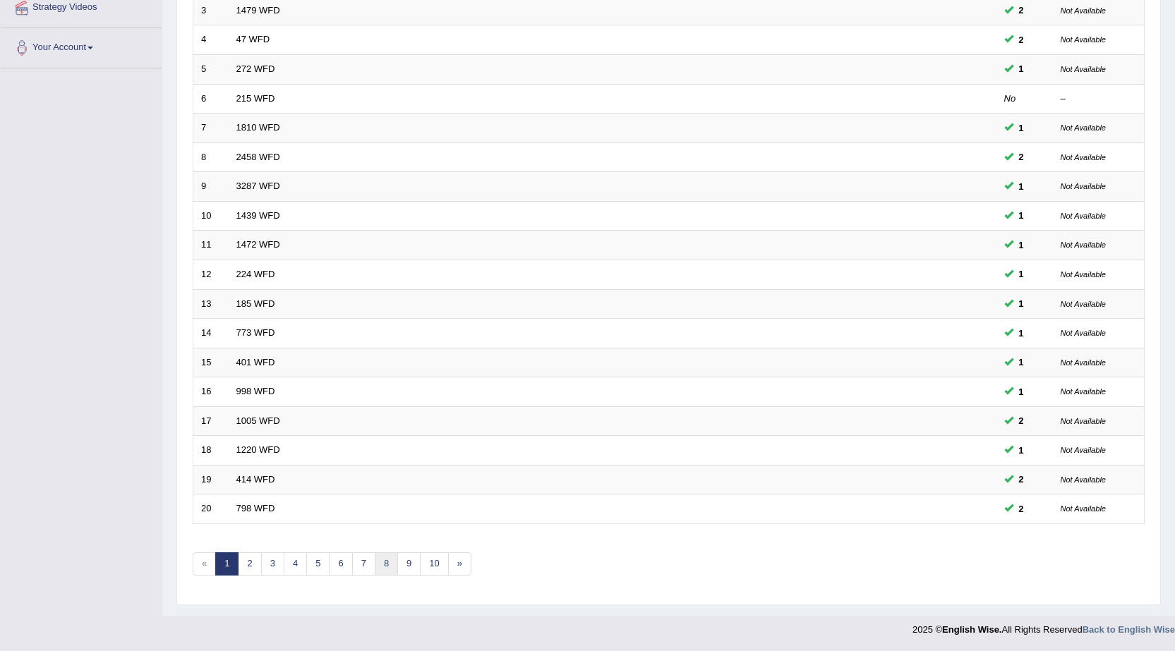
click at [387, 566] on link "8" at bounding box center [386, 564] width 23 height 23
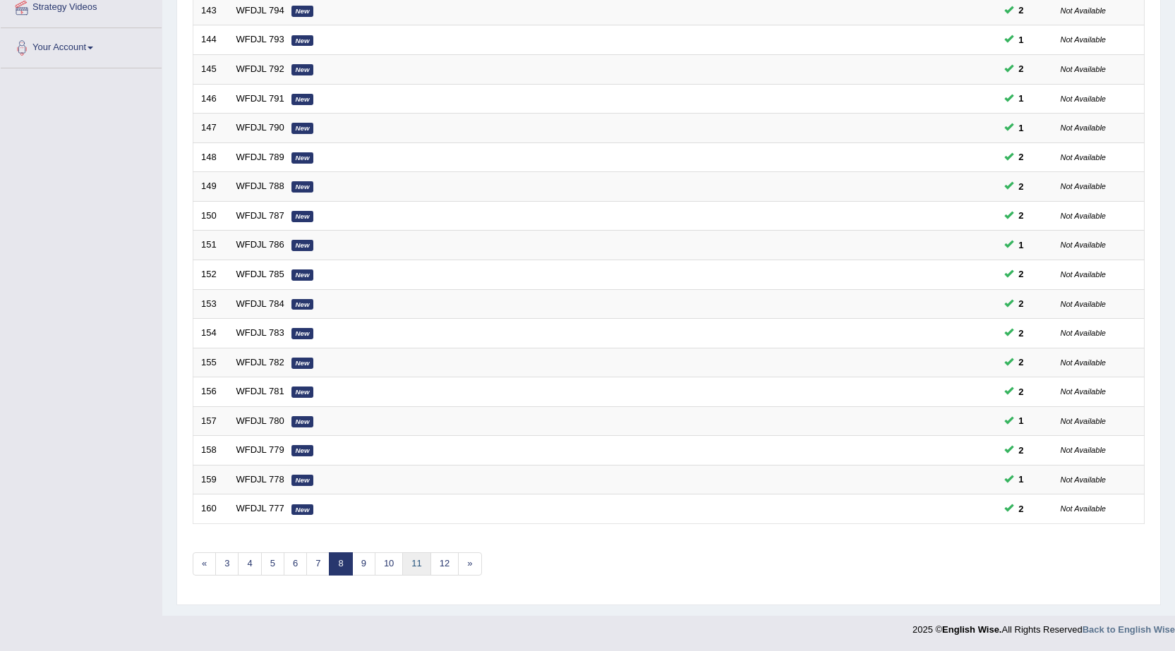
click at [416, 562] on link "11" at bounding box center [416, 564] width 28 height 23
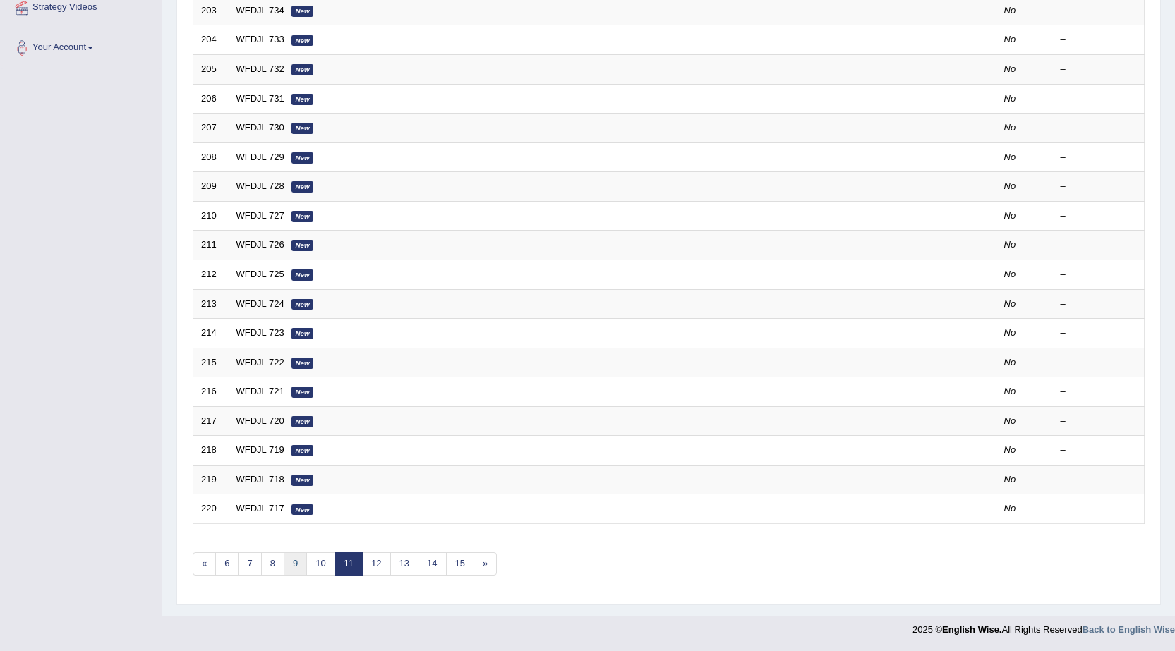
click at [299, 569] on link "9" at bounding box center [295, 564] width 23 height 23
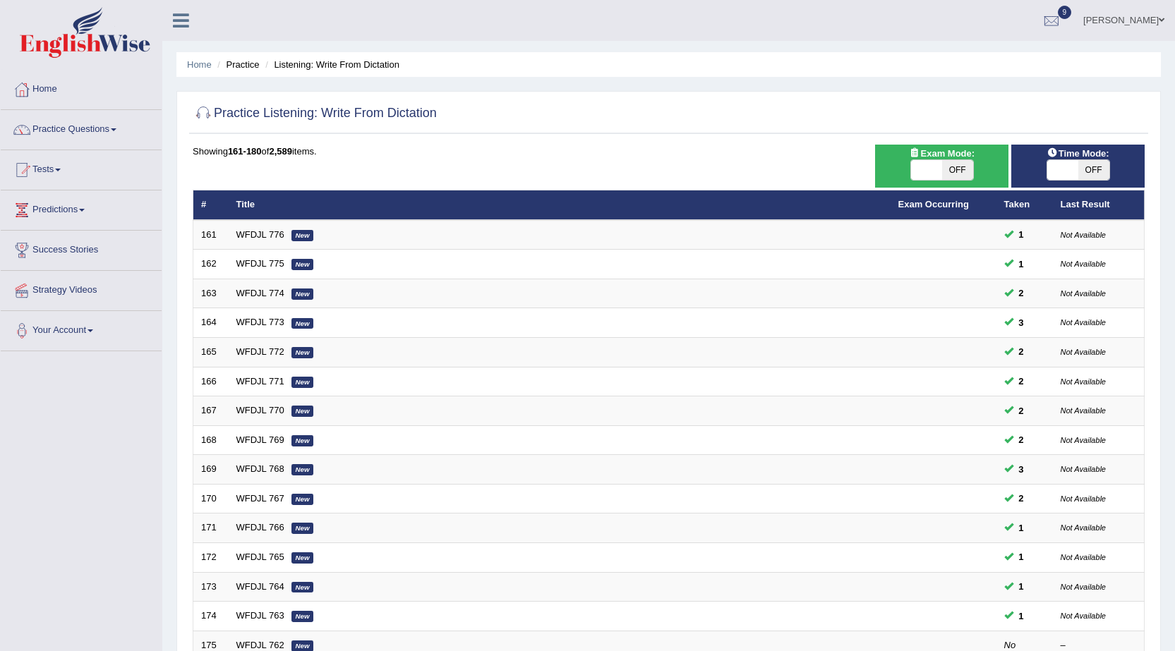
scroll to position [283, 0]
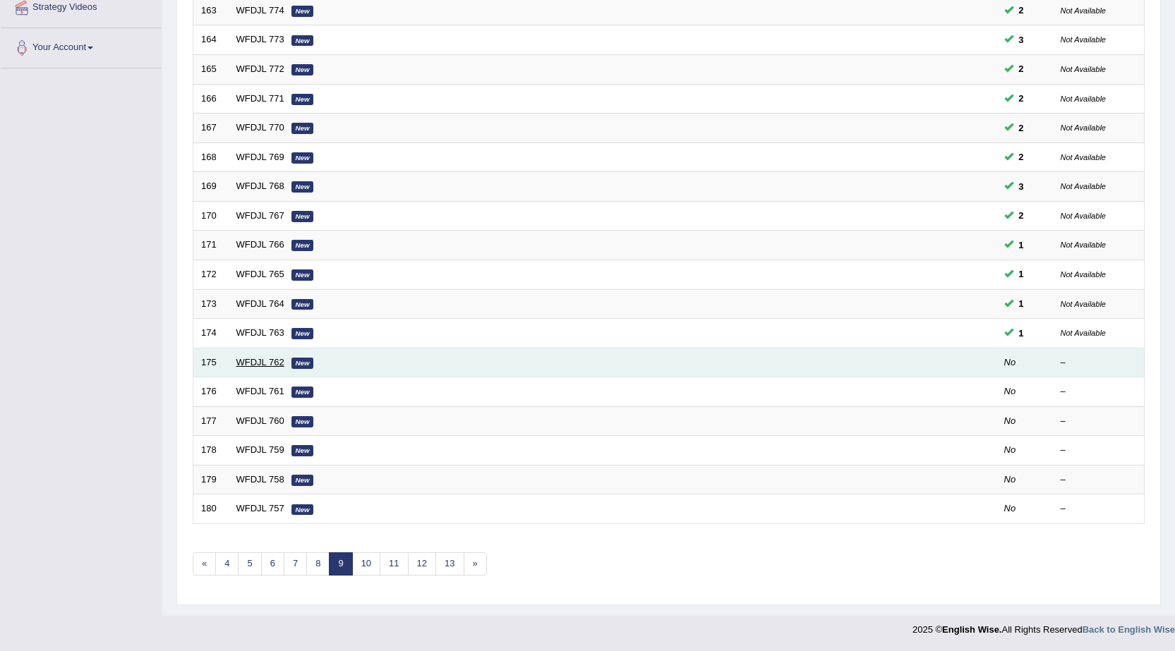
click at [253, 363] on link "WFDJL 762" at bounding box center [260, 362] width 48 height 11
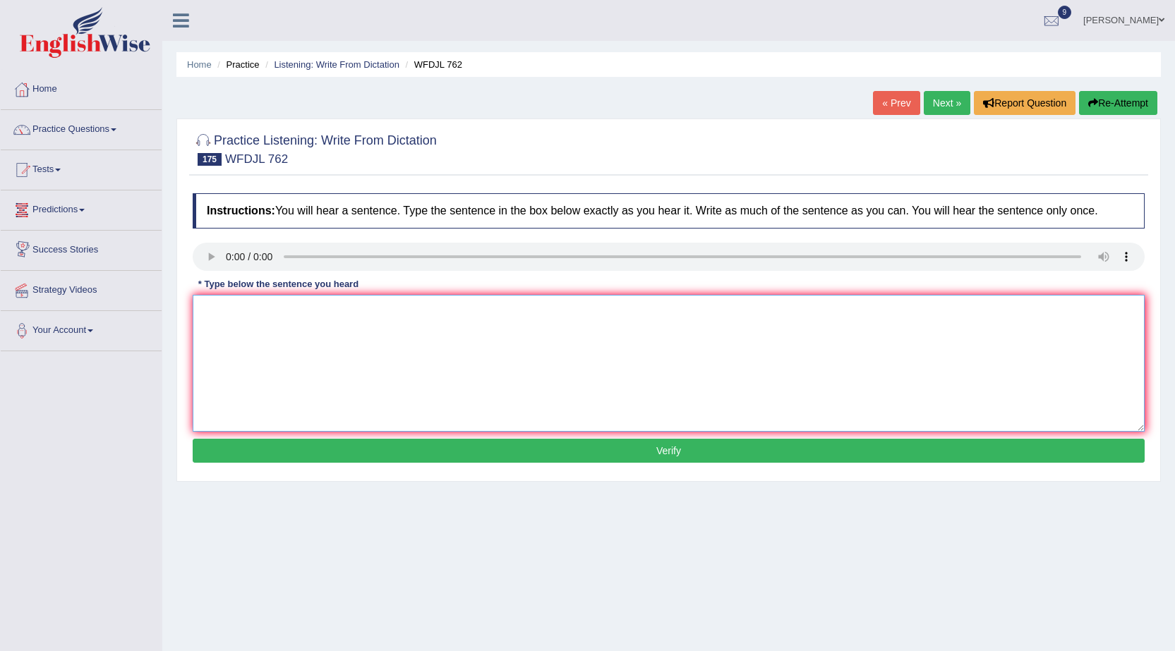
click at [314, 323] on textarea at bounding box center [669, 363] width 952 height 137
click at [409, 312] on textarea "Late submission likely will receive attention or through consideration." at bounding box center [669, 363] width 952 height 137
type textarea "Late submission likely will receive attention or thorough consideration."
click at [465, 444] on button "Verify" at bounding box center [669, 451] width 952 height 24
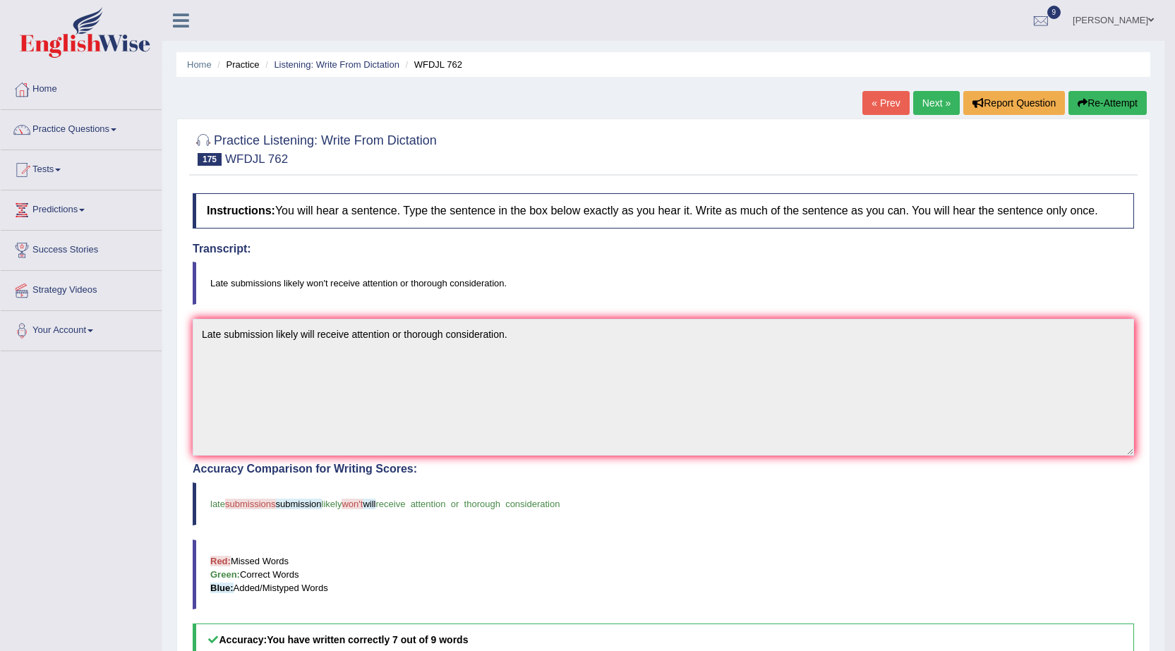
click at [1129, 106] on button "Re-Attempt" at bounding box center [1107, 103] width 78 height 24
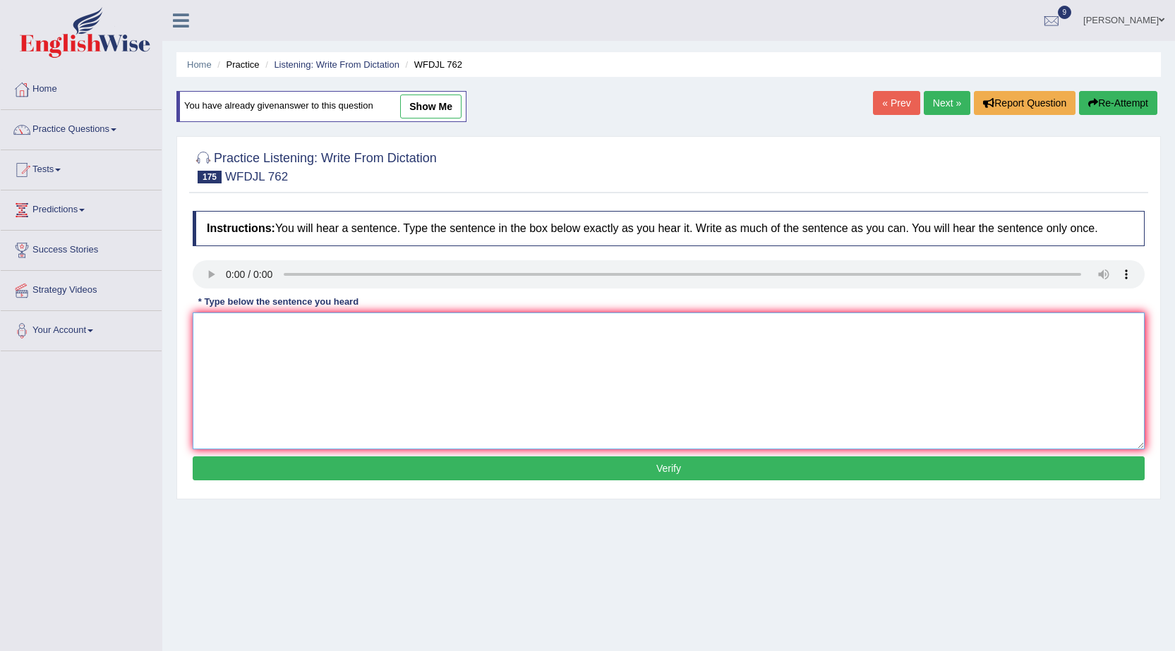
click at [240, 337] on textarea at bounding box center [669, 381] width 952 height 137
click at [272, 322] on textarea "Late submission likely won't receive attention or thorough consideration consid…" at bounding box center [669, 381] width 952 height 137
type textarea "Late submission submissions likely won't receive attention or thorough consider…"
click at [671, 466] on button "Verify" at bounding box center [669, 469] width 952 height 24
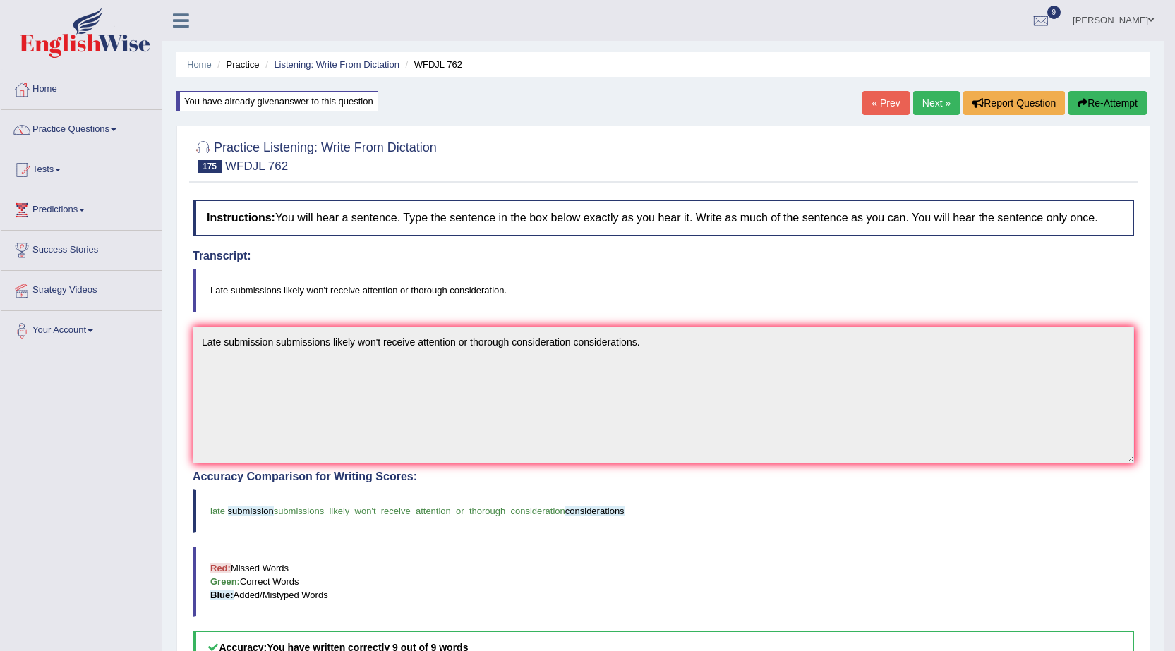
click at [933, 102] on link "Next »" at bounding box center [936, 103] width 47 height 24
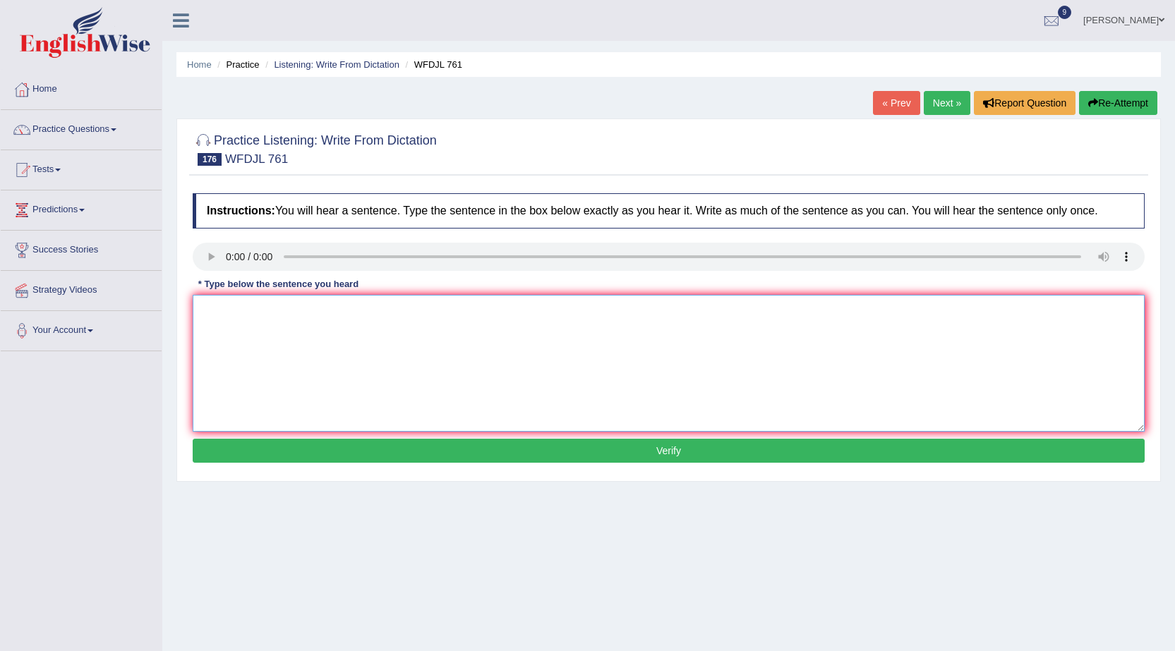
click at [219, 321] on textarea at bounding box center [669, 363] width 952 height 137
click at [410, 310] on textarea "Online resources now allow viewing online [PERSON_NAME] lectures at any time." at bounding box center [669, 363] width 952 height 137
type textarea "Online resources now allow viewing online school lectures at any time."
click at [523, 449] on button "Verify" at bounding box center [669, 451] width 952 height 24
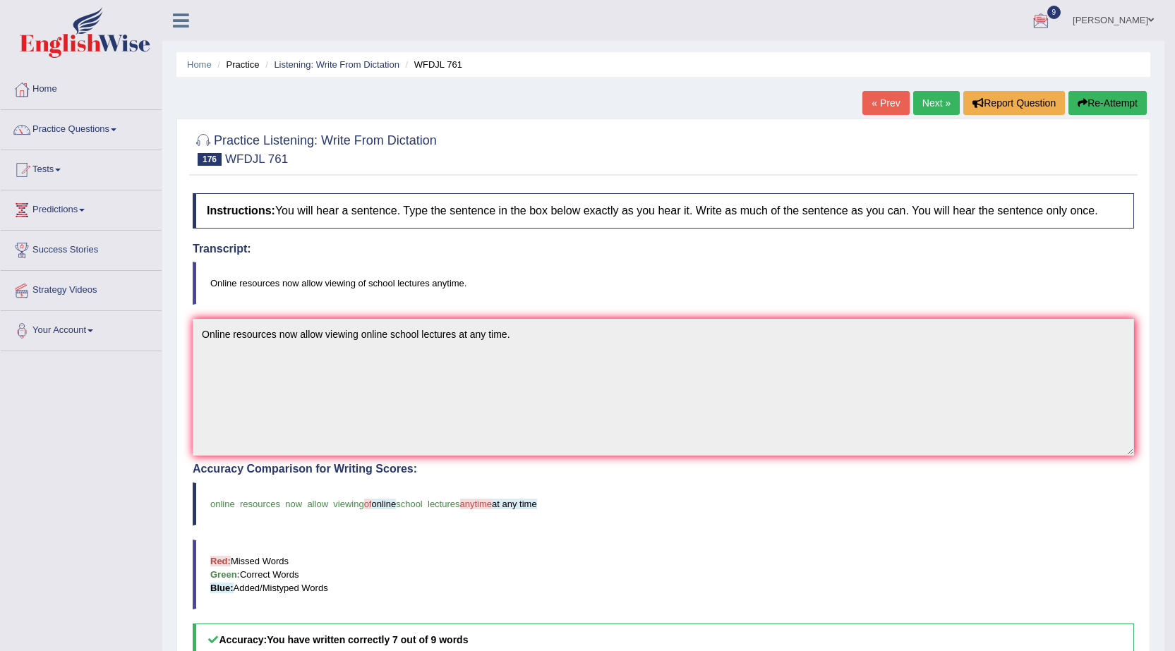
click at [926, 111] on link "Next »" at bounding box center [936, 103] width 47 height 24
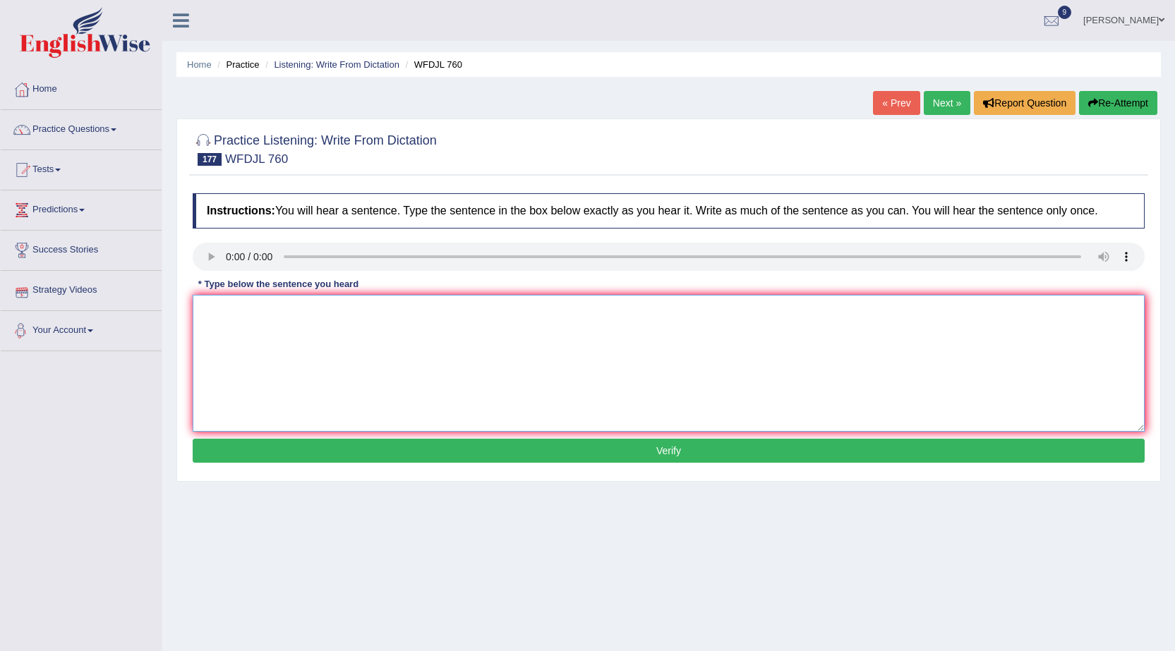
click at [280, 315] on textarea at bounding box center [669, 363] width 952 height 137
type textarea "Few employment opportunities exist within this particular job sectors."
click at [598, 446] on button "Verify" at bounding box center [669, 451] width 952 height 24
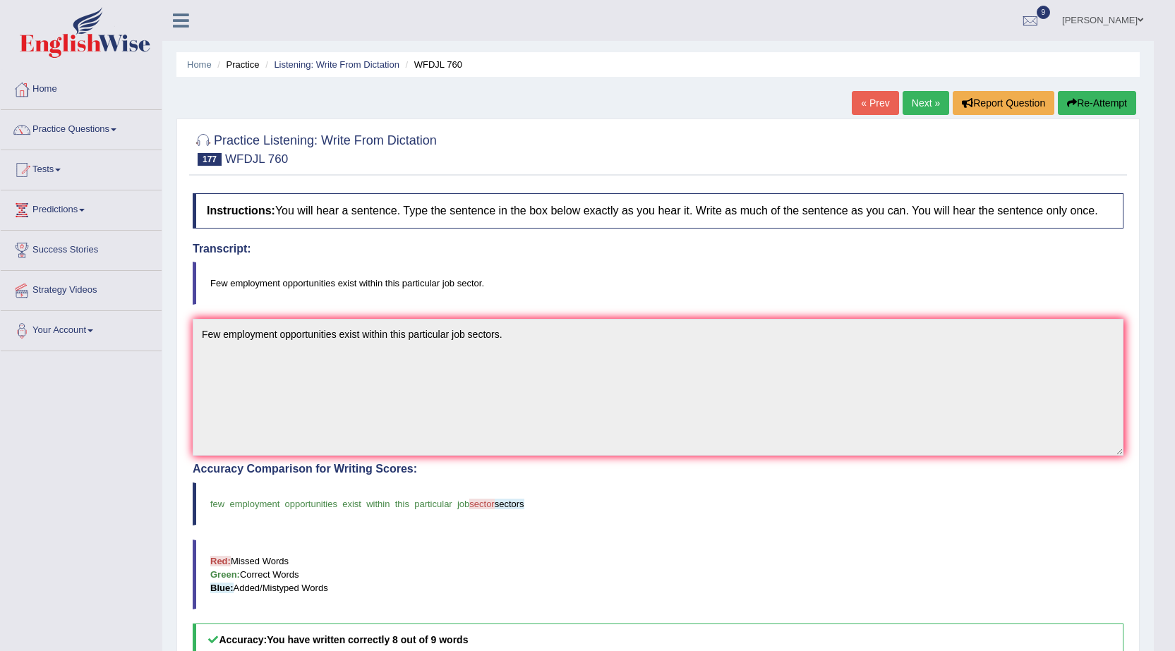
click at [922, 104] on link "Next »" at bounding box center [926, 103] width 47 height 24
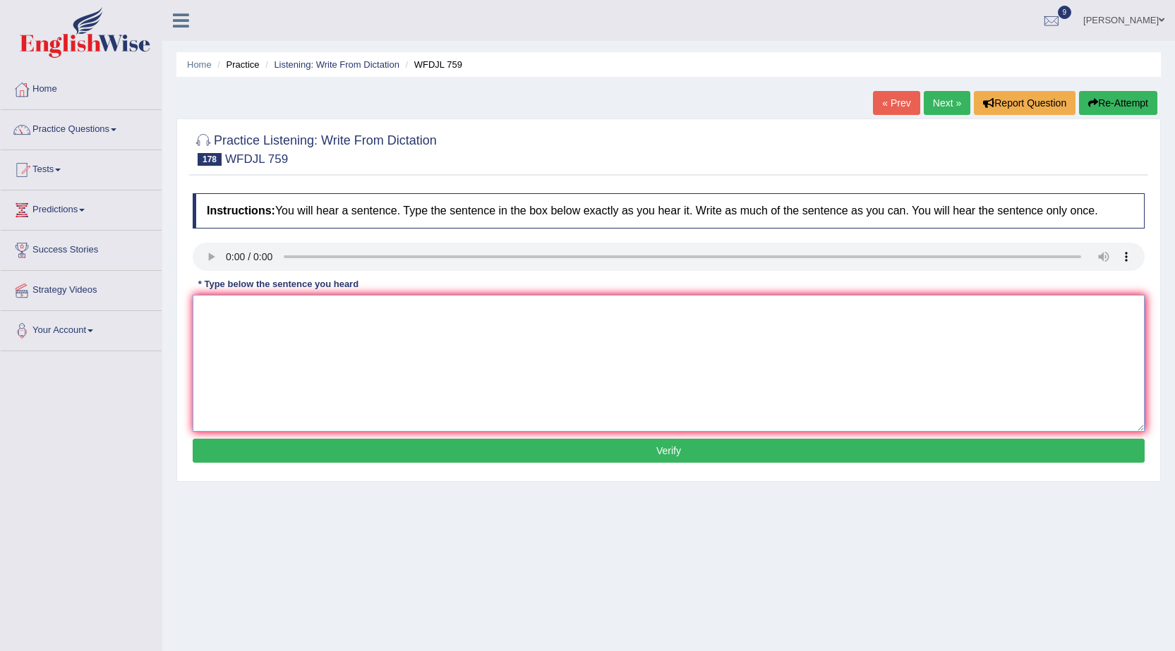
click at [265, 367] on textarea at bounding box center [669, 363] width 952 height 137
type textarea "The book store carries all require text books of school courses."
click at [563, 454] on button "Verify" at bounding box center [669, 451] width 952 height 24
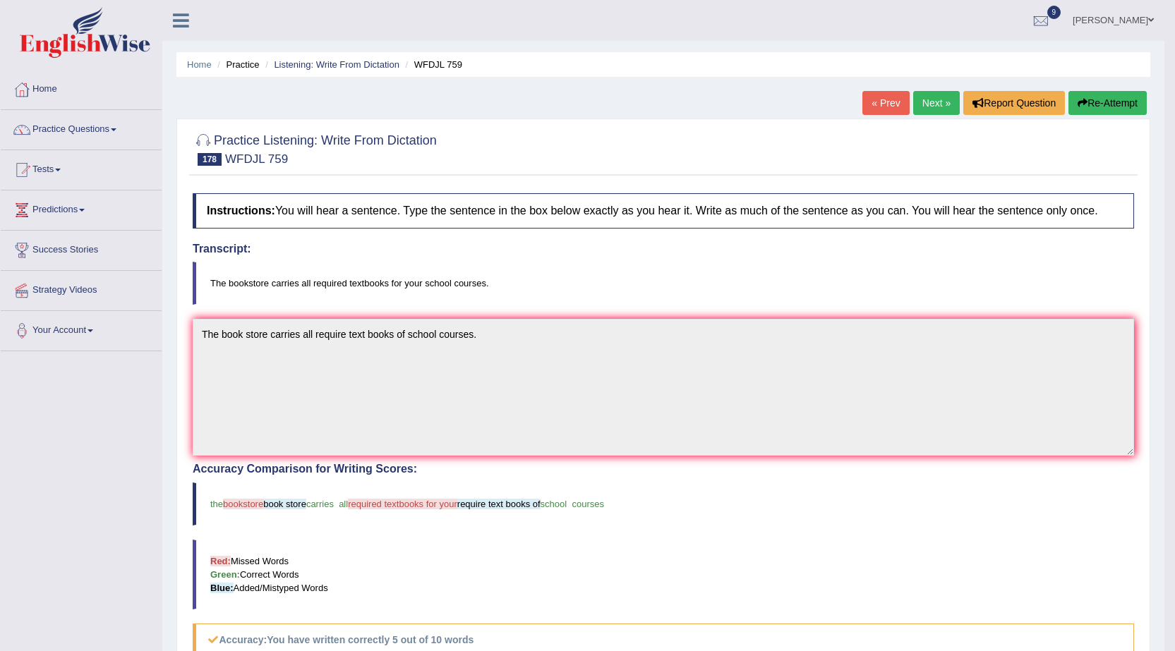
click at [1118, 98] on button "Re-Attempt" at bounding box center [1107, 103] width 78 height 24
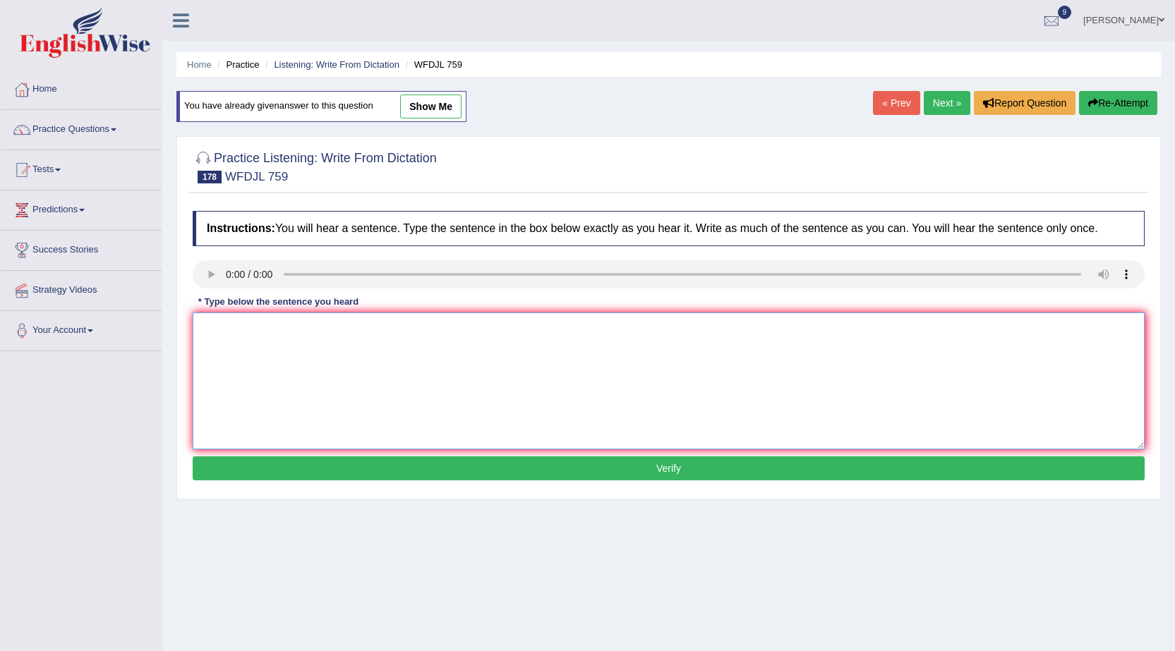
click at [318, 358] on textarea at bounding box center [669, 381] width 952 height 137
type textarea "The bookstore carries all required textbooks of your school courses."
click at [629, 467] on button "Verify" at bounding box center [669, 469] width 952 height 24
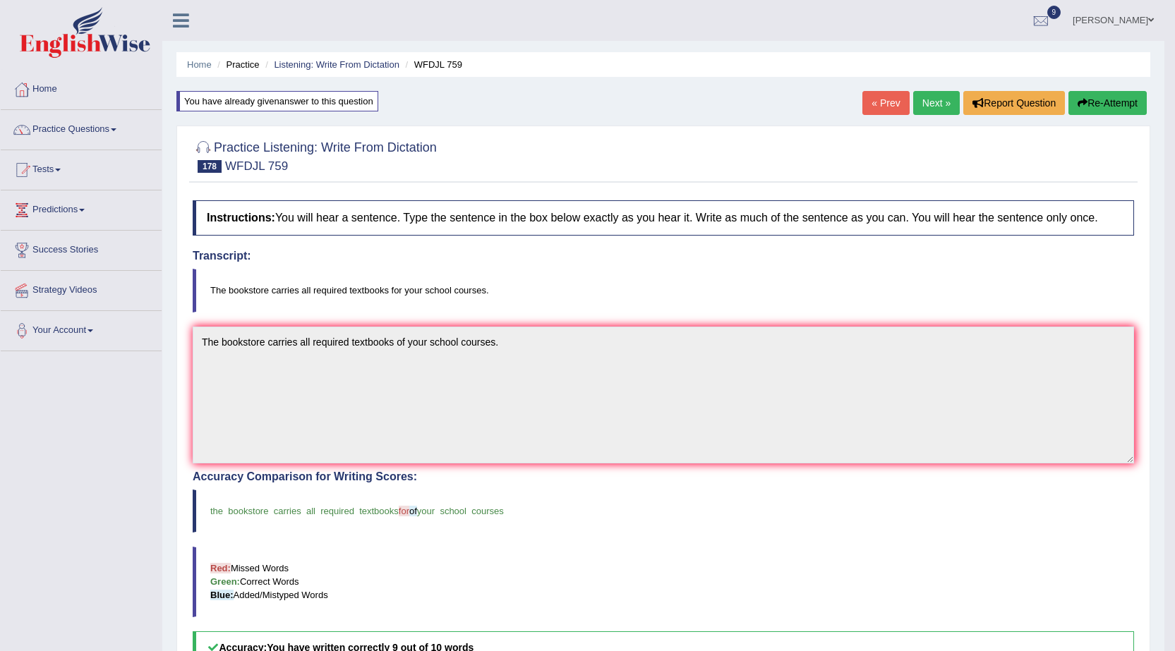
click at [923, 102] on link "Next »" at bounding box center [936, 103] width 47 height 24
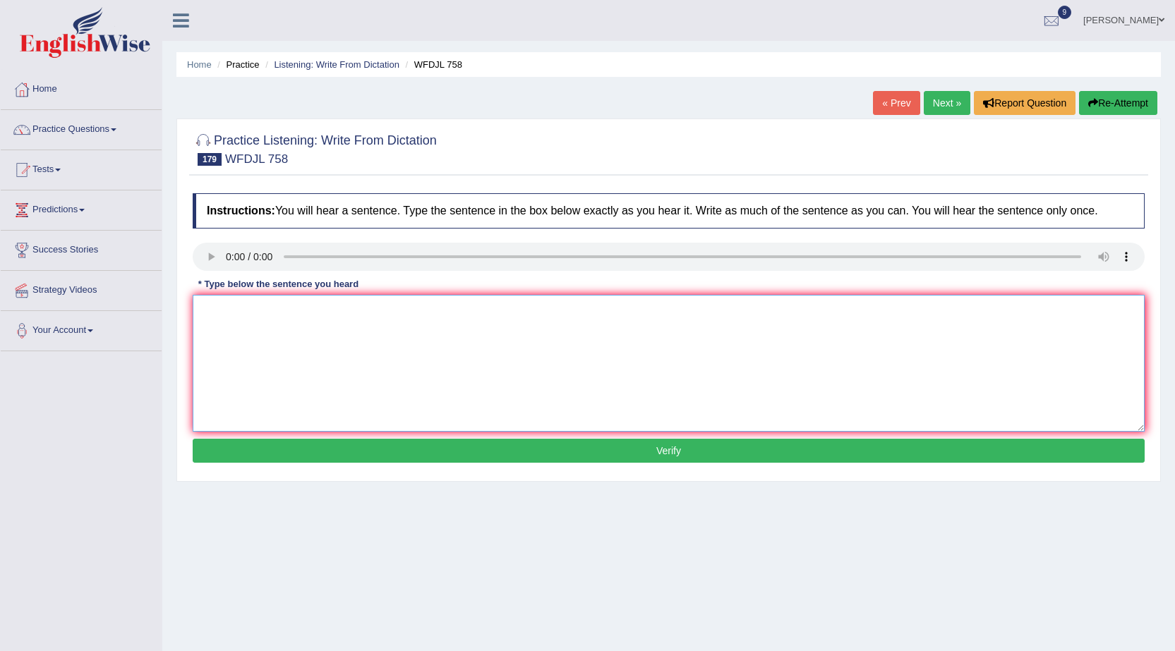
click at [341, 366] on textarea at bounding box center [669, 363] width 952 height 137
click at [418, 310] on textarea "Numerous studies confirm the earth temperatures are steadily increasing." at bounding box center [669, 363] width 952 height 137
click at [498, 363] on textarea "Numerous studies confirm the earth temperatures are steadily increasing." at bounding box center [669, 363] width 952 height 137
type textarea "Numerous studies confirm the earth temperatures are steadily increasing."
click at [574, 434] on div "Instructions: You will hear a sentence. Type the sentence in the box below exac…" at bounding box center [668, 330] width 959 height 288
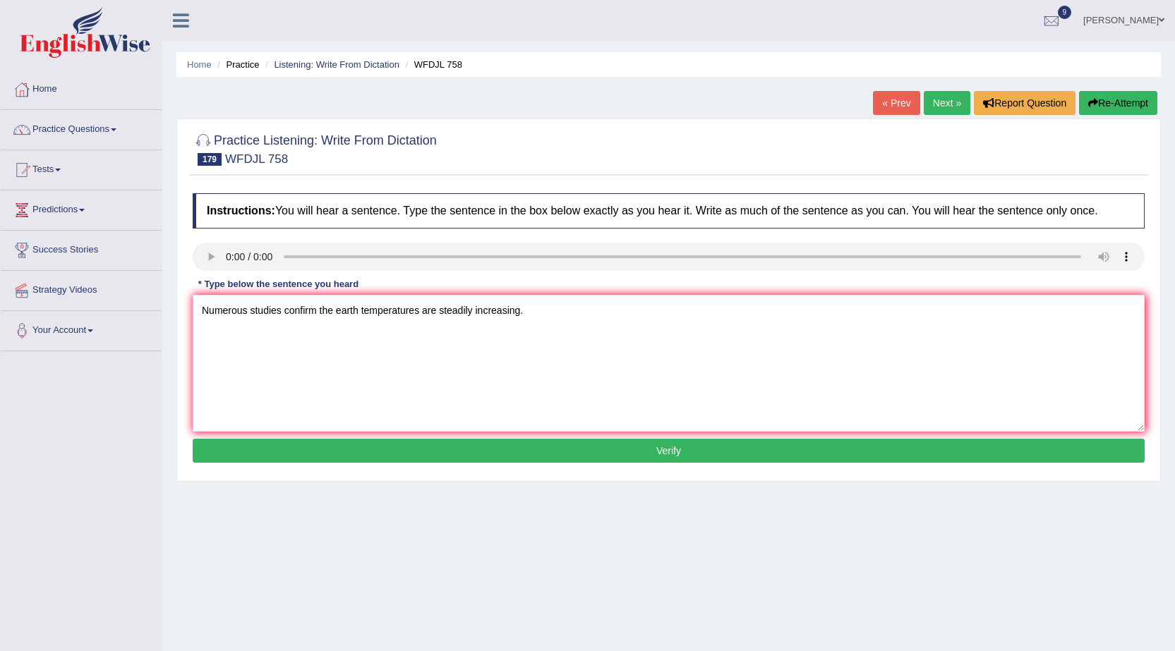
click at [576, 444] on button "Verify" at bounding box center [669, 451] width 952 height 24
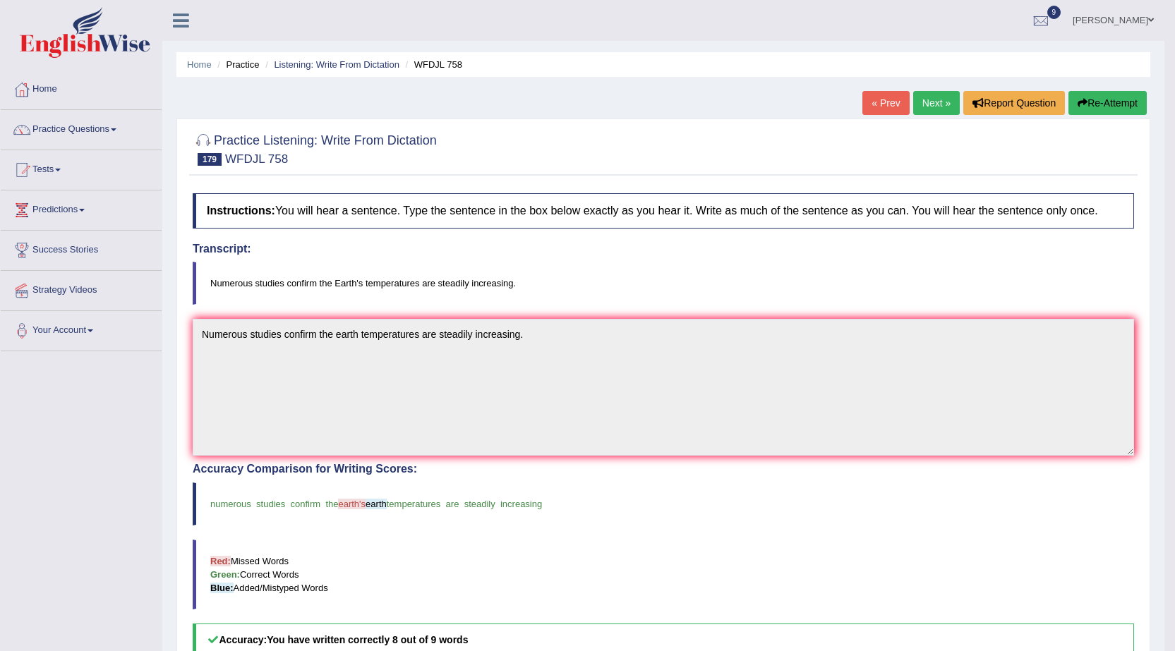
click at [1119, 91] on button "Re-Attempt" at bounding box center [1107, 103] width 78 height 24
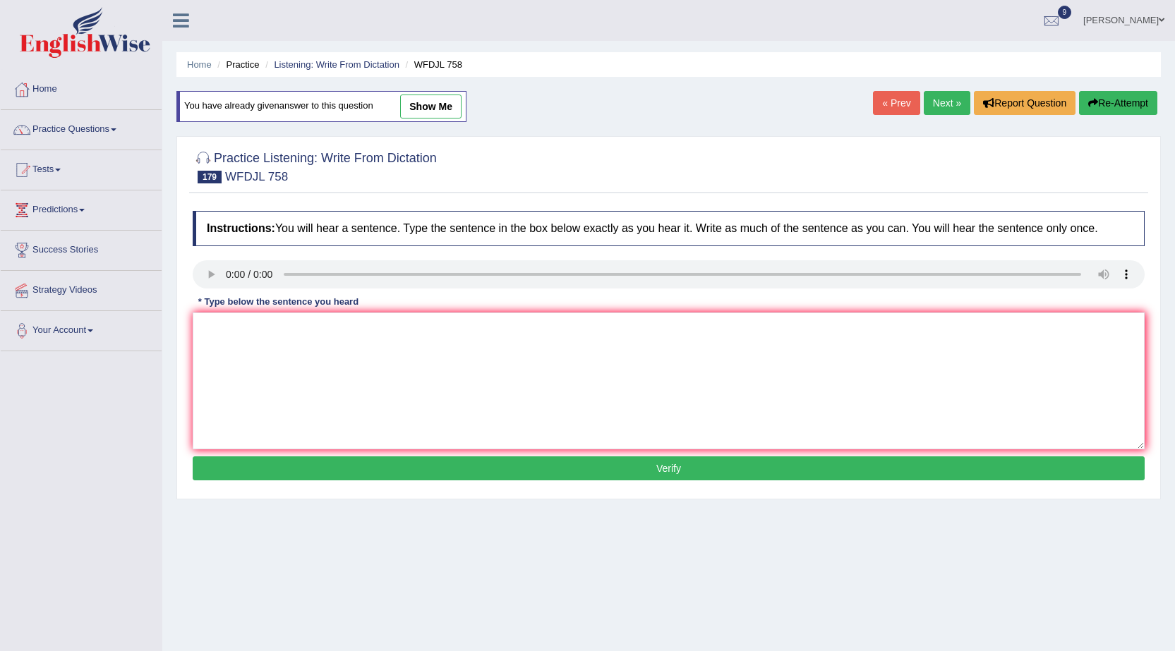
click at [934, 98] on link "Next »" at bounding box center [947, 103] width 47 height 24
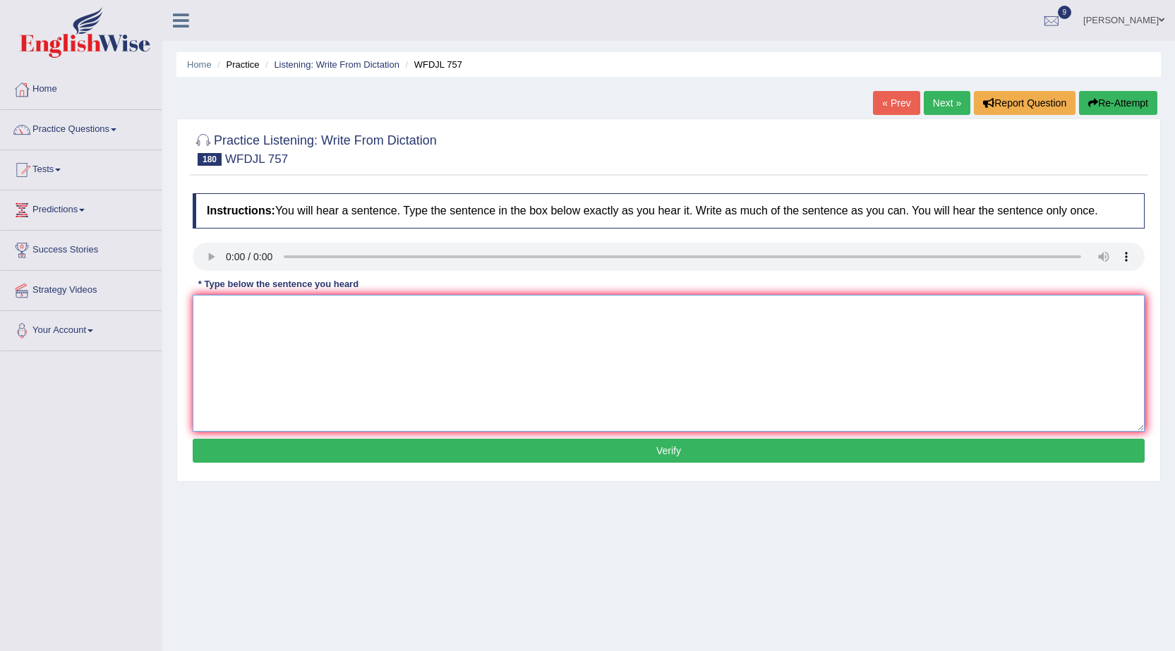
click at [272, 333] on textarea at bounding box center [669, 363] width 952 height 137
click at [393, 308] on textarea "To comprehend human behaviour one must analyse" at bounding box center [669, 363] width 952 height 137
click at [562, 313] on textarea "To comprehend human behaviour one must scrutinise and analyse" at bounding box center [669, 363] width 952 height 137
click at [271, 310] on textarea "To comprehend human behaviour one must scrutinise and analyse the action." at bounding box center [669, 363] width 952 height 137
type textarea "To comprehend the human behaviour one must scrutinise and analyse the action."
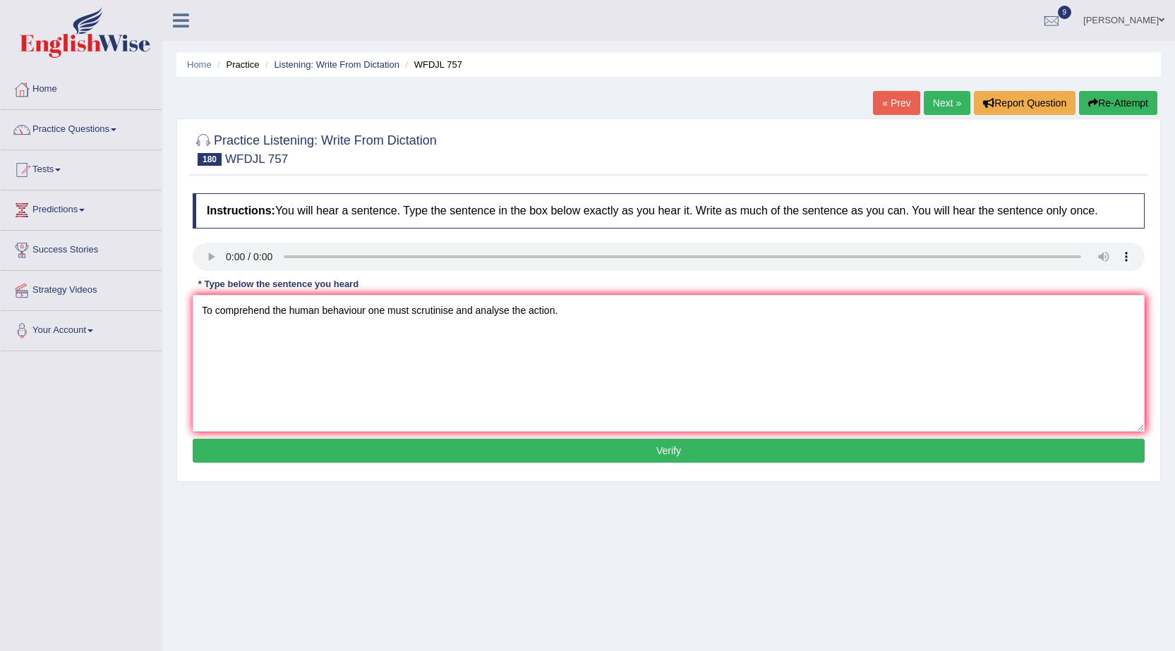
click at [667, 454] on button "Verify" at bounding box center [669, 451] width 952 height 24
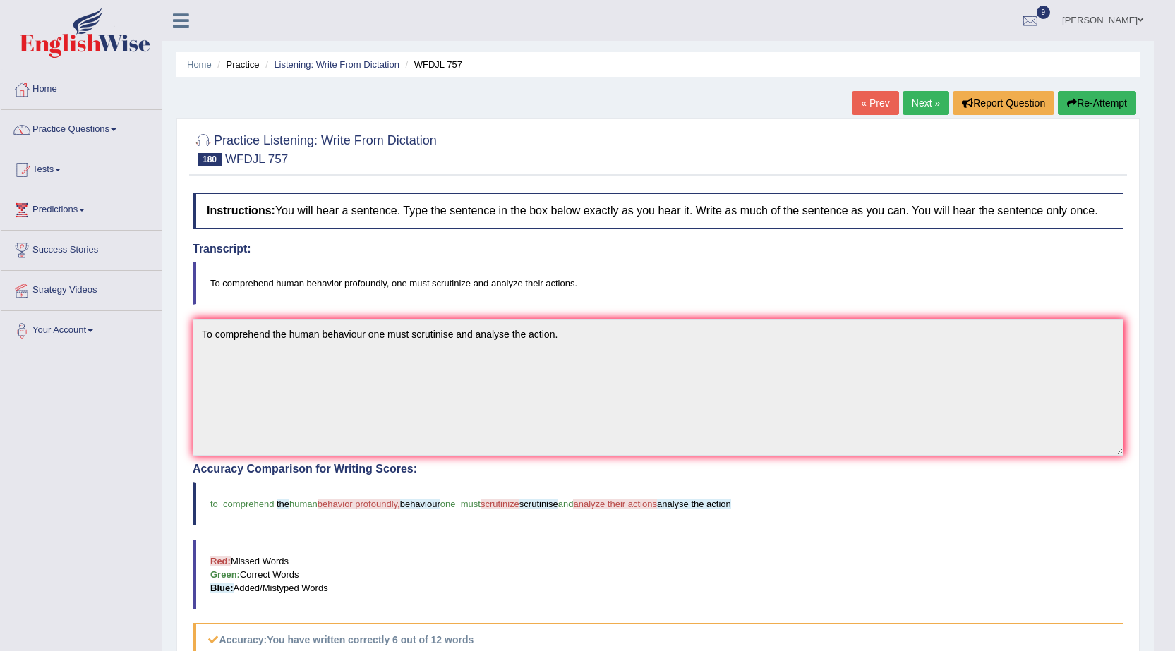
click at [917, 101] on link "Next »" at bounding box center [926, 103] width 47 height 24
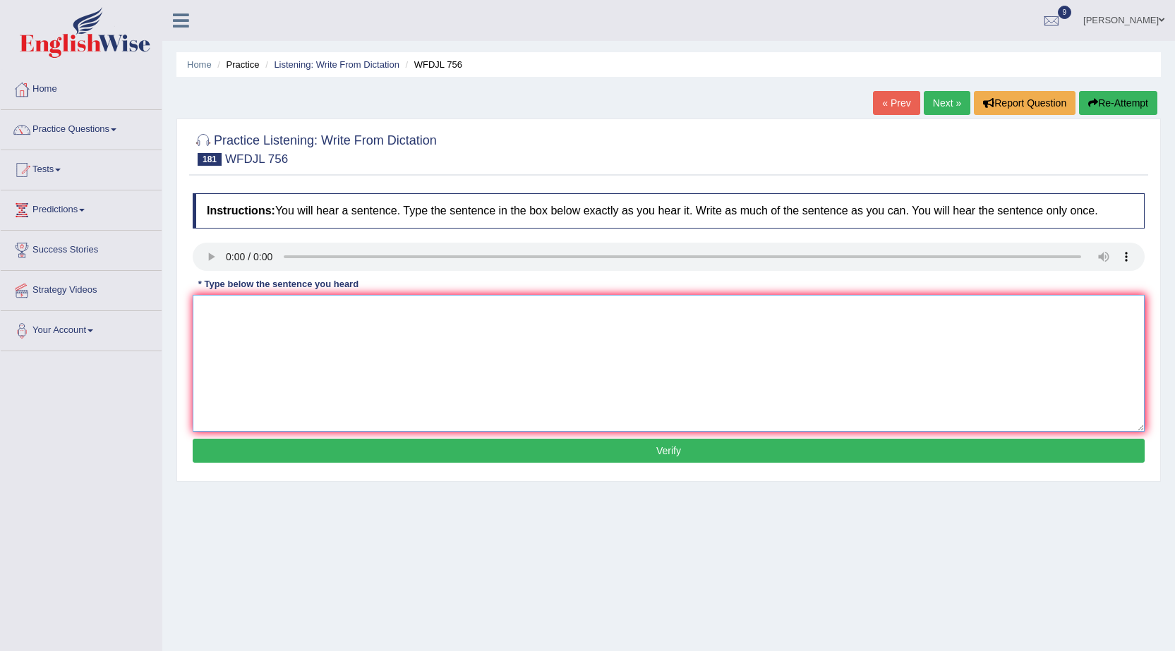
click at [272, 304] on textarea at bounding box center [669, 363] width 952 height 137
type textarea "Comprehending the intricacy in the global market is imperative for the students."
click at [595, 456] on button "Verify" at bounding box center [669, 451] width 952 height 24
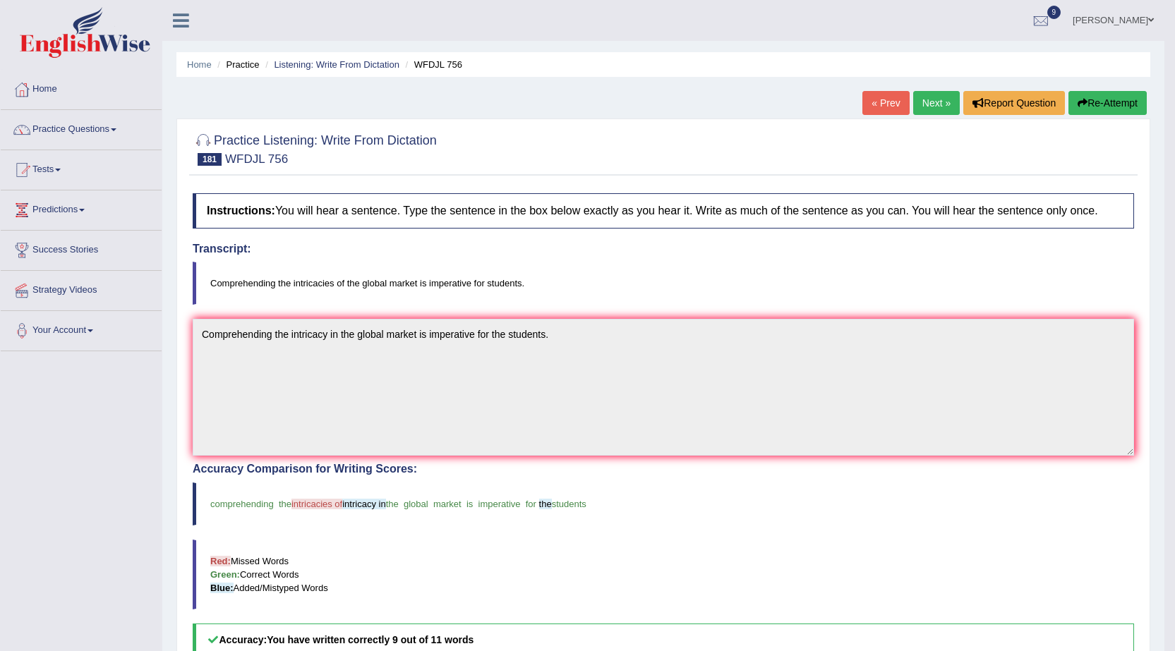
click at [1109, 102] on button "Re-Attempt" at bounding box center [1107, 103] width 78 height 24
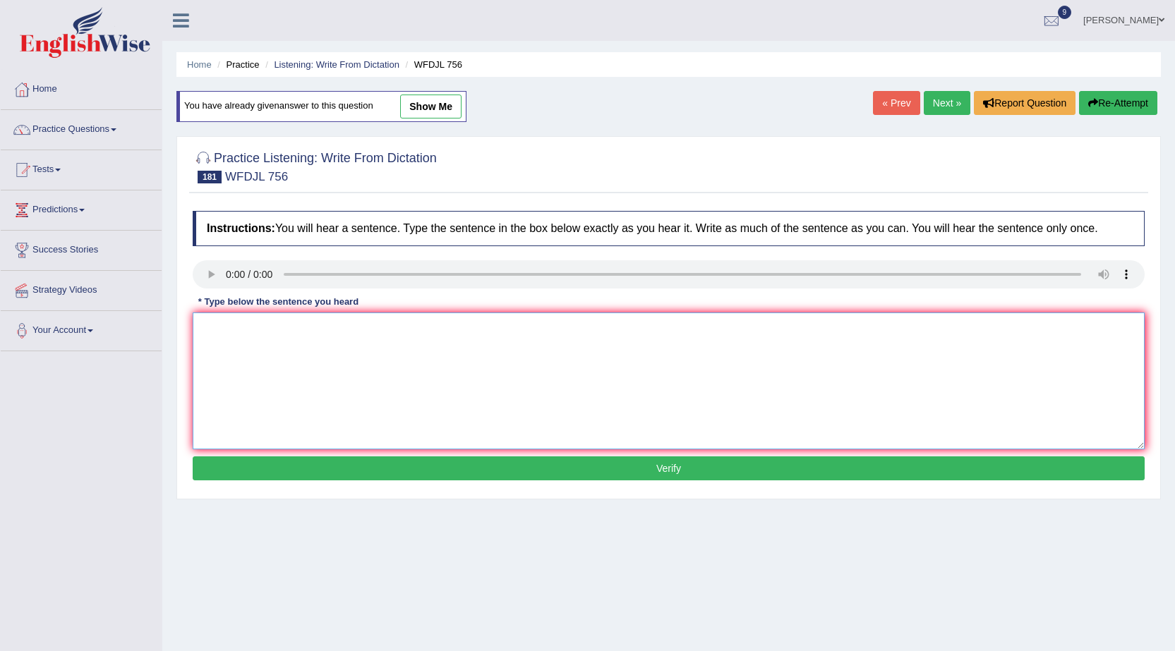
click at [275, 356] on textarea at bounding box center [669, 381] width 952 height 137
click at [205, 330] on textarea "comprehending the intricacies in the global market is imperative for the studen…" at bounding box center [669, 381] width 952 height 137
type textarea "Comprehending the intricacies in the global market is imperative for the studen…"
click at [555, 468] on button "Verify" at bounding box center [669, 469] width 952 height 24
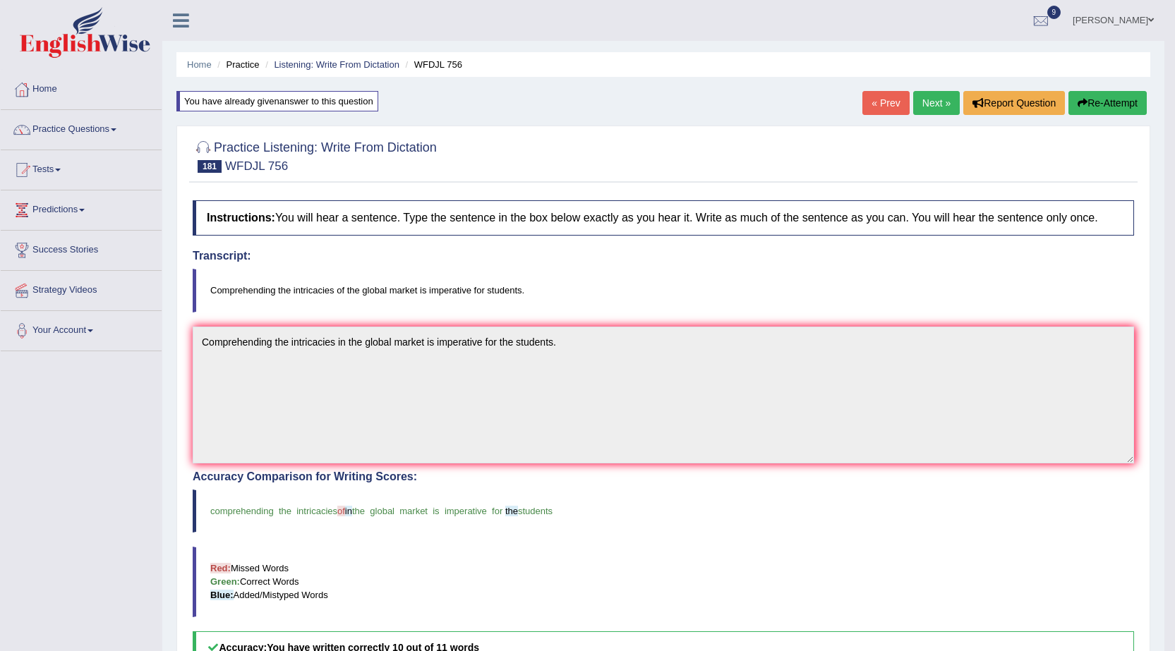
click at [934, 105] on link "Next »" at bounding box center [936, 103] width 47 height 24
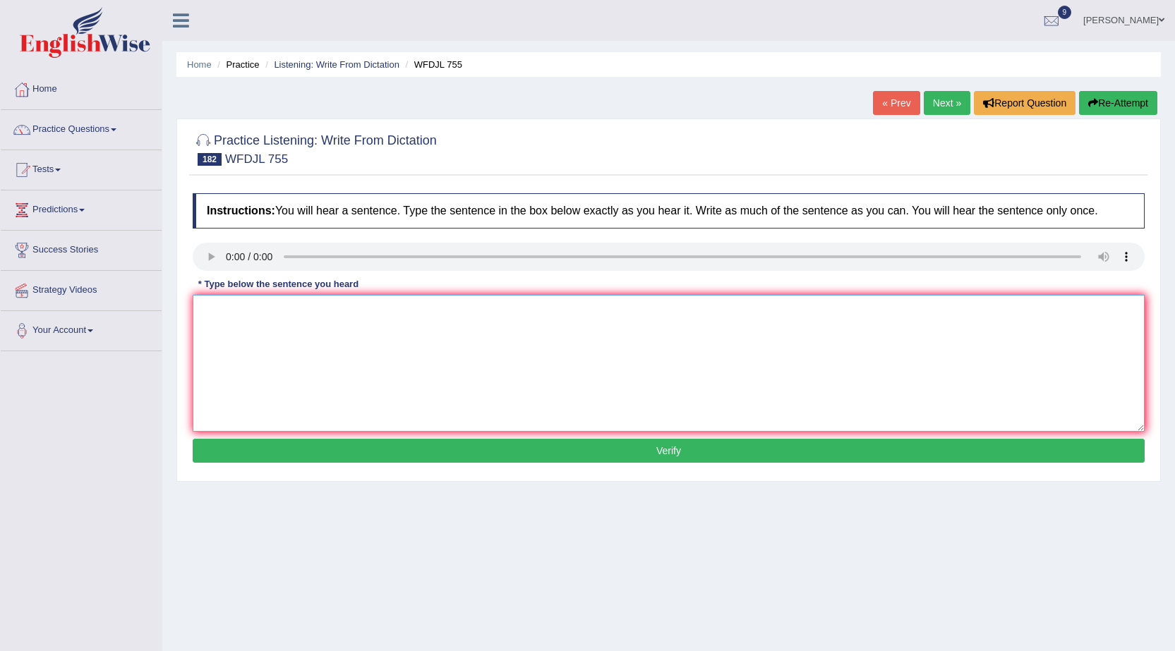
click at [236, 303] on textarea at bounding box center [669, 363] width 952 height 137
drag, startPoint x: 231, startPoint y: 314, endPoint x: 248, endPoint y: 315, distance: 16.2
click at [236, 315] on textarea at bounding box center [669, 363] width 952 height 137
click at [278, 310] on textarea at bounding box center [669, 363] width 952 height 137
click at [624, 306] on textarea "Faculty members are constantly continously accesible and approachable for the g…" at bounding box center [669, 363] width 952 height 137
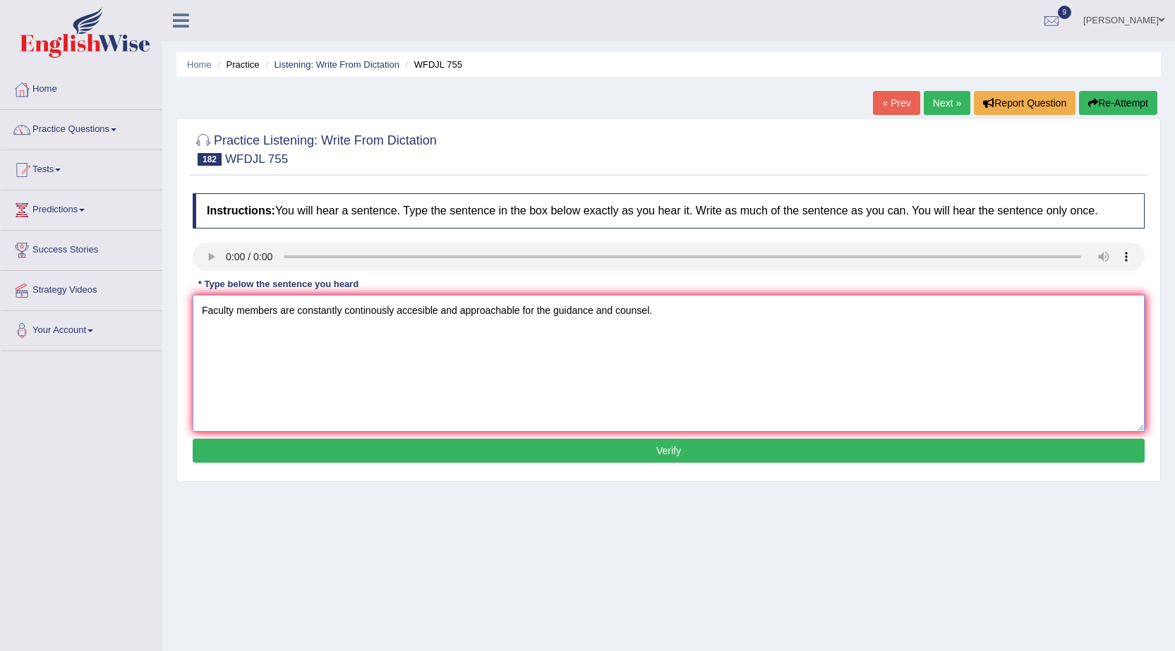
click at [421, 315] on textarea "Faculty members are constantly continously accesible and approachable for the g…" at bounding box center [669, 363] width 952 height 137
type textarea "Faculty members are constantly continously accessible and approachable for the …"
click at [591, 450] on button "Verify" at bounding box center [669, 451] width 952 height 24
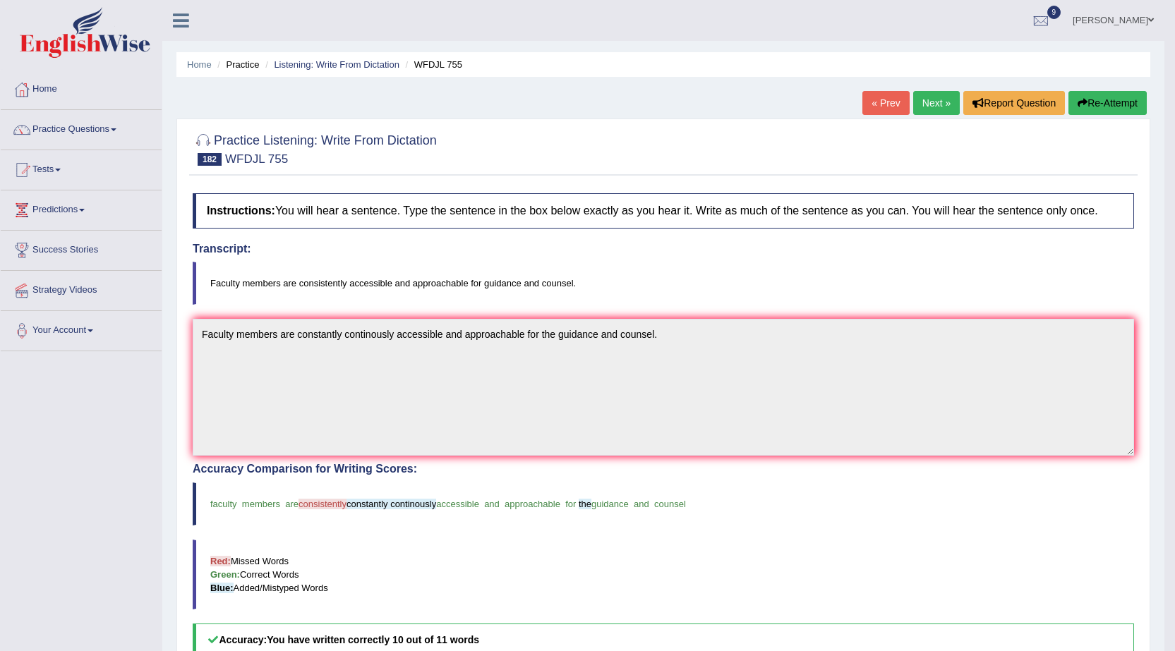
click at [916, 103] on link "Next »" at bounding box center [936, 103] width 47 height 24
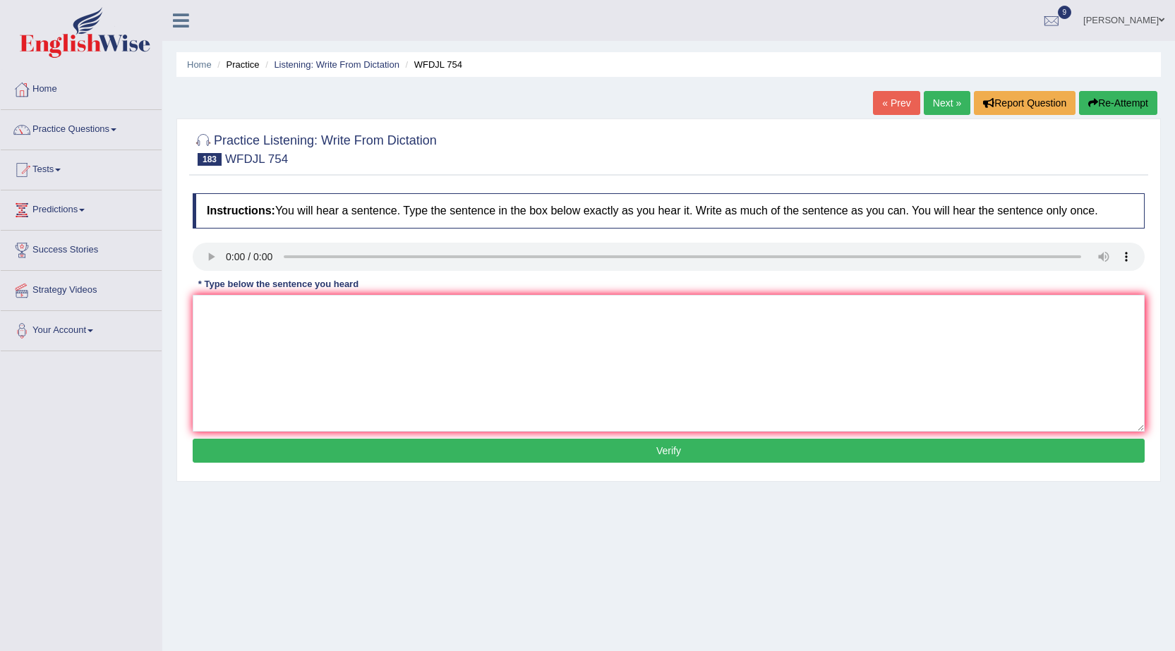
click at [188, 259] on div "Practice Listening: Write From Dictation 183 WFDJL 754 Instructions: You will h…" at bounding box center [668, 300] width 984 height 363
click at [342, 312] on textarea at bounding box center [669, 363] width 952 height 137
type textarea "Frequently absorb attributes tend to interpret problems in a comparable manner."
click at [618, 464] on div "Instructions: You will hear a sentence. Type the sentence in the box below exac…" at bounding box center [668, 330] width 959 height 288
click at [627, 447] on button "Verify" at bounding box center [669, 451] width 952 height 24
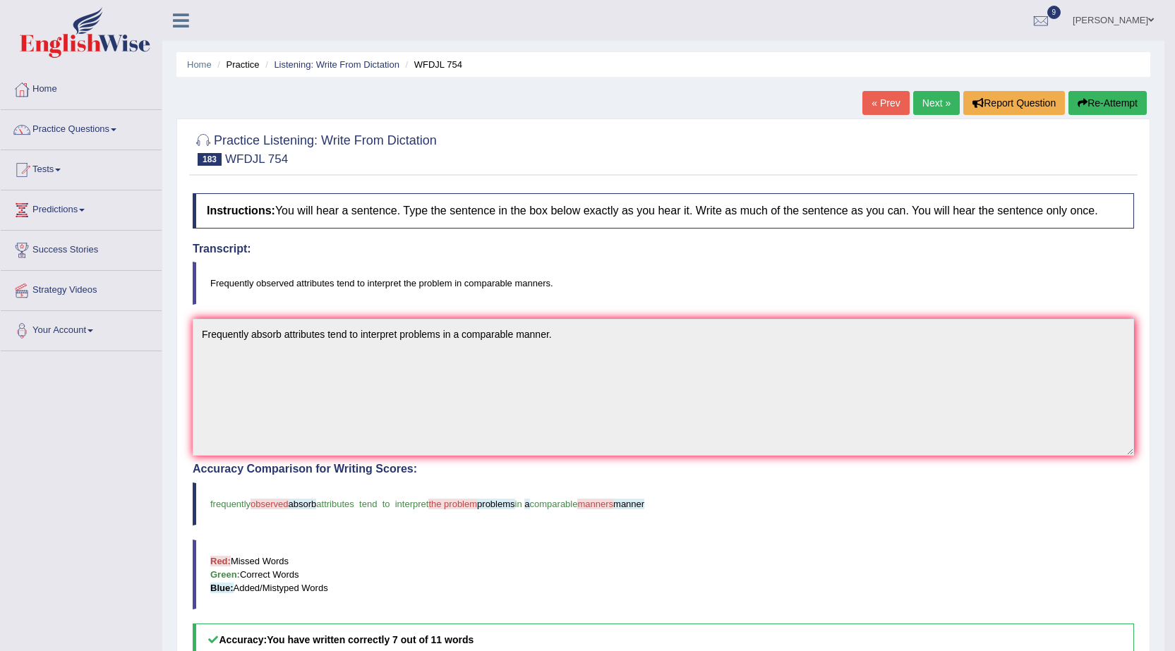
click at [1092, 106] on button "Re-Attempt" at bounding box center [1107, 103] width 78 height 24
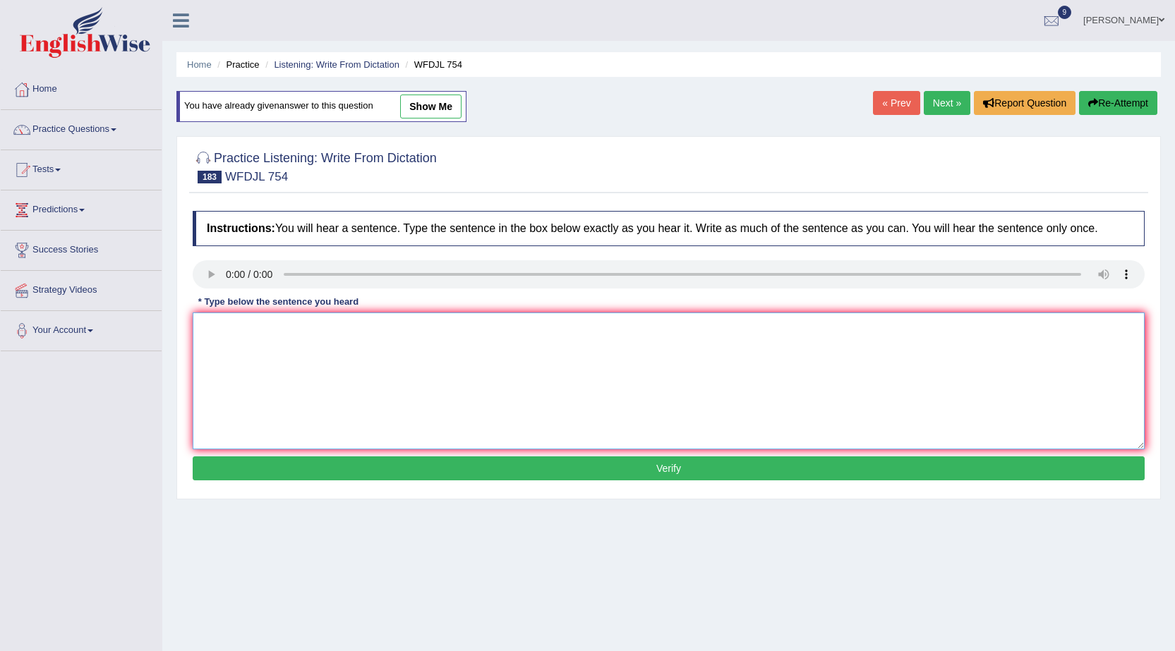
drag, startPoint x: 241, startPoint y: 324, endPoint x: 236, endPoint y: 330, distance: 8.0
click at [239, 330] on textarea at bounding box center [669, 381] width 952 height 137
type textarea "Frequently observed attributes tend to interpret the problems problem in a comp…"
click at [688, 470] on button "Verify" at bounding box center [669, 469] width 952 height 24
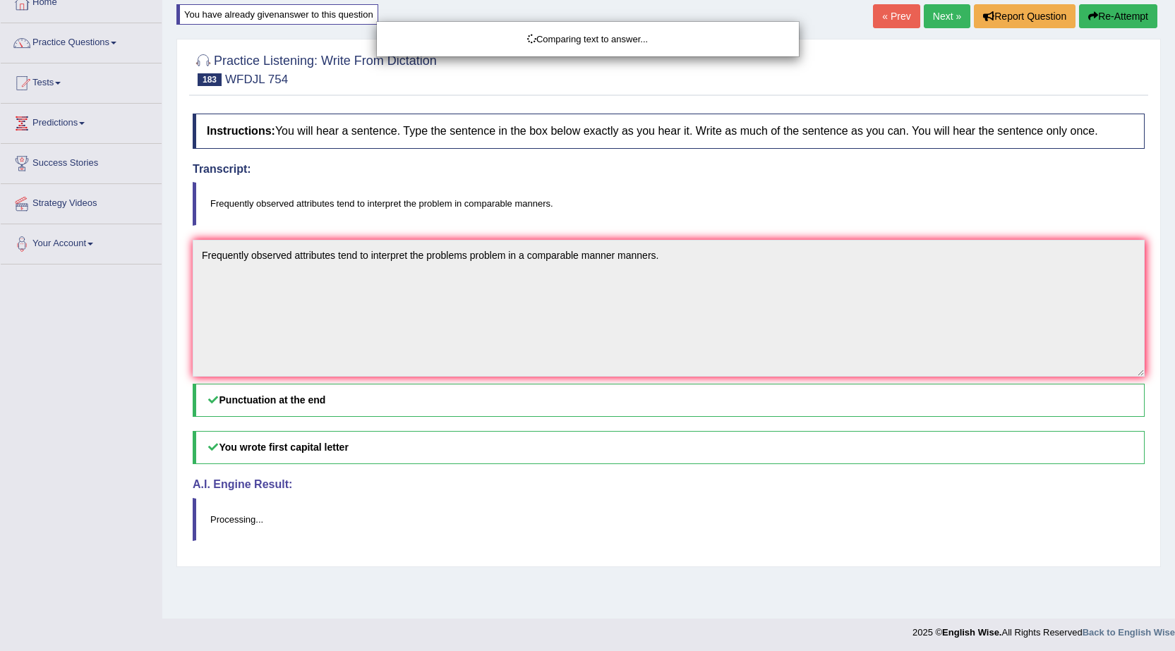
scroll to position [90, 0]
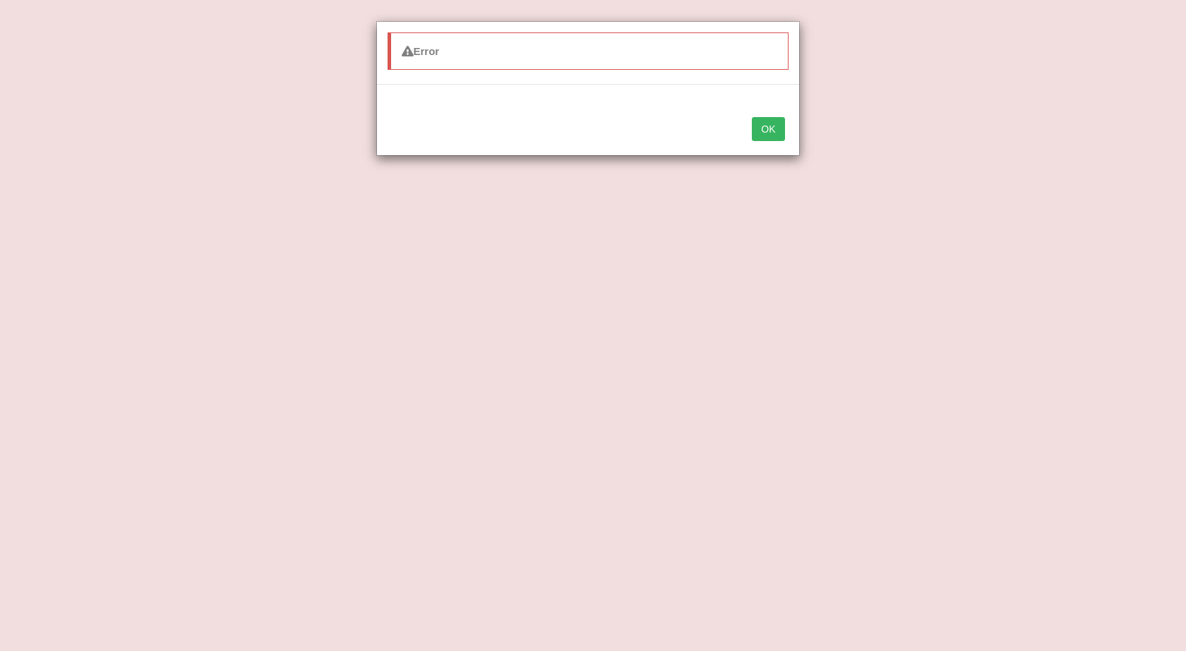
click at [768, 120] on button "OK" at bounding box center [768, 129] width 32 height 24
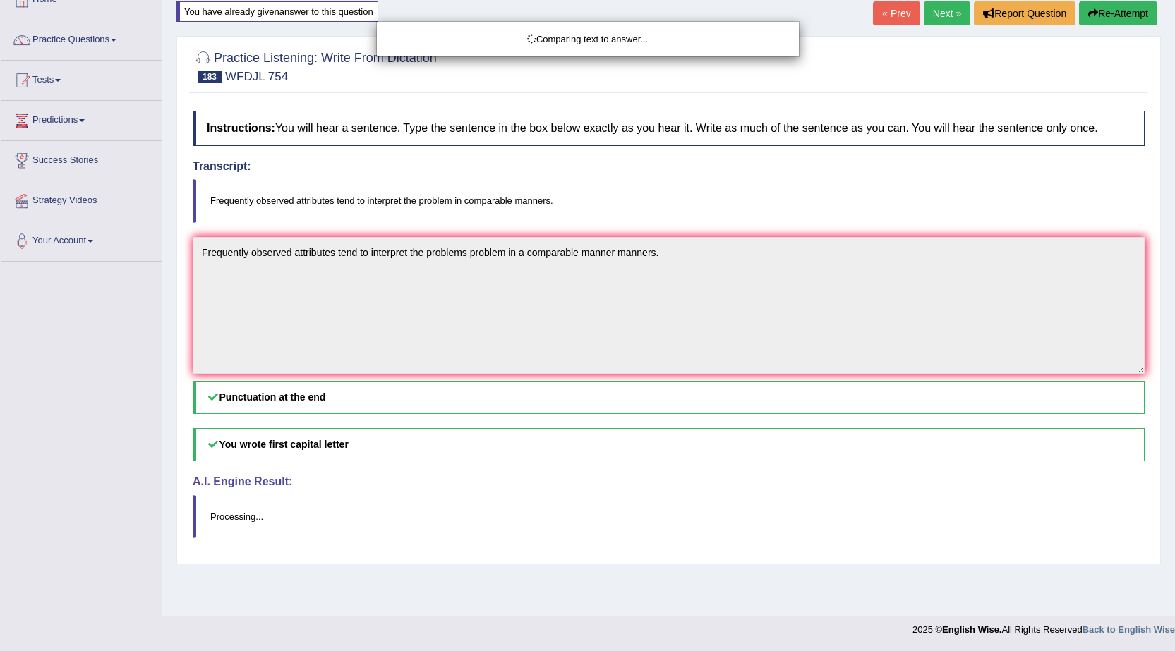
click at [529, 346] on div "Comparing text to answer..." at bounding box center [587, 325] width 1175 height 651
click at [709, 252] on div "Comparing text to answer..." at bounding box center [587, 325] width 1175 height 651
click at [680, 258] on div "Comparing text to answer..." at bounding box center [587, 325] width 1175 height 651
click at [677, 258] on div "Comparing text to answer..." at bounding box center [587, 325] width 1175 height 651
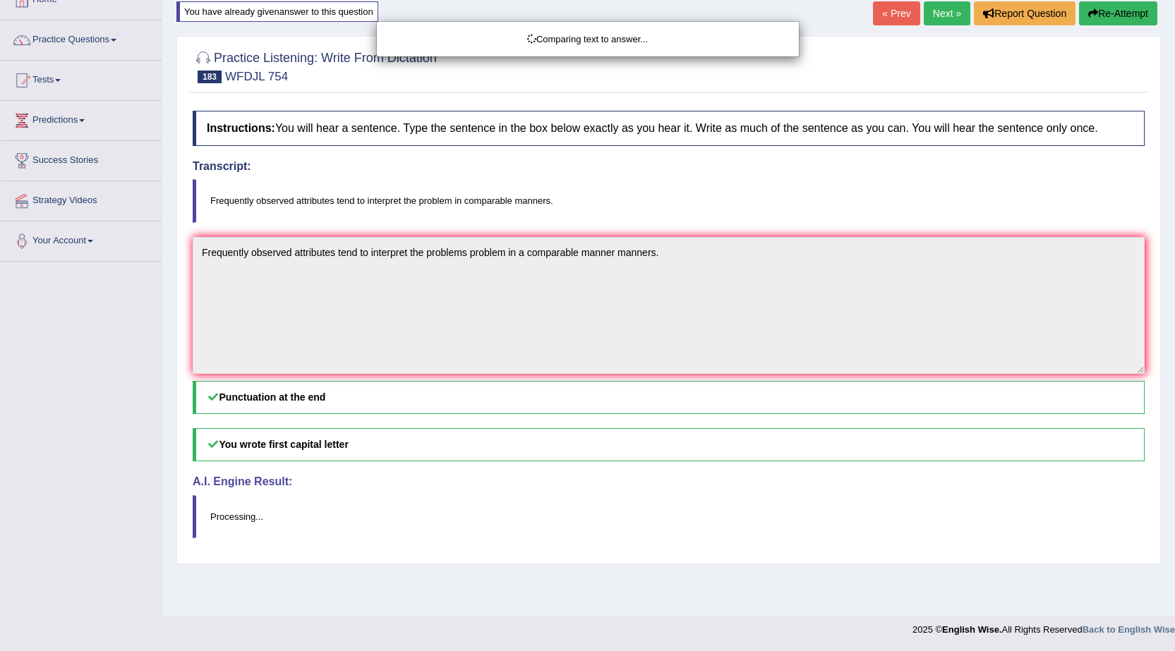
click at [681, 253] on div "Comparing text to answer..." at bounding box center [587, 325] width 1175 height 651
click at [303, 308] on div "Comparing text to answer..." at bounding box center [587, 325] width 1175 height 651
click at [299, 308] on div "Comparing text to answer..." at bounding box center [587, 325] width 1175 height 651
click at [227, 279] on div "Comparing text to answer..." at bounding box center [587, 325] width 1175 height 651
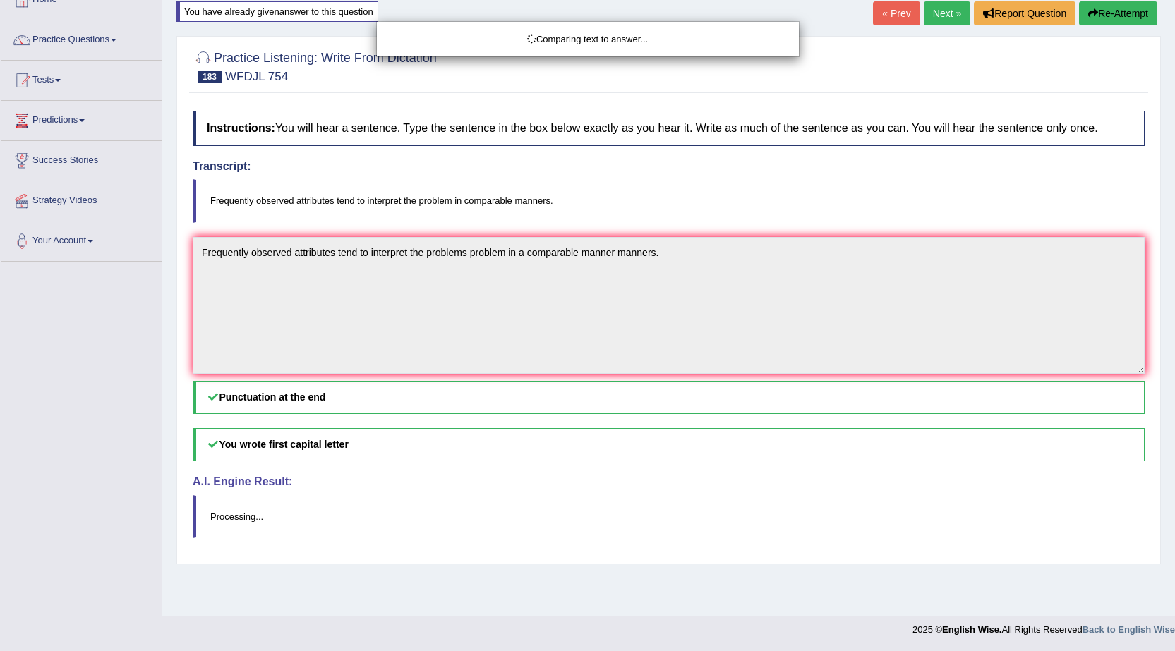
click at [223, 279] on div "Comparing text to answer..." at bounding box center [587, 325] width 1175 height 651
click at [283, 267] on div "Comparing text to answer..." at bounding box center [587, 325] width 1175 height 651
click at [768, 263] on div "Comparing text to answer..." at bounding box center [587, 325] width 1175 height 651
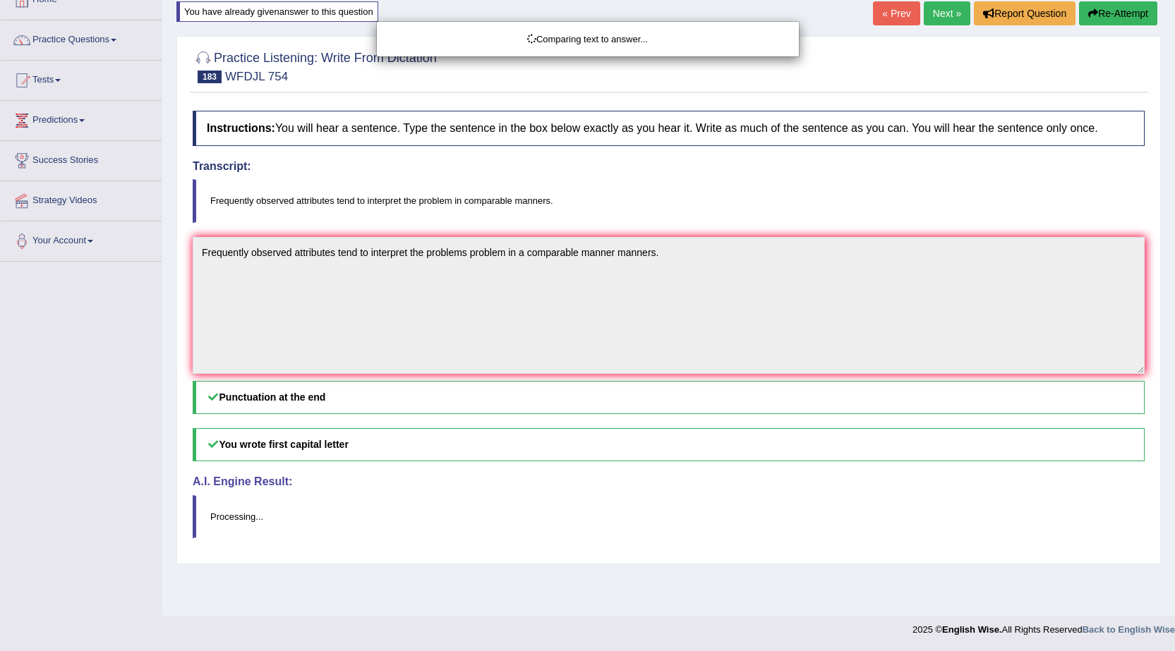
click at [622, 263] on div "Comparing text to answer..." at bounding box center [587, 325] width 1175 height 651
click at [700, 260] on div "Comparing text to answer..." at bounding box center [587, 325] width 1175 height 651
click at [219, 316] on div "Comparing text to answer..." at bounding box center [587, 325] width 1175 height 651
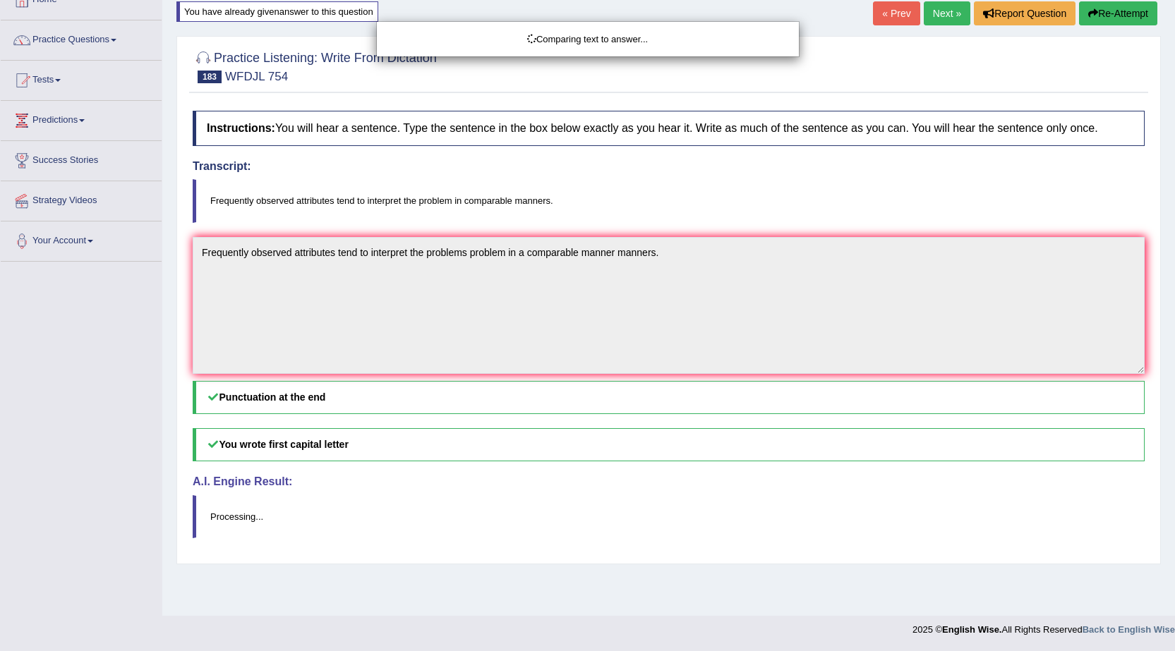
click at [216, 316] on div "Comparing text to answer..." at bounding box center [587, 325] width 1175 height 651
click at [58, 35] on div "Comparing text to answer..." at bounding box center [587, 325] width 1175 height 651
click at [92, 35] on div "Comparing text to answer..." at bounding box center [587, 325] width 1175 height 651
click at [603, 46] on div "Comparing text to answer..." at bounding box center [587, 38] width 401 height 13
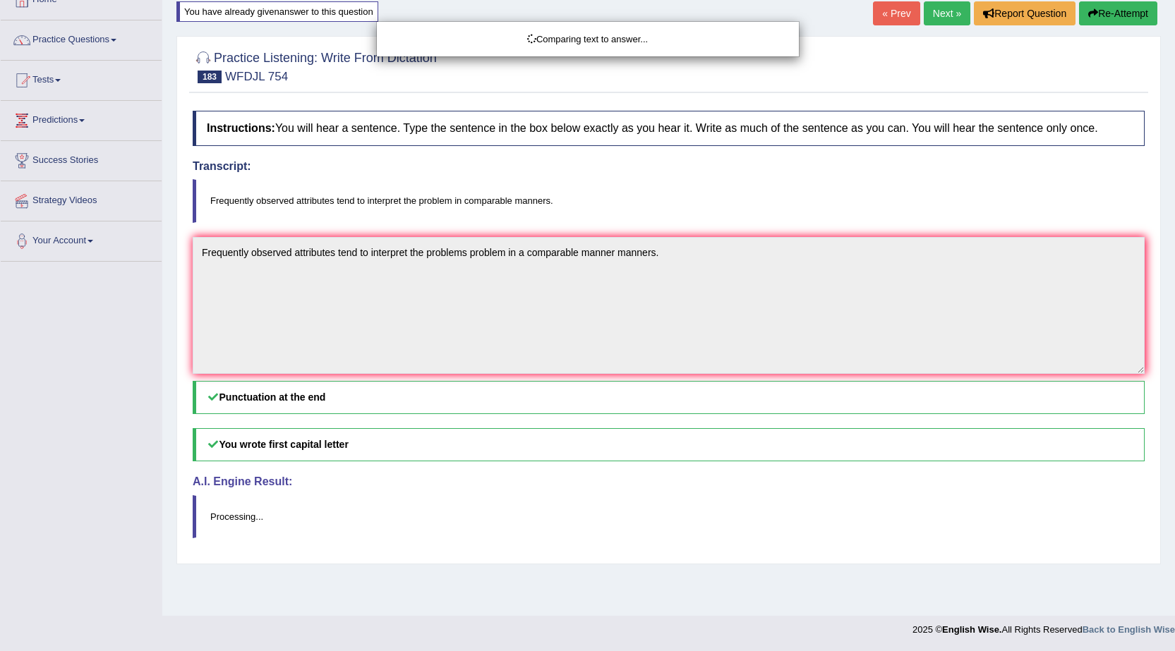
click at [116, 35] on div "Comparing text to answer..." at bounding box center [587, 325] width 1175 height 651
click at [72, 35] on div "Comparing text to answer..." at bounding box center [587, 325] width 1175 height 651
click at [207, 246] on div "Comparing text to answer..." at bounding box center [587, 325] width 1175 height 651
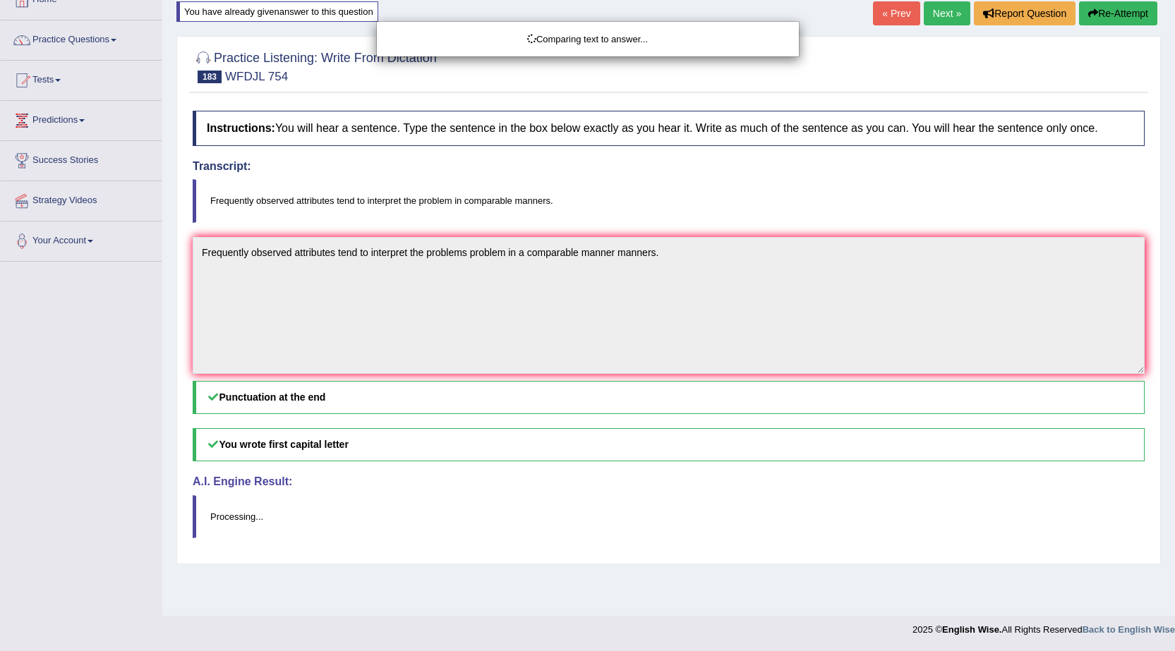
click at [438, 296] on div "Comparing text to answer..." at bounding box center [587, 325] width 1175 height 651
click at [435, 295] on div "Comparing text to answer..." at bounding box center [587, 325] width 1175 height 651
click at [433, 292] on div "Comparing text to answer..." at bounding box center [587, 325] width 1175 height 651
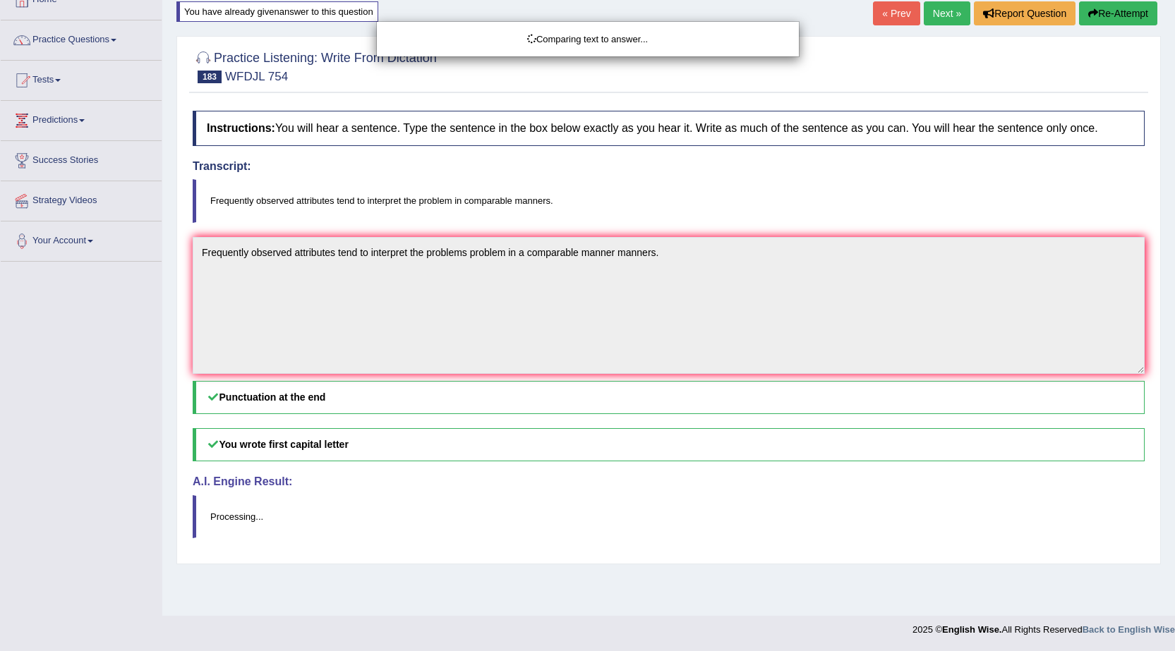
click at [476, 313] on div "Comparing text to answer..." at bounding box center [587, 325] width 1175 height 651
